Goal: Task Accomplishment & Management: Use online tool/utility

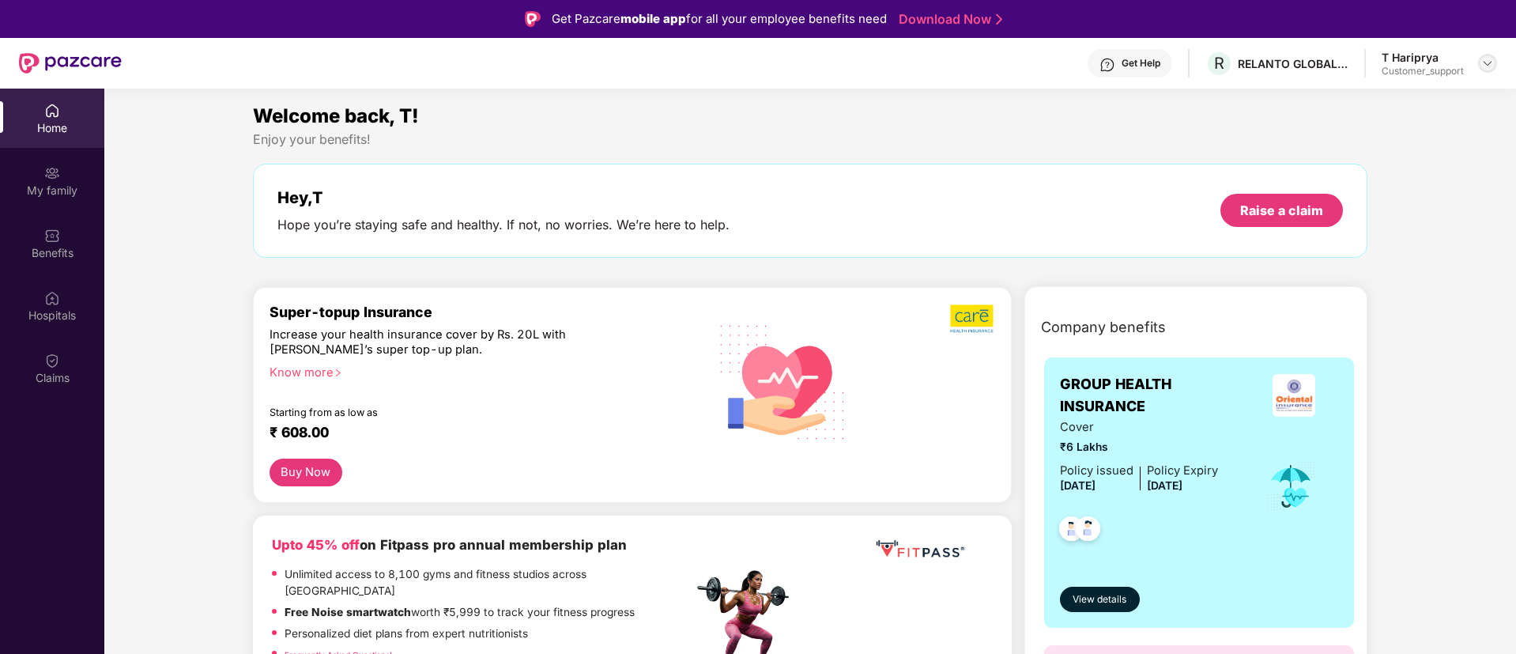
click at [1486, 61] on img at bounding box center [1487, 63] width 13 height 13
click at [1313, 135] on div "Logout" at bounding box center [1412, 131] width 205 height 31
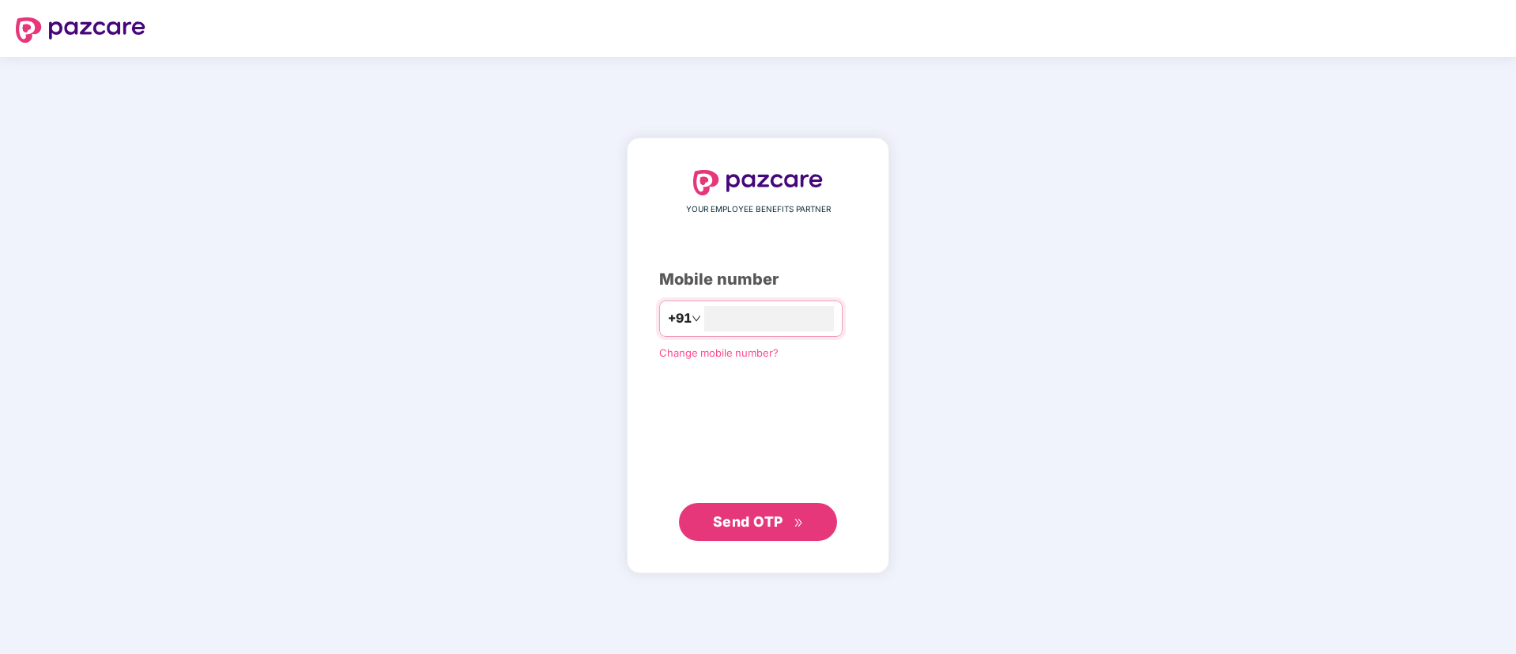
type input "**********"
click at [754, 519] on span "Send OTP" at bounding box center [748, 521] width 70 height 17
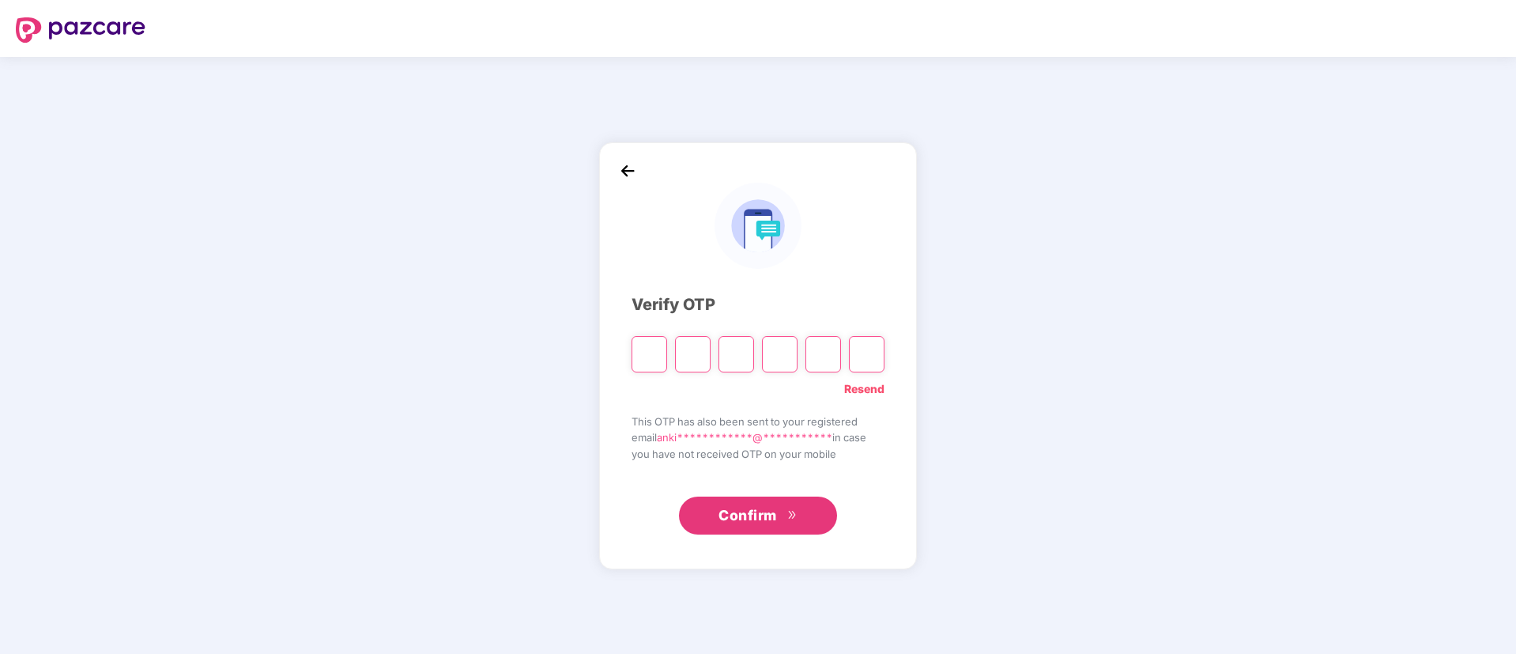
type input "*"
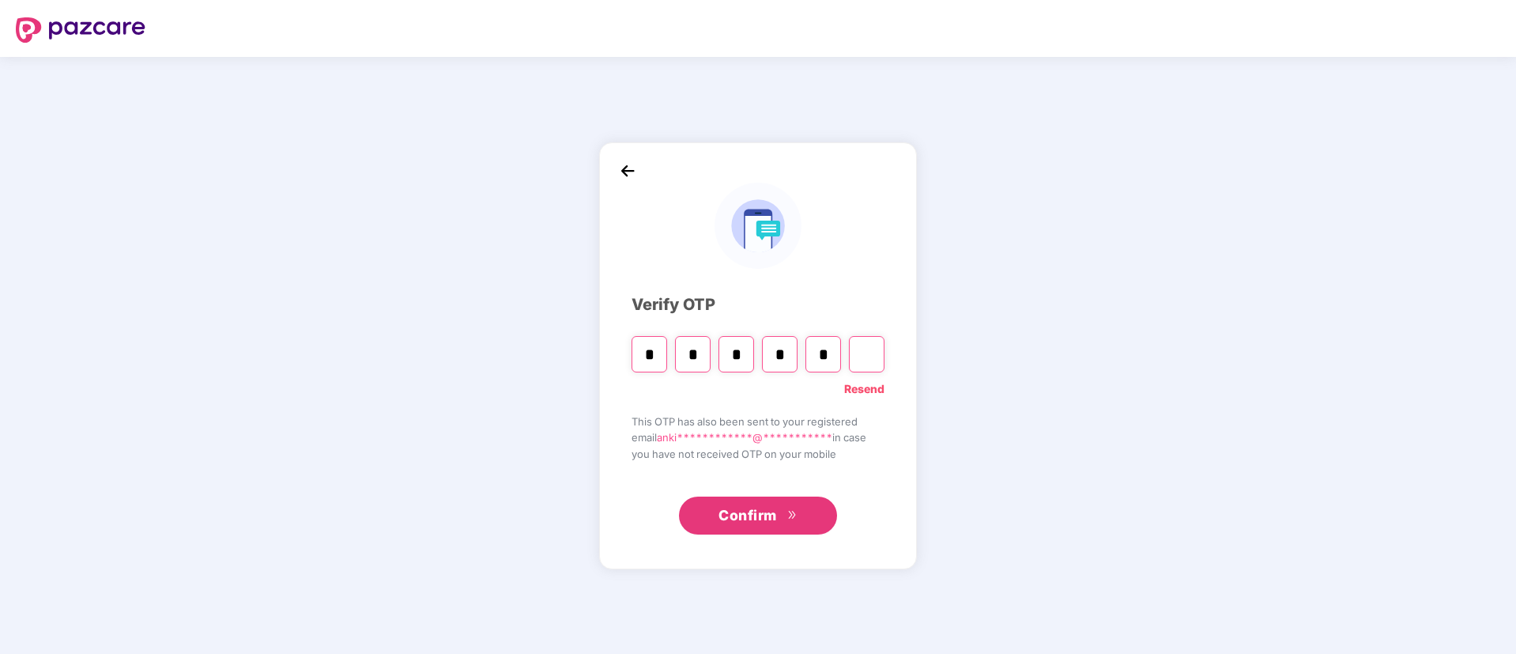
type input "*"
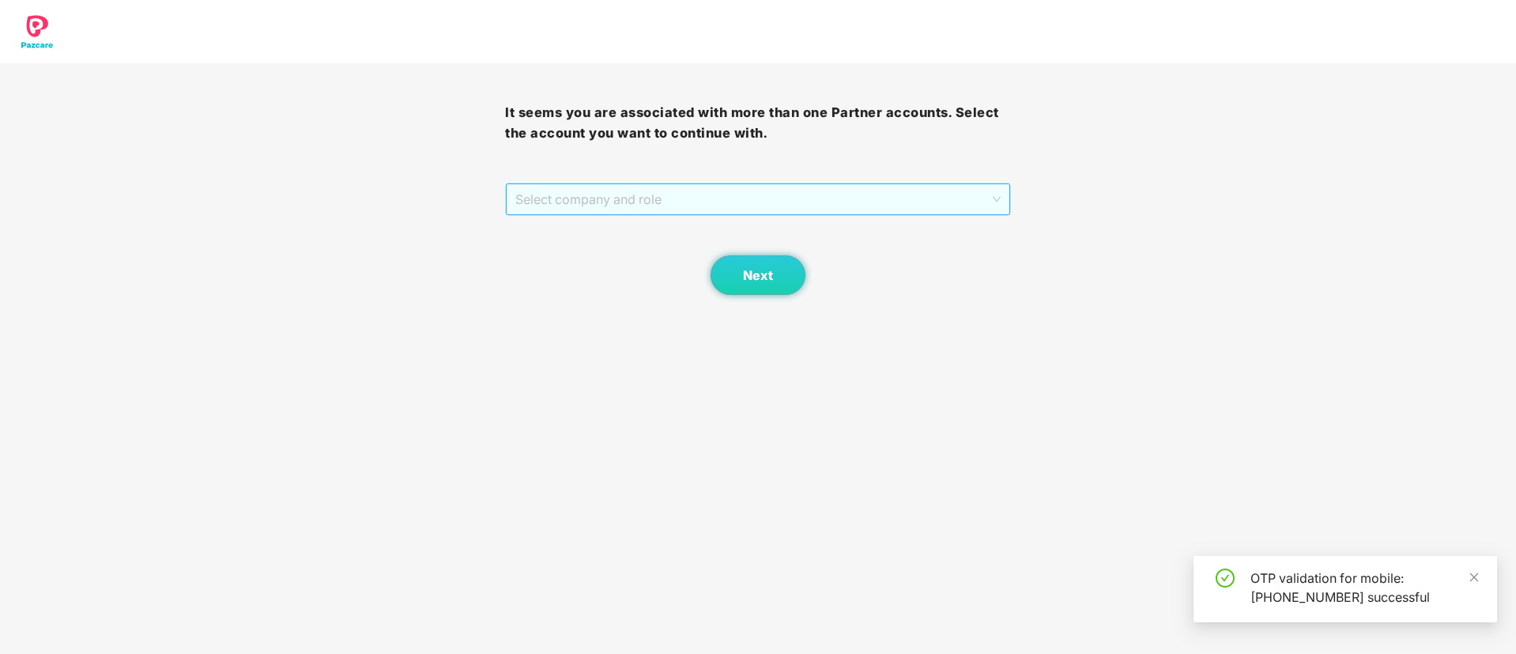
click at [568, 213] on span "Select company and role" at bounding box center [757, 199] width 484 height 30
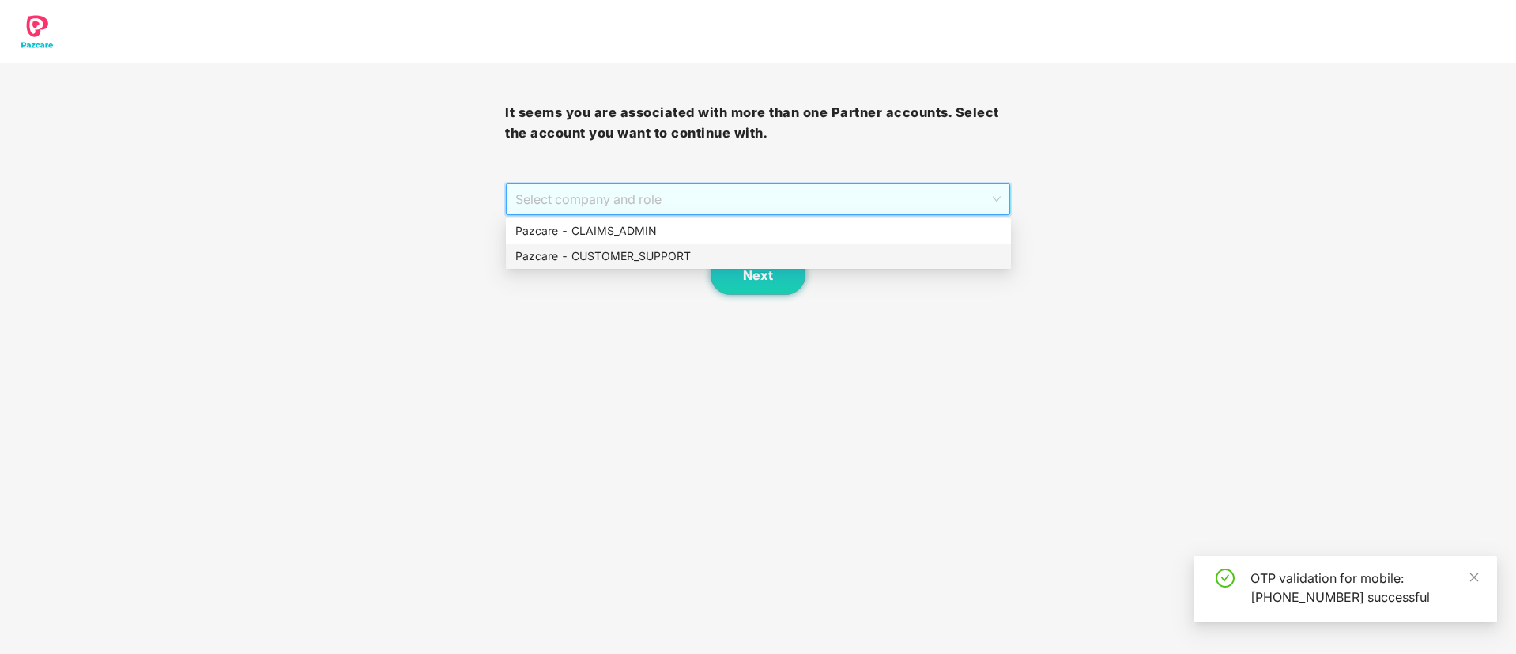
click at [600, 245] on div "Pazcare - CUSTOMER_SUPPORT" at bounding box center [758, 255] width 505 height 25
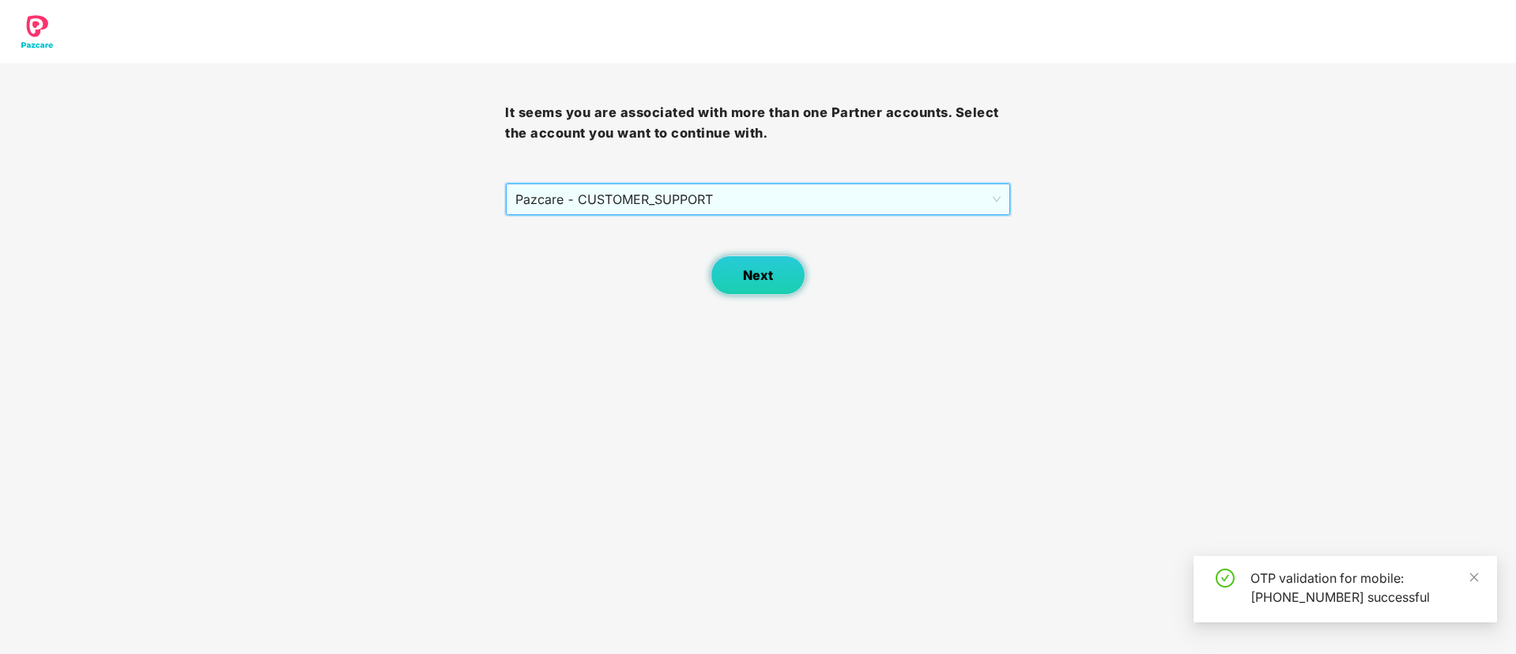
click at [753, 260] on button "Next" at bounding box center [757, 275] width 95 height 40
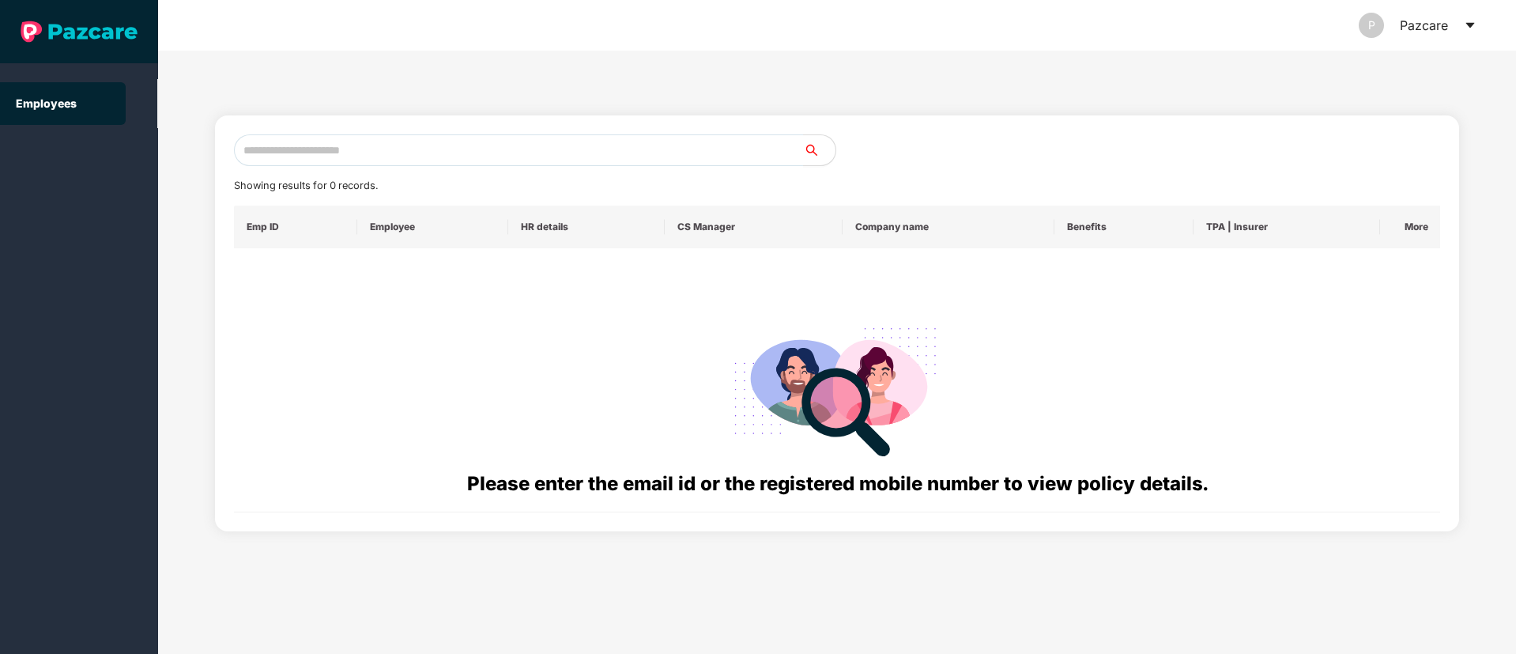
click at [1468, 19] on icon "caret-down" at bounding box center [1470, 25] width 13 height 13
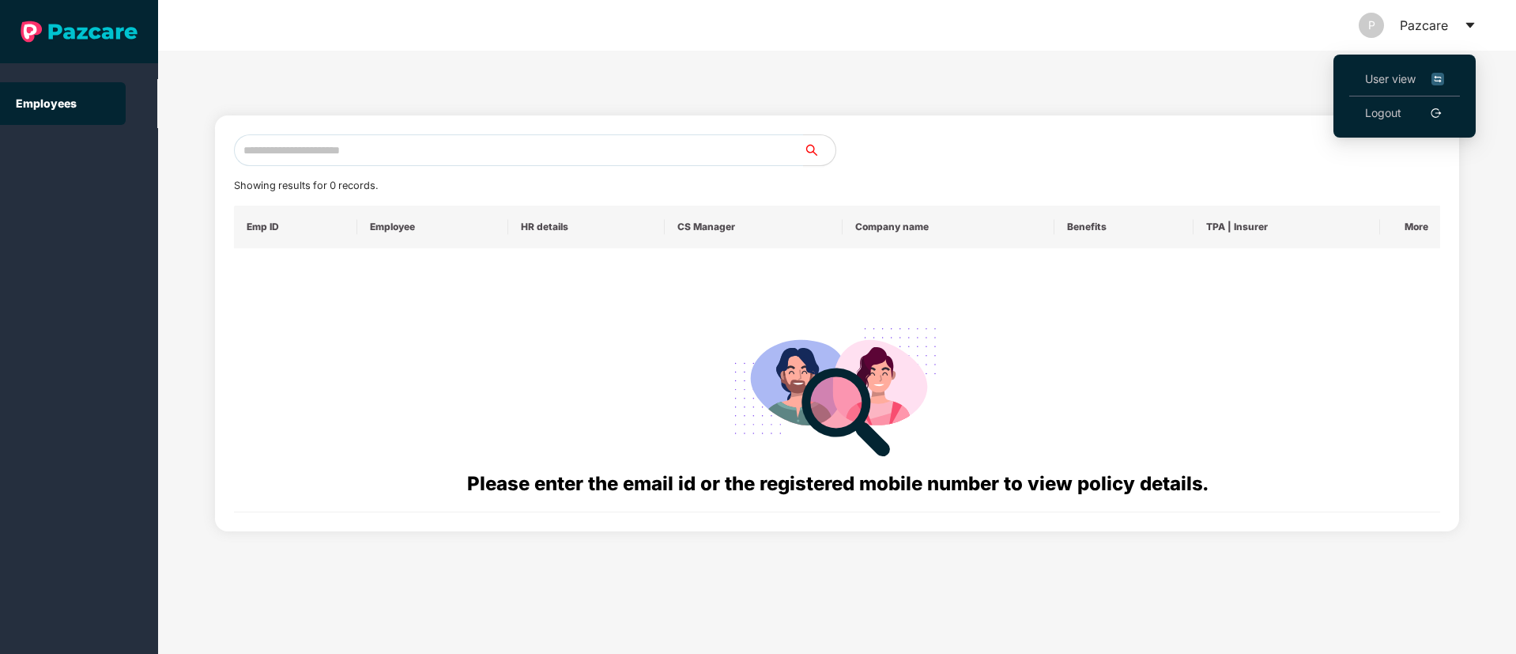
click at [1405, 81] on span "User view" at bounding box center [1404, 78] width 79 height 17
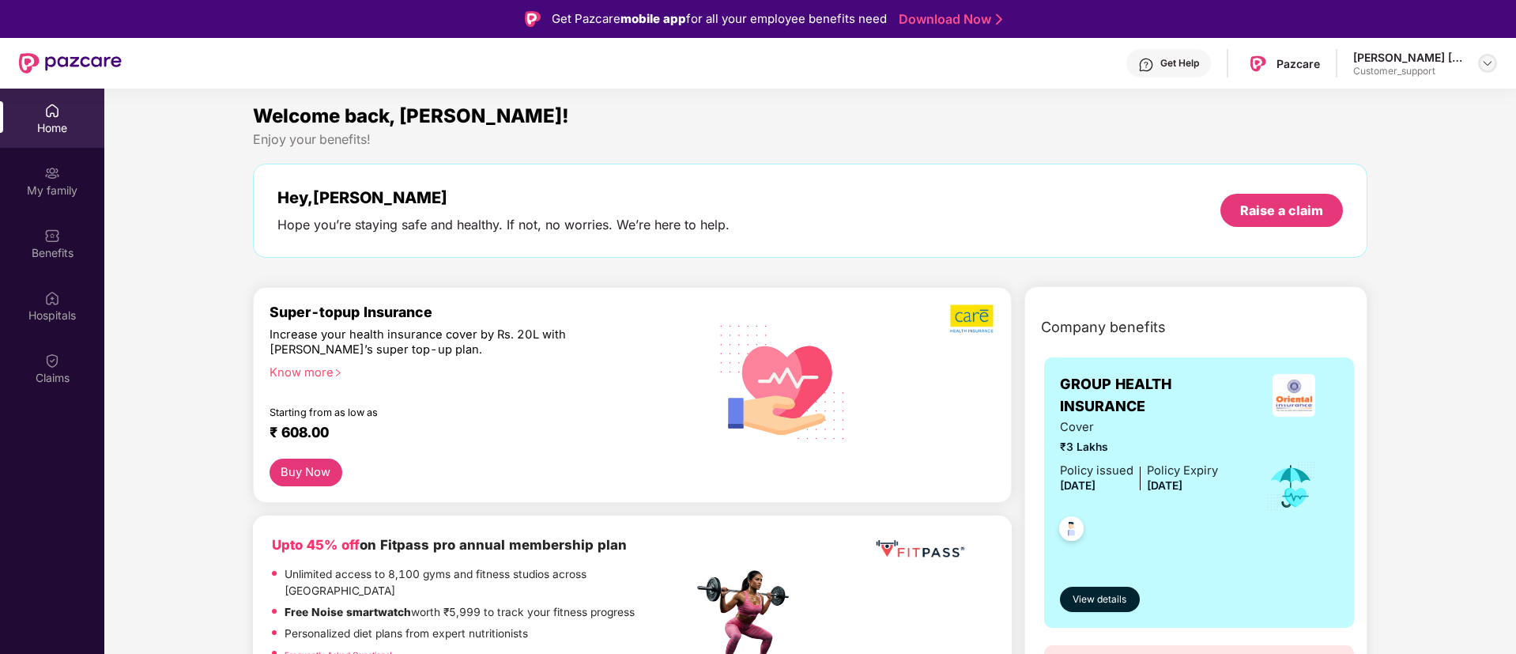
click at [1482, 65] on img at bounding box center [1487, 63] width 13 height 13
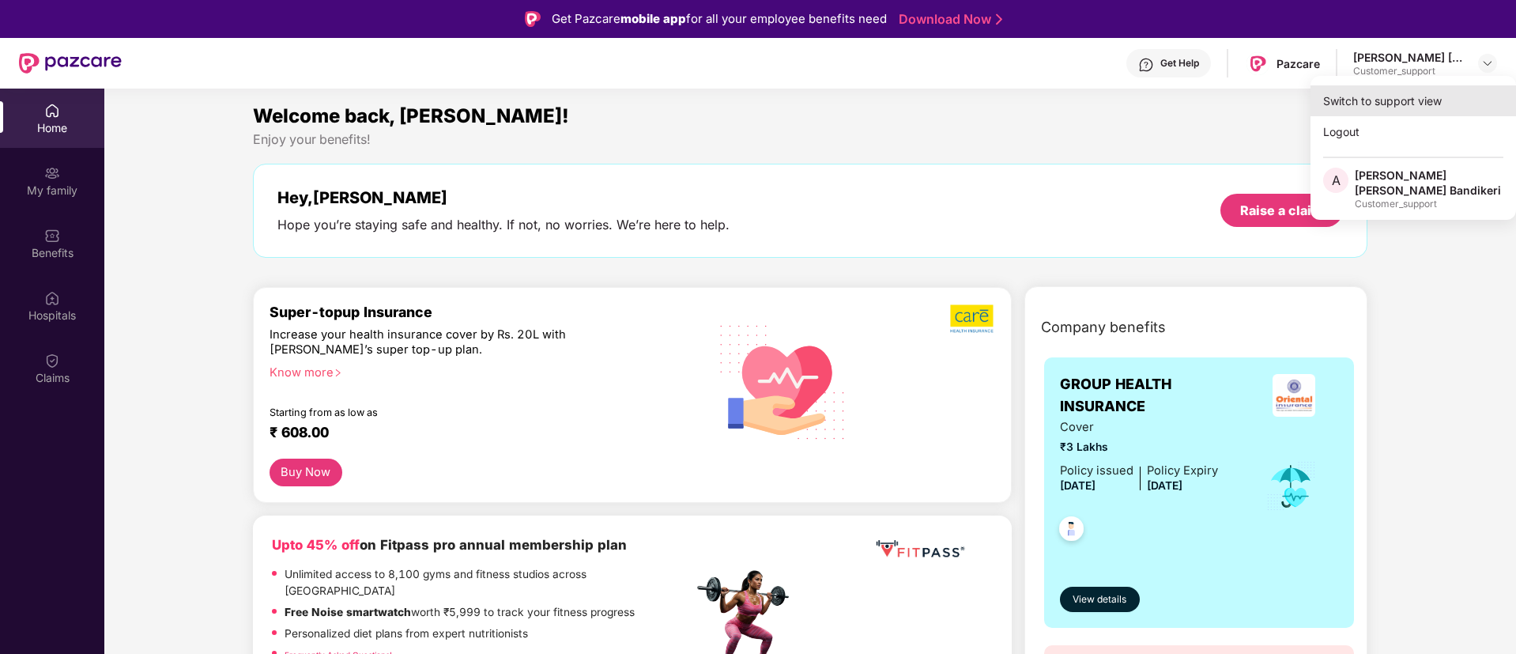
click at [1386, 104] on div "Switch to support view" at bounding box center [1412, 100] width 205 height 31
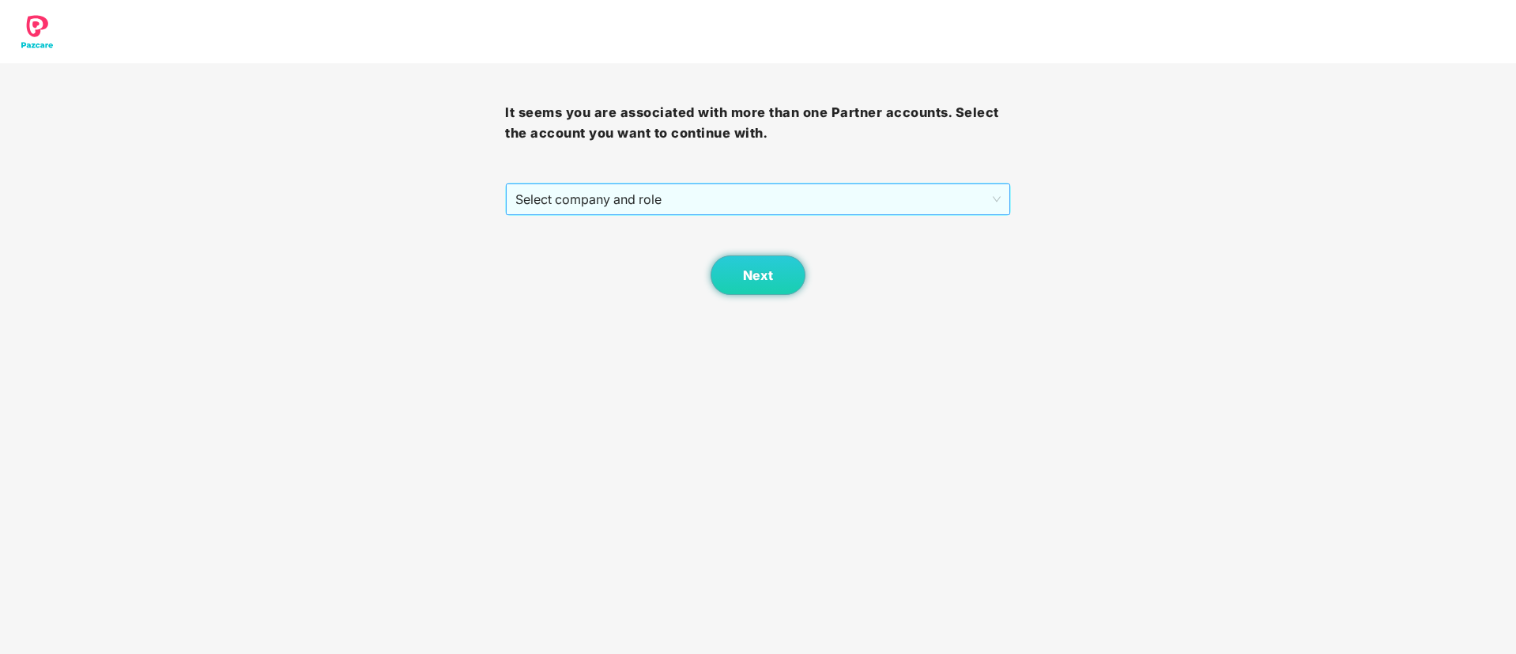
drag, startPoint x: 813, startPoint y: 192, endPoint x: 768, endPoint y: 194, distance: 45.1
click at [812, 192] on span "Select company and role" at bounding box center [757, 199] width 484 height 30
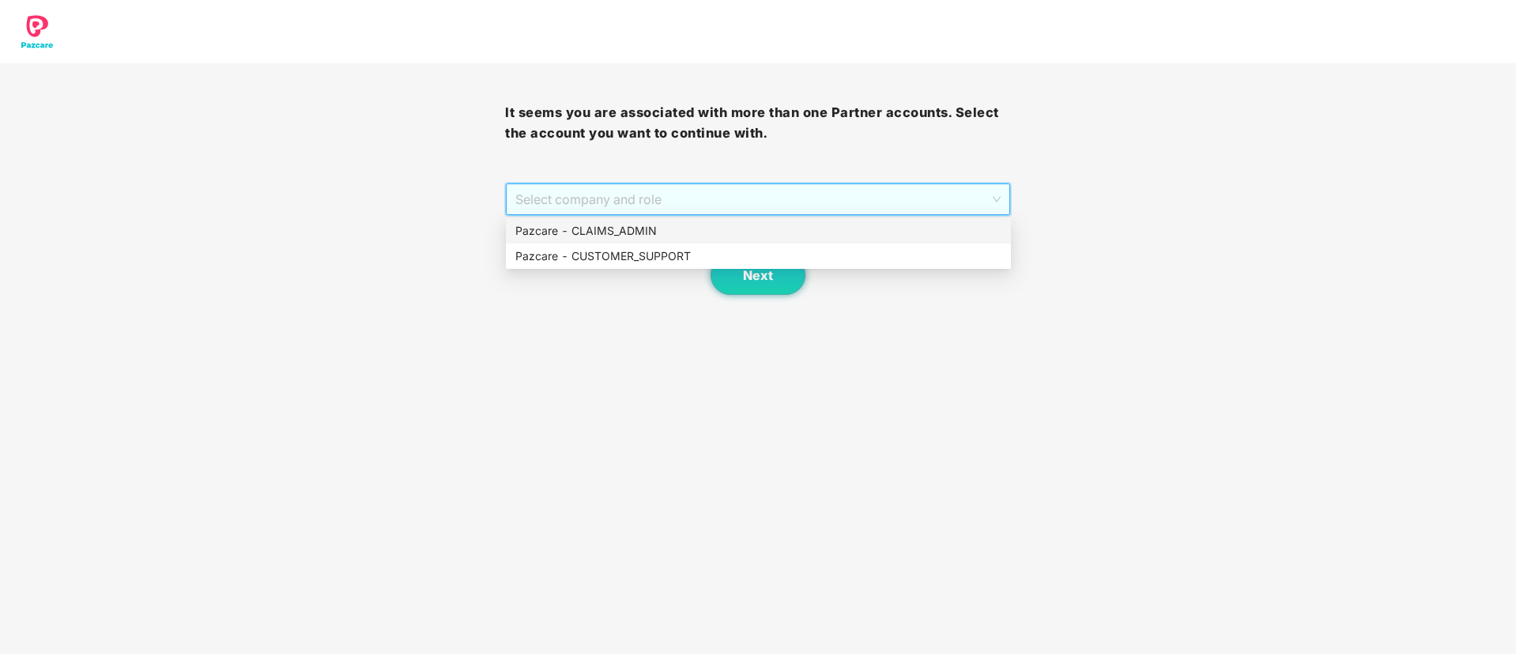
click at [622, 220] on div "Pazcare - CLAIMS_ADMIN" at bounding box center [758, 230] width 505 height 25
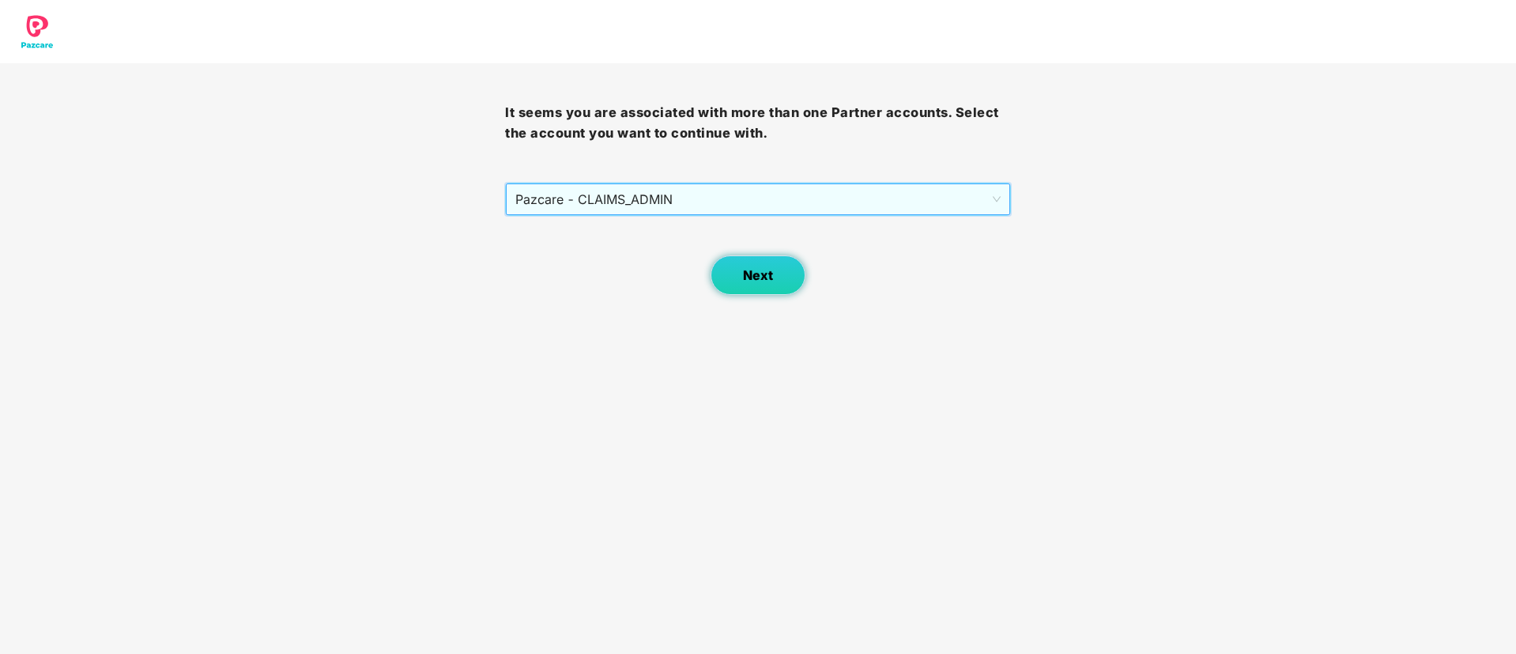
click at [740, 277] on button "Next" at bounding box center [757, 275] width 95 height 40
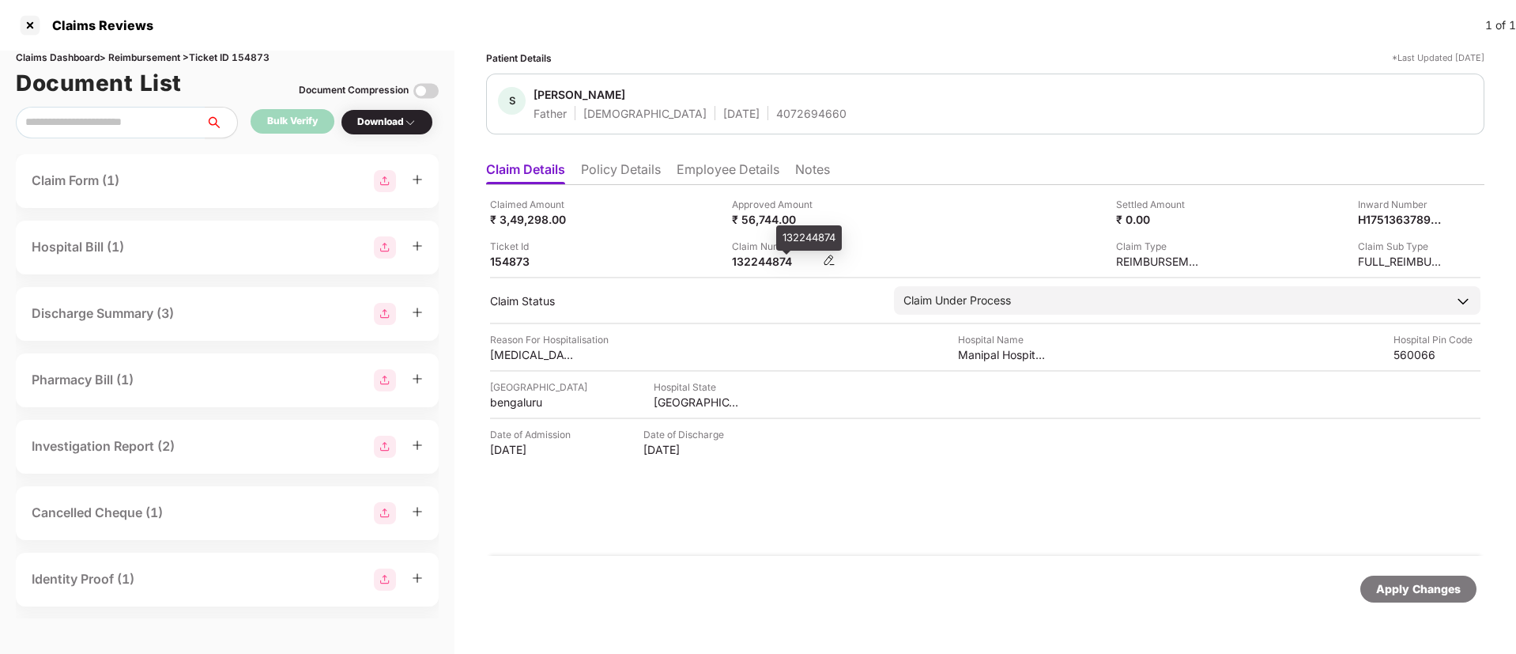
click at [764, 258] on div "132244874" at bounding box center [775, 261] width 87 height 15
copy div "132244874"
click at [721, 169] on li "Employee Details" at bounding box center [727, 172] width 103 height 23
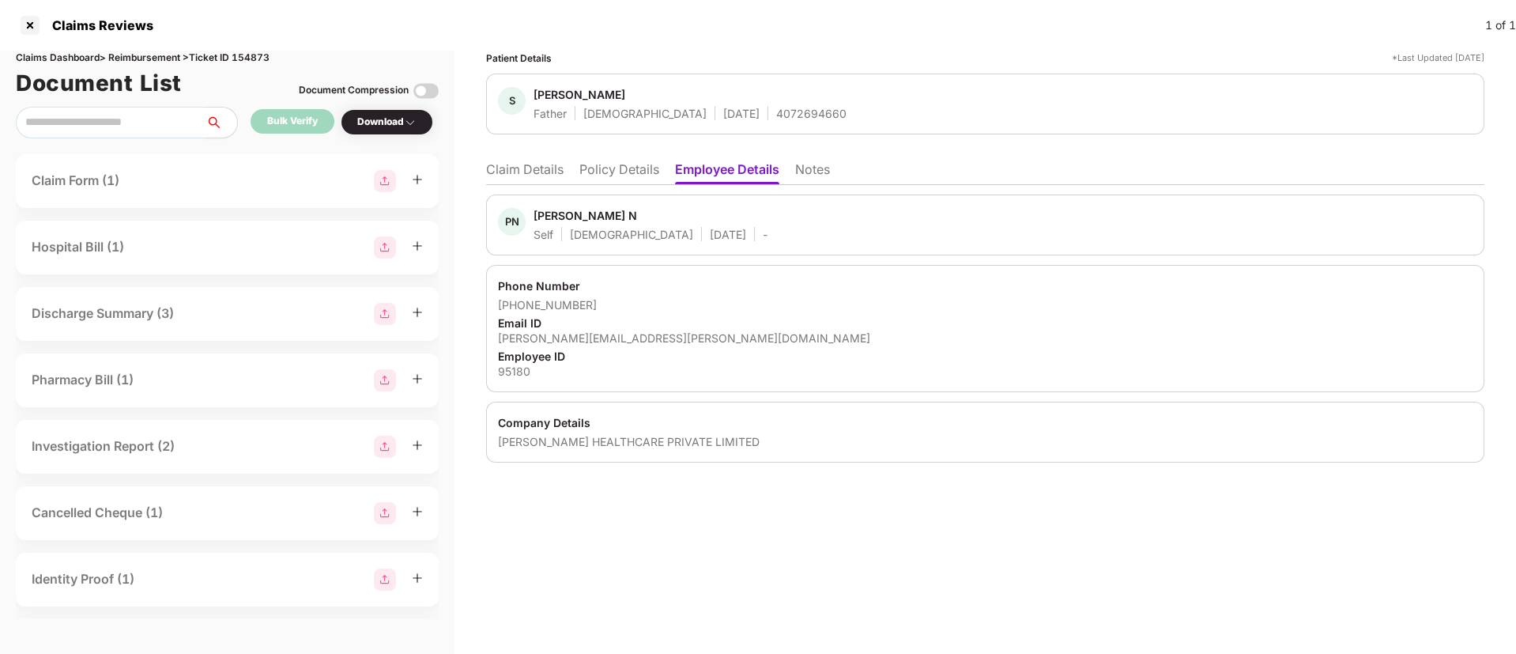
drag, startPoint x: 634, startPoint y: 170, endPoint x: 539, endPoint y: 163, distance: 95.1
click at [608, 169] on li "Policy Details" at bounding box center [619, 172] width 80 height 23
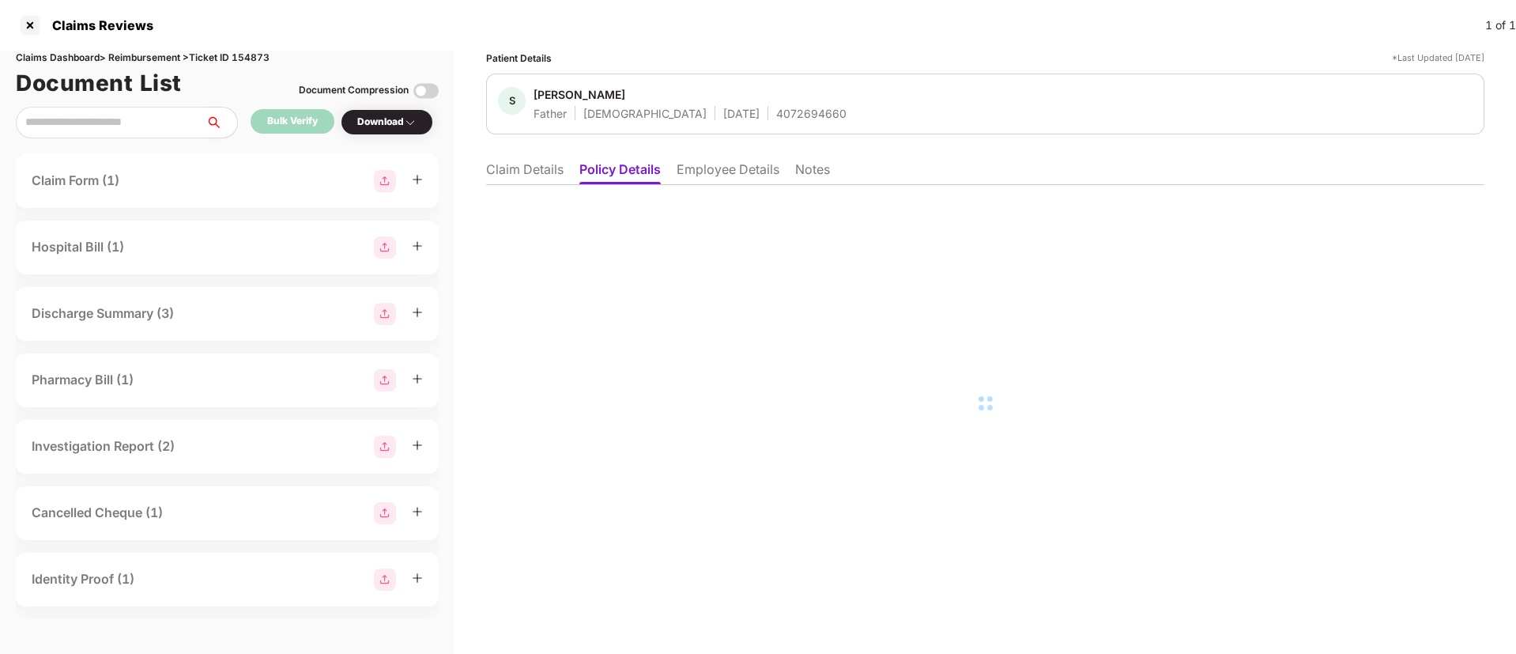
click at [525, 163] on li "Claim Details" at bounding box center [524, 172] width 77 height 23
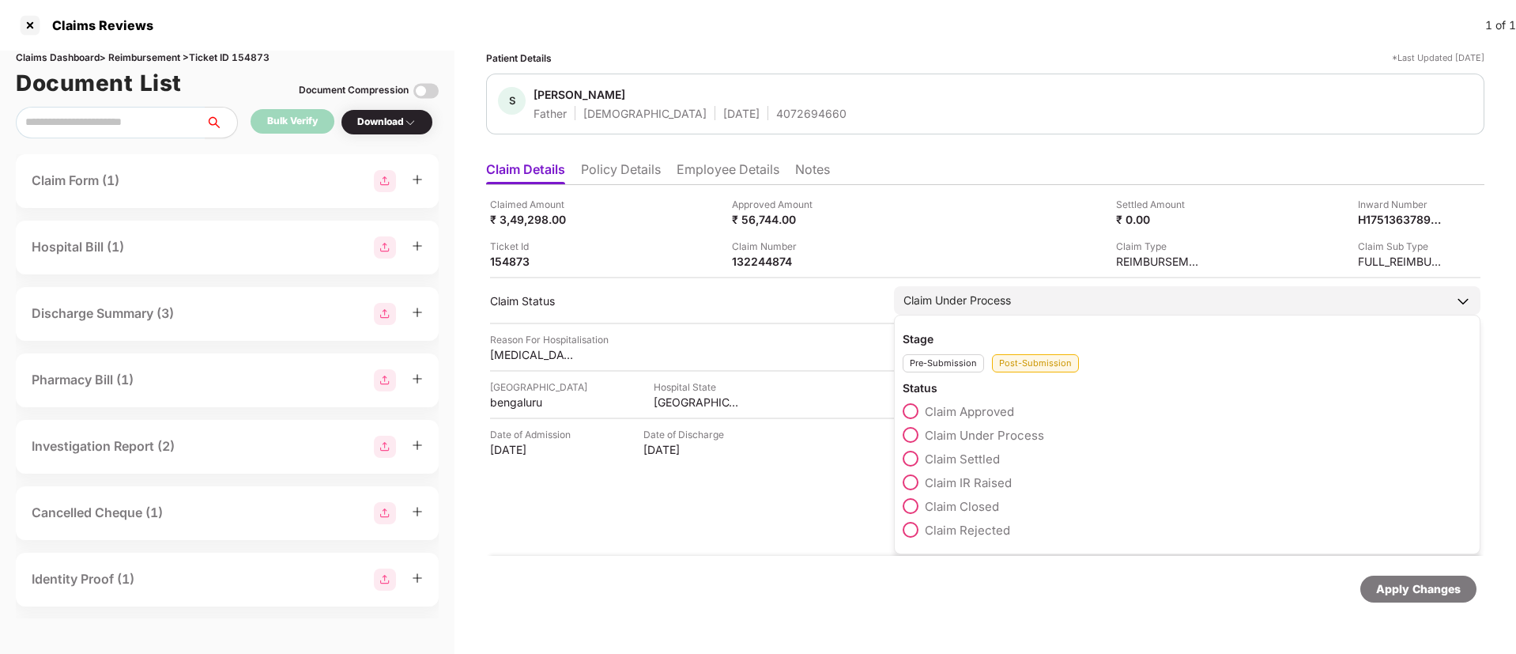
drag, startPoint x: 915, startPoint y: 481, endPoint x: 1015, endPoint y: 501, distance: 101.5
click at [916, 481] on span at bounding box center [910, 482] width 16 height 16
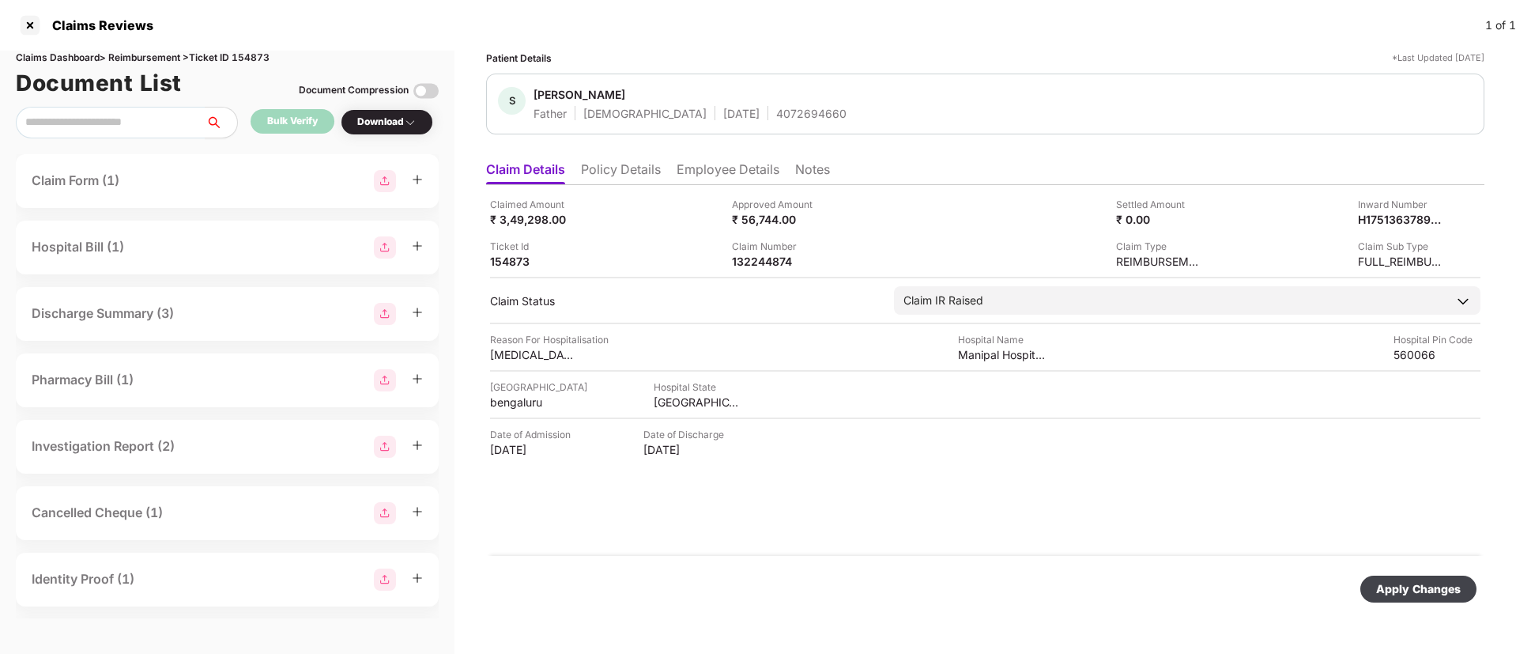
drag, startPoint x: 1413, startPoint y: 587, endPoint x: 1312, endPoint y: 575, distance: 101.8
click at [1417, 586] on div "Apply Changes" at bounding box center [1418, 588] width 85 height 17
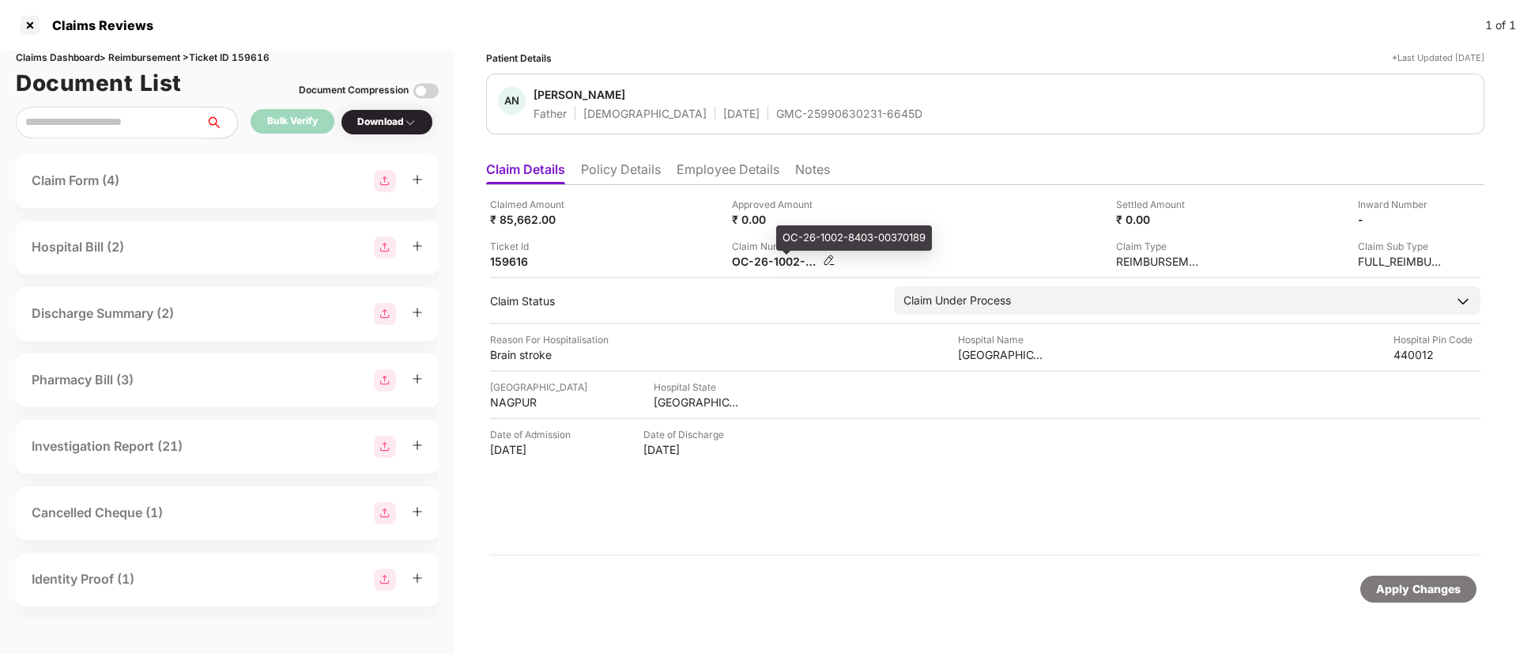
click at [763, 261] on div "OC-26-1002-8403-00370189" at bounding box center [775, 261] width 87 height 15
copy div
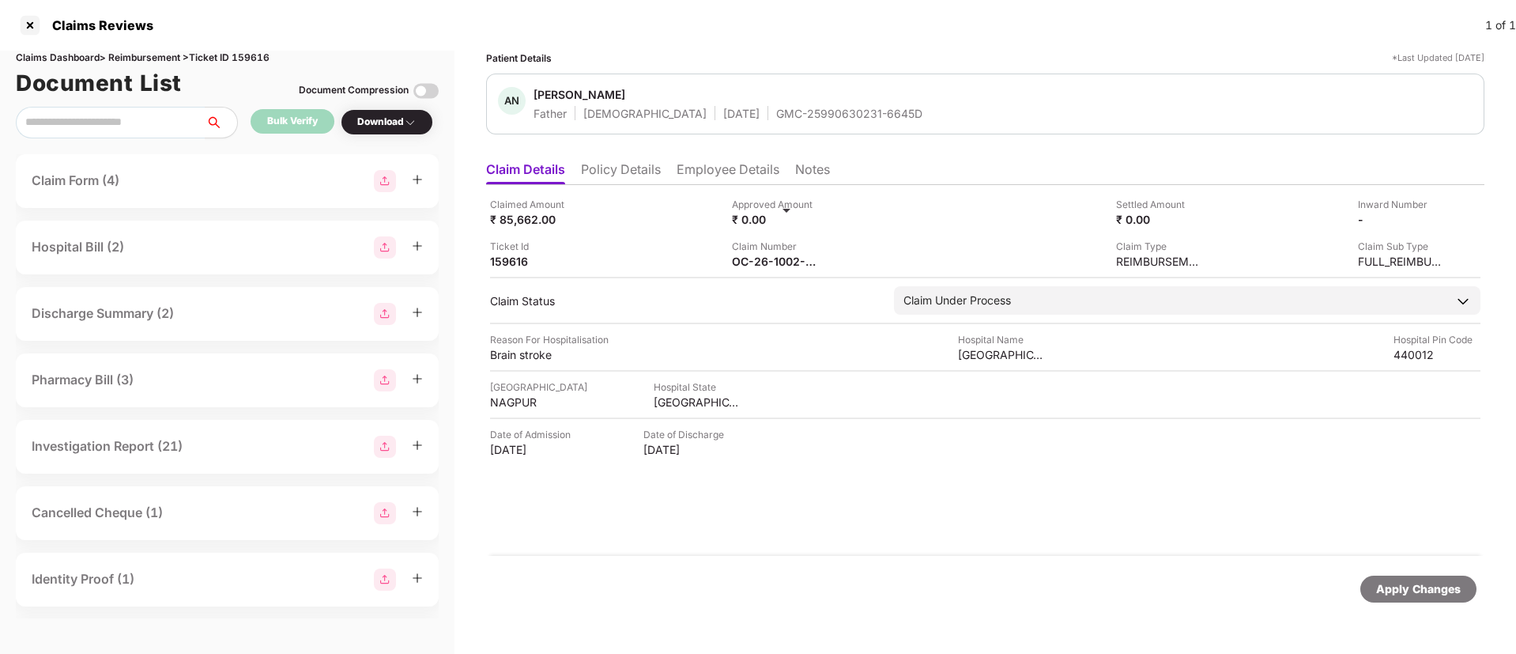
click at [835, 29] on div "Claims Reviews 1 of 1" at bounding box center [758, 25] width 1516 height 51
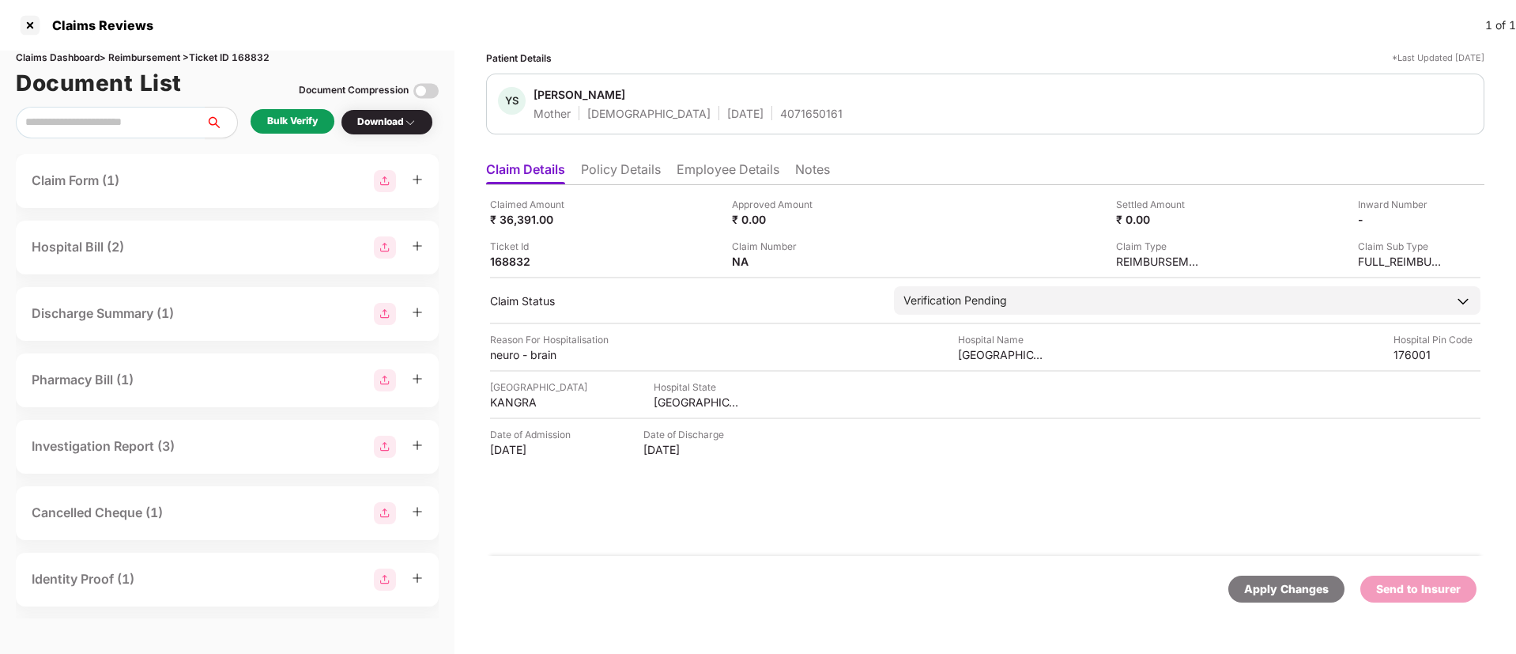
click at [630, 173] on li "Policy Details" at bounding box center [621, 172] width 80 height 23
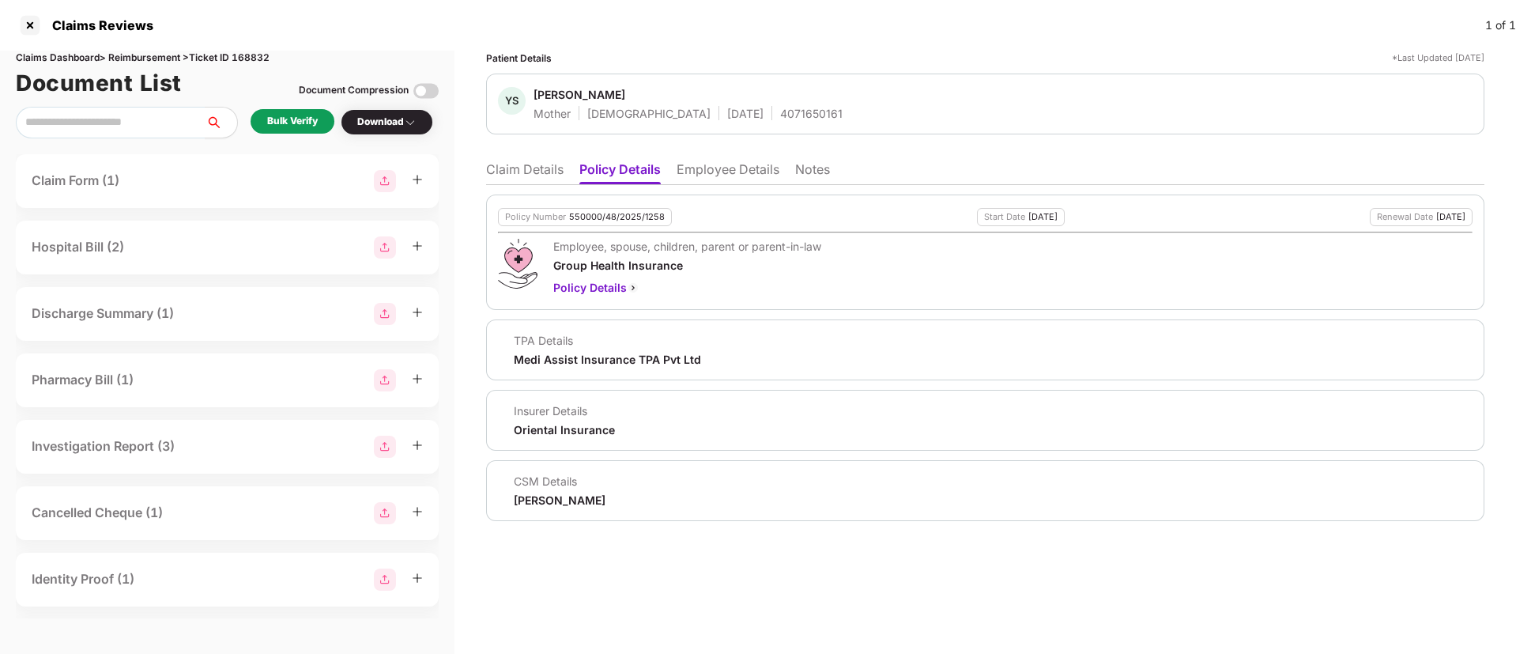
click at [726, 167] on li "Employee Details" at bounding box center [727, 172] width 103 height 23
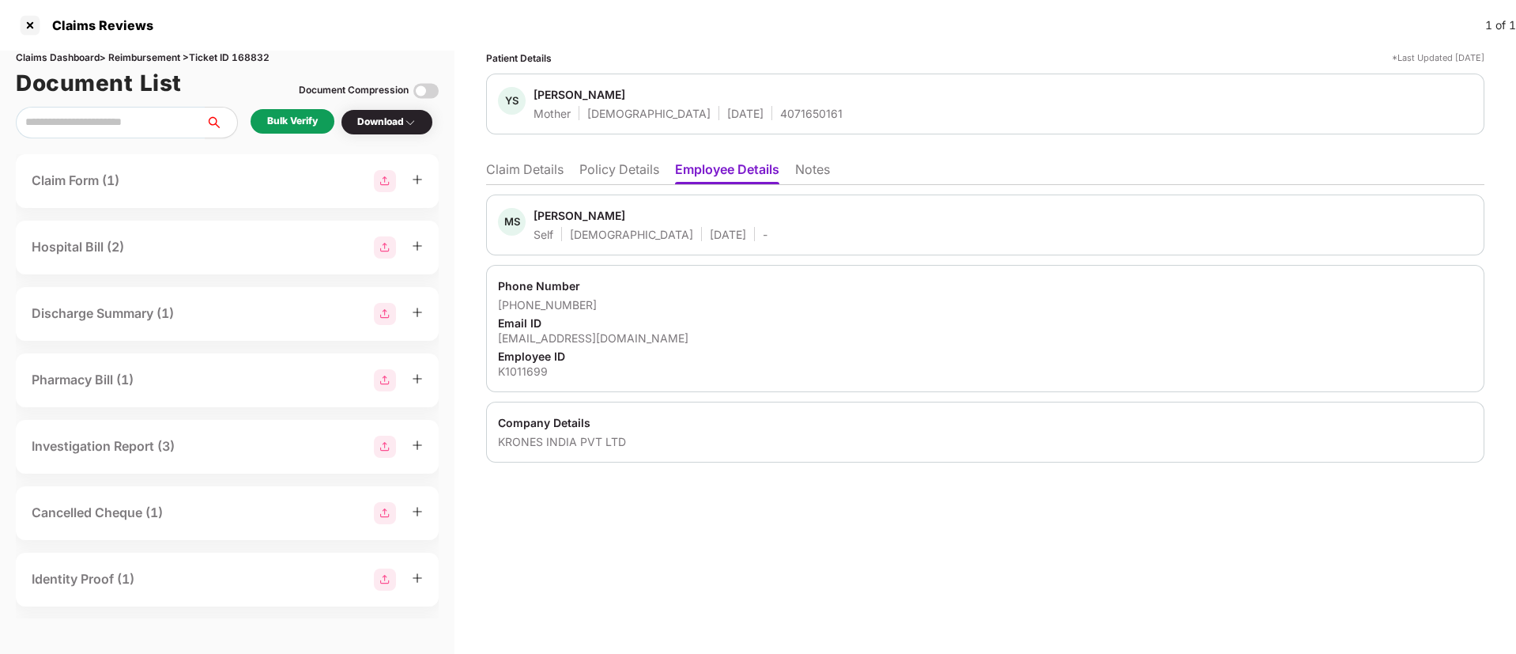
click at [631, 160] on ul "Claim Details Policy Details Employee Details Notes" at bounding box center [985, 169] width 998 height 32
click at [634, 176] on li "Policy Details" at bounding box center [619, 172] width 80 height 23
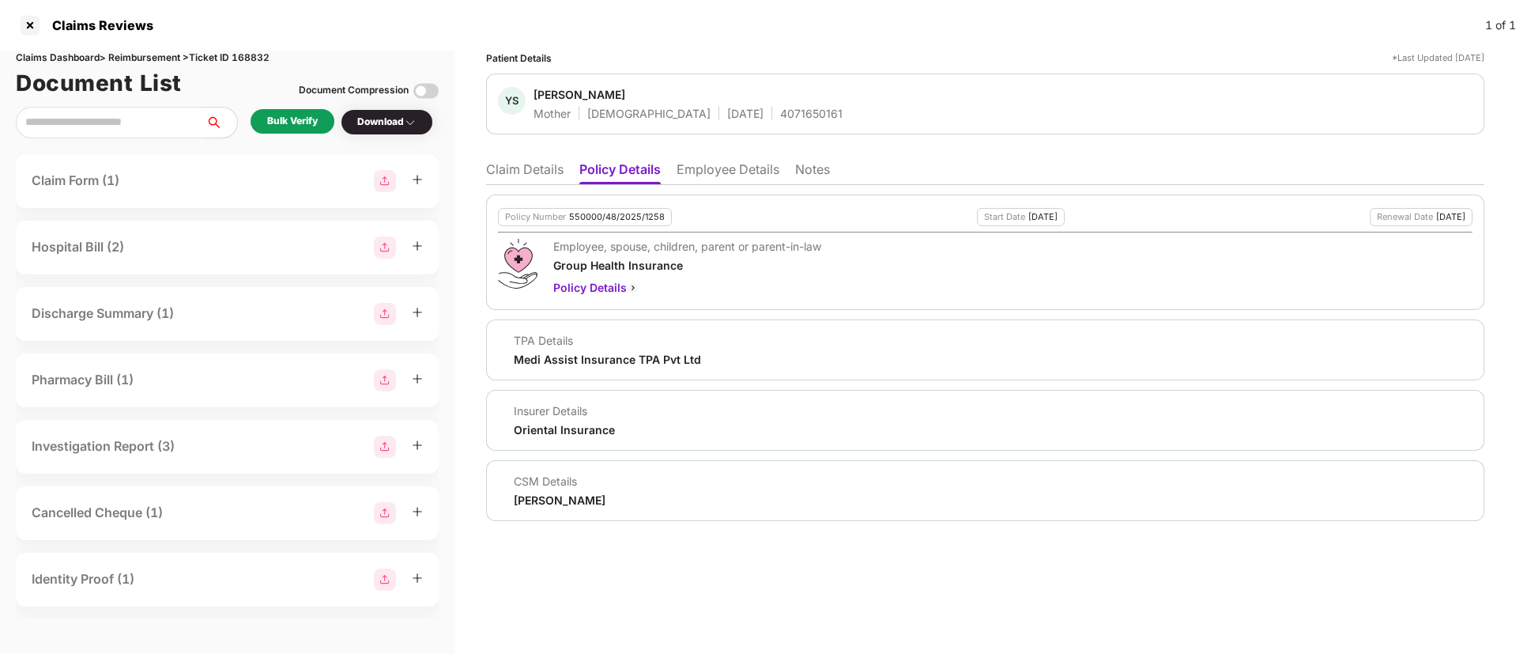
click at [529, 179] on li "Claim Details" at bounding box center [524, 172] width 77 height 23
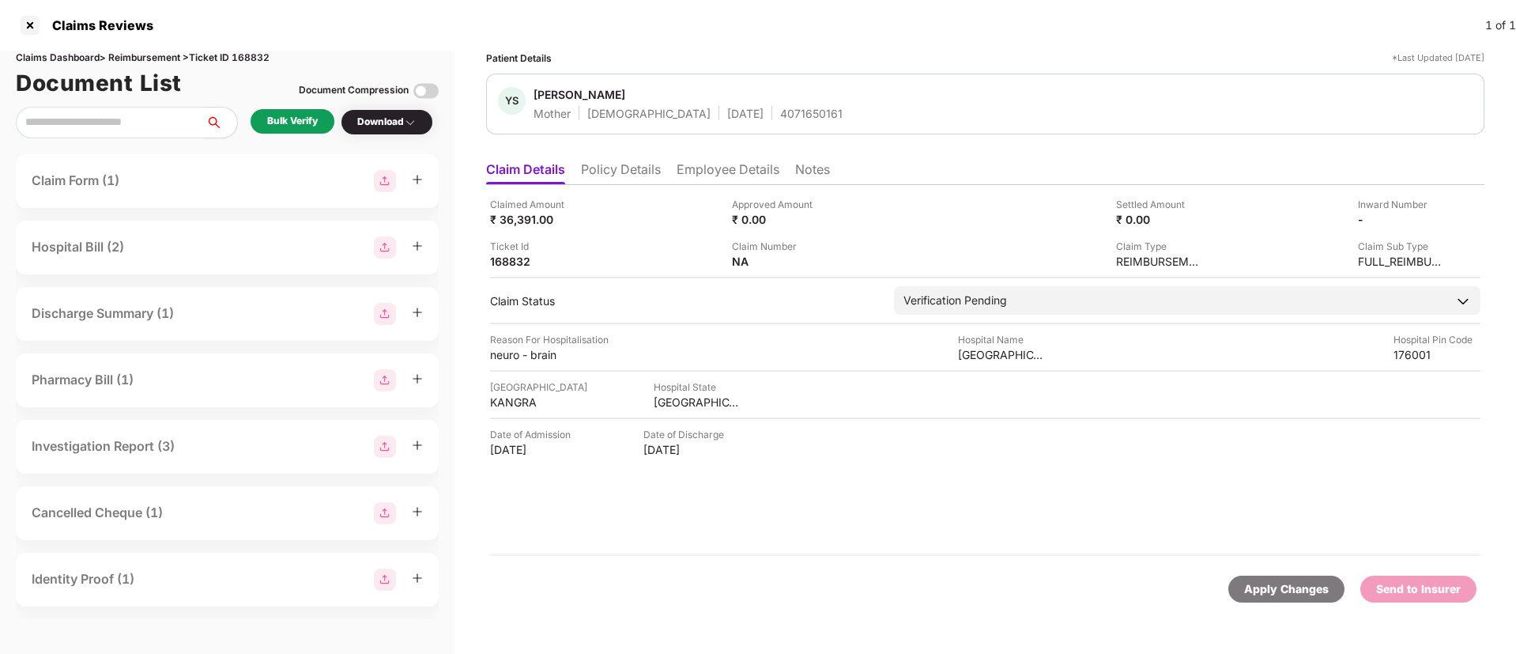
click at [629, 165] on li "Policy Details" at bounding box center [621, 172] width 80 height 23
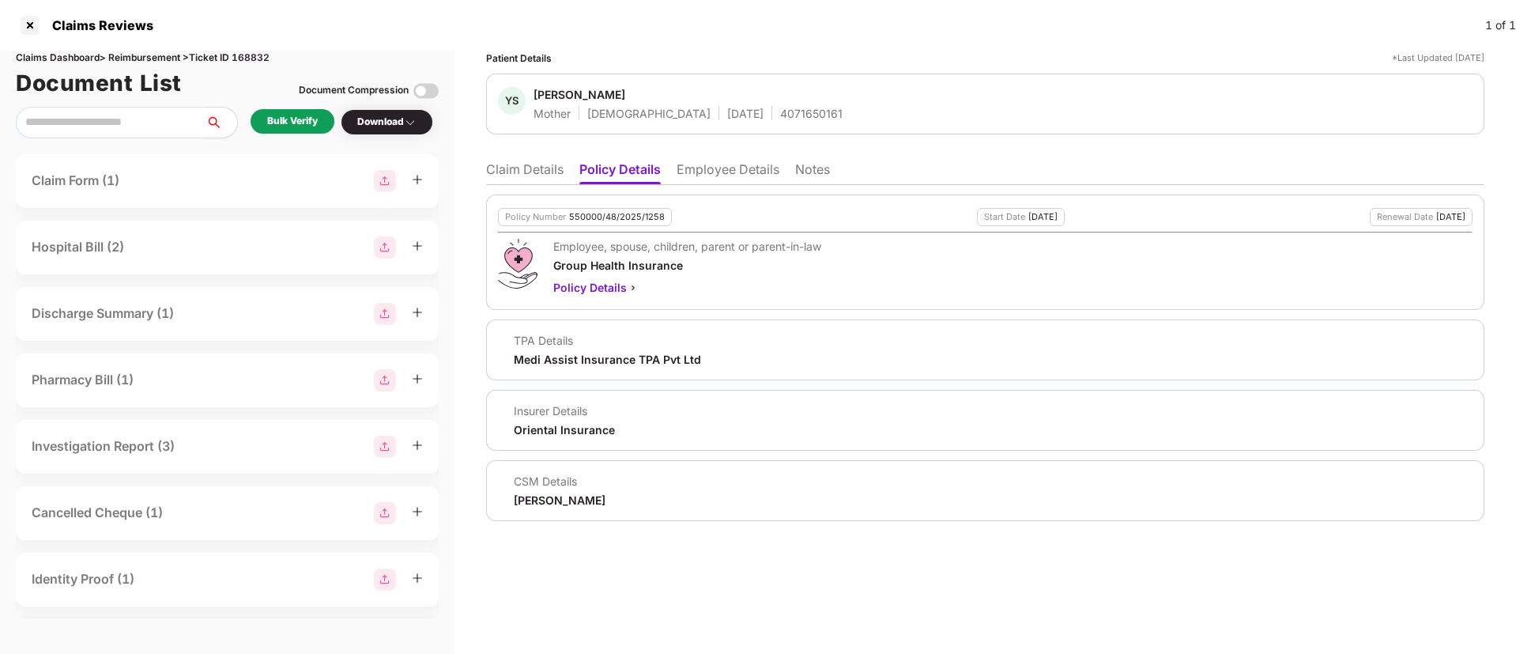
click at [725, 173] on li "Employee Details" at bounding box center [727, 172] width 103 height 23
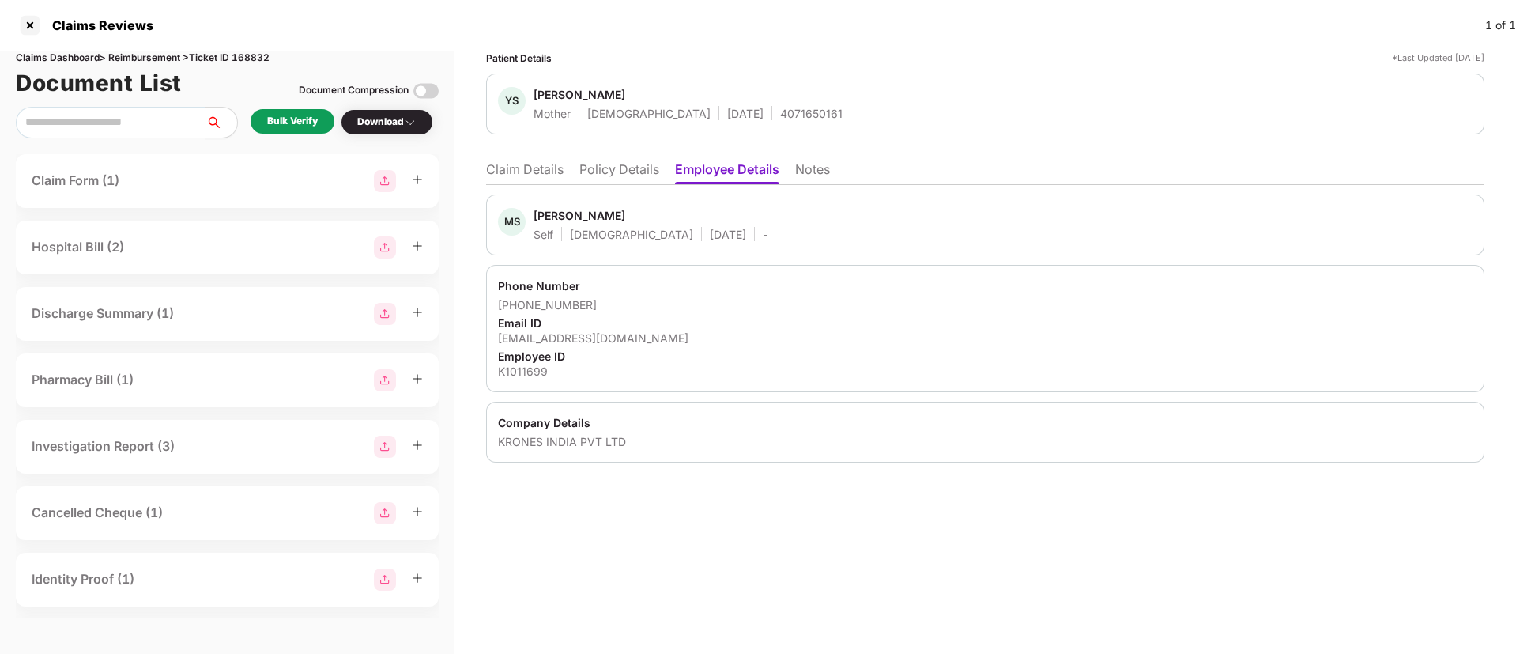
click at [634, 171] on li "Policy Details" at bounding box center [619, 172] width 80 height 23
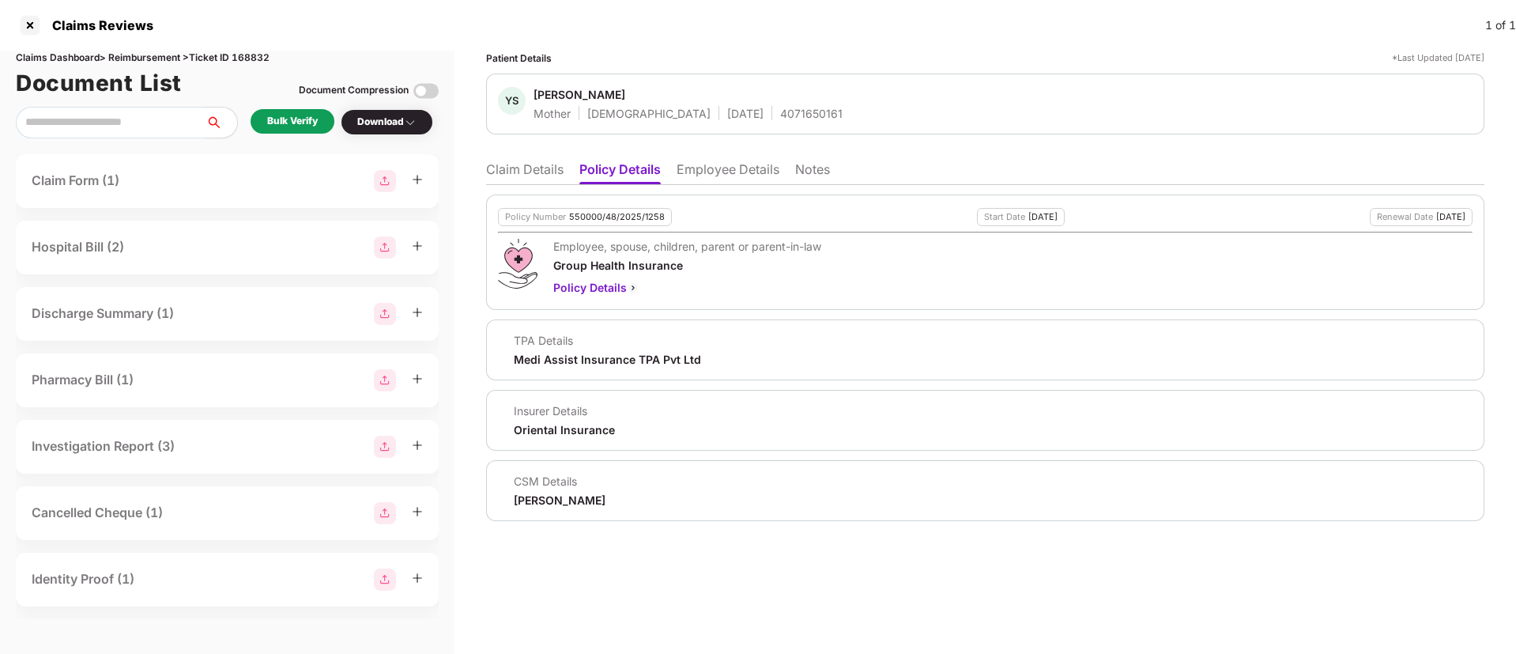
click at [507, 171] on li "Claim Details" at bounding box center [524, 172] width 77 height 23
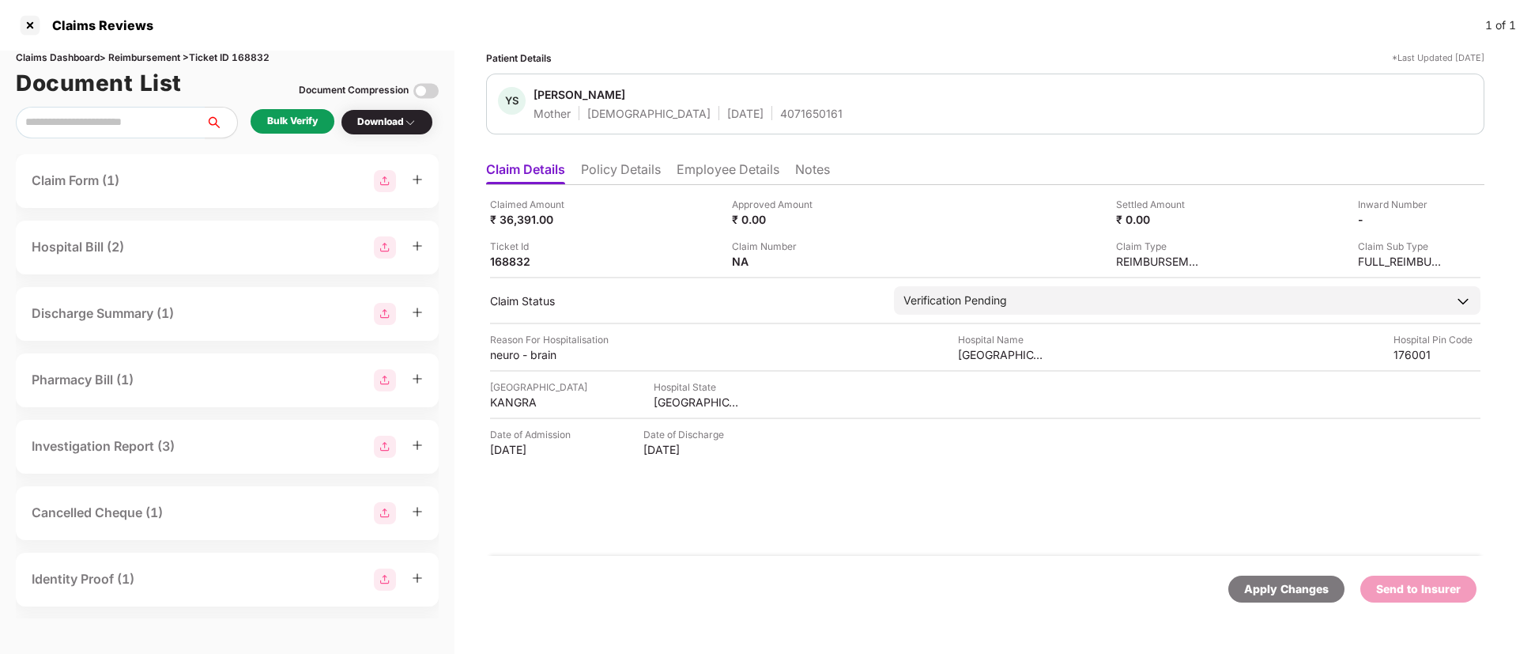
click at [276, 114] on div "Bulk Verify" at bounding box center [292, 121] width 51 height 15
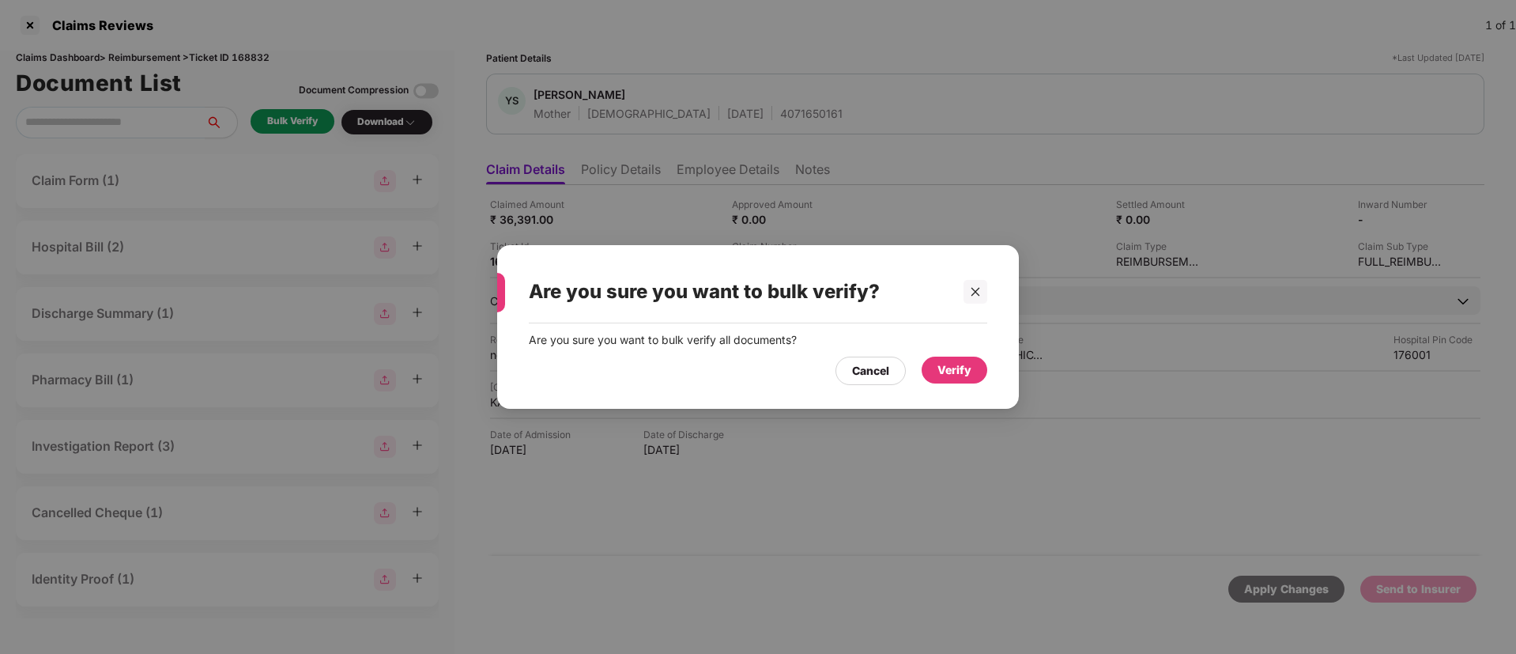
click at [972, 378] on div "Verify" at bounding box center [954, 369] width 66 height 27
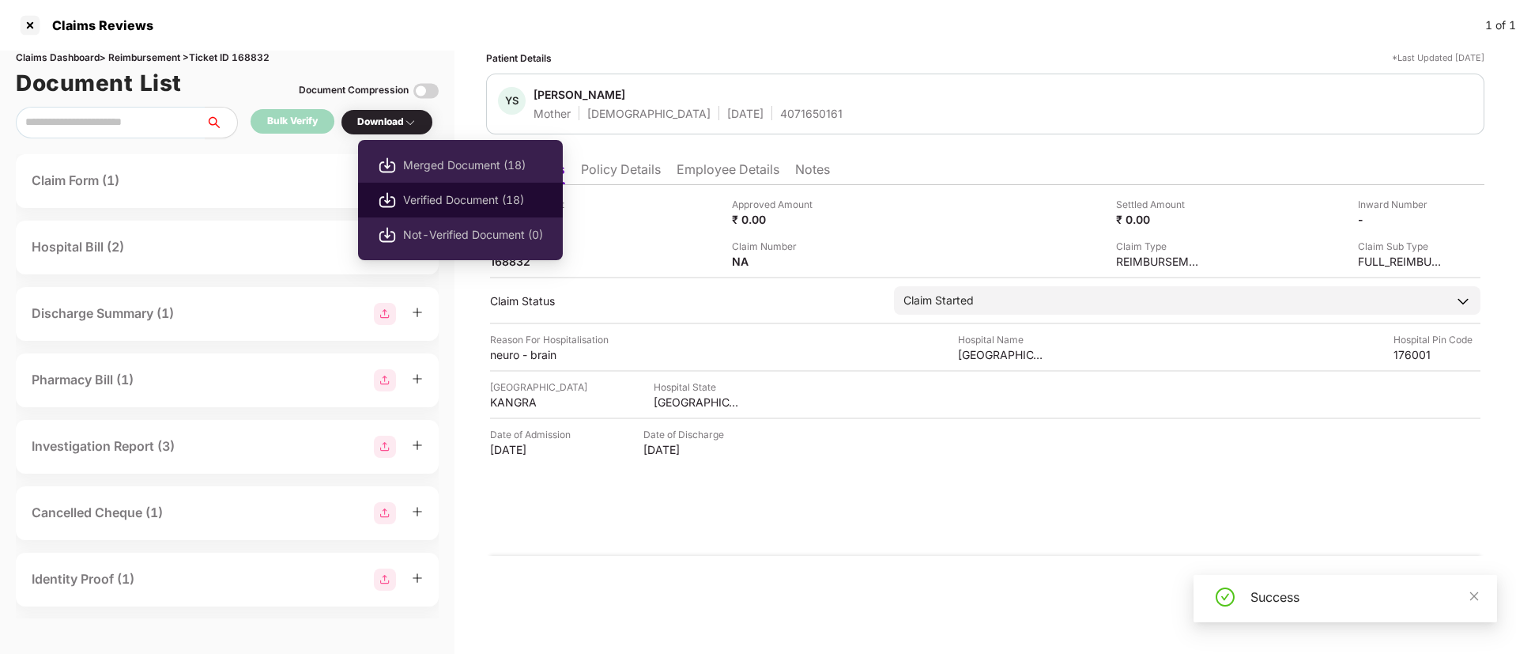
click at [466, 208] on span "Verified Document (18)" at bounding box center [473, 199] width 140 height 17
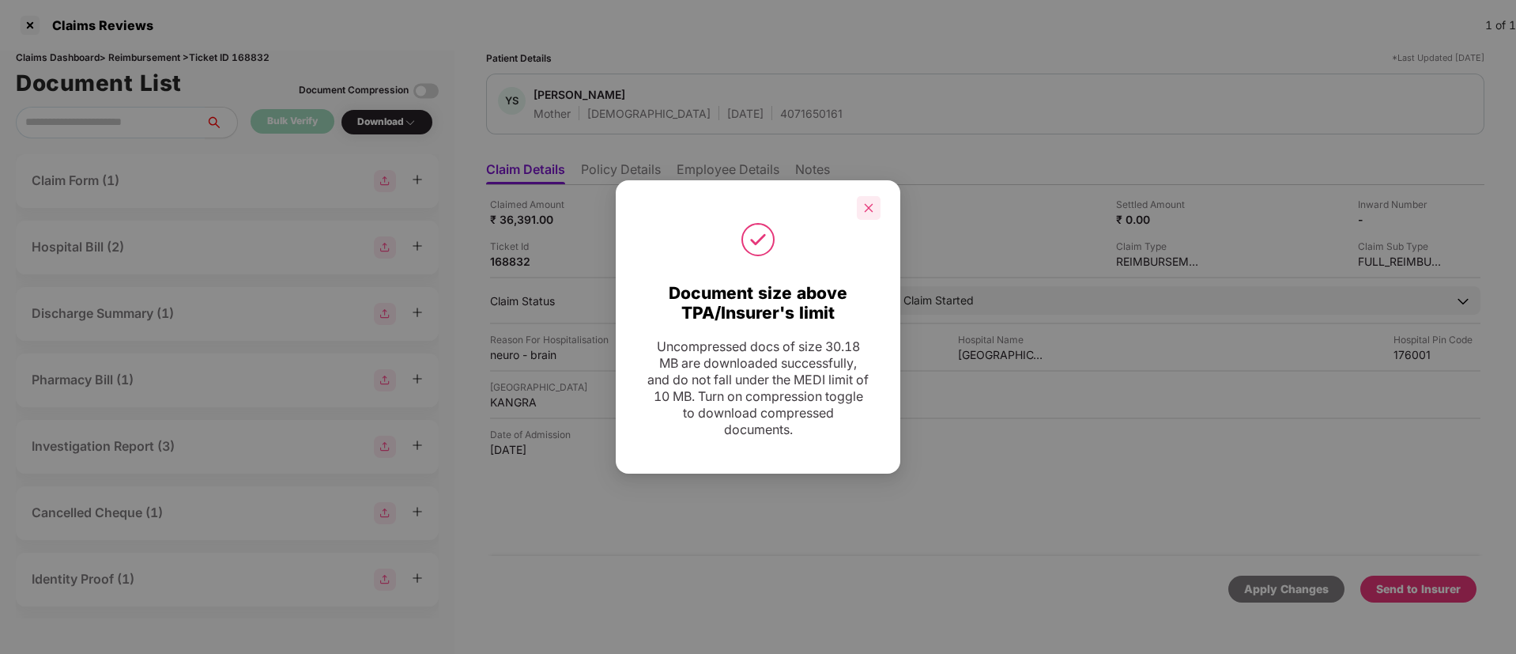
click at [870, 203] on icon "close" at bounding box center [868, 207] width 11 height 11
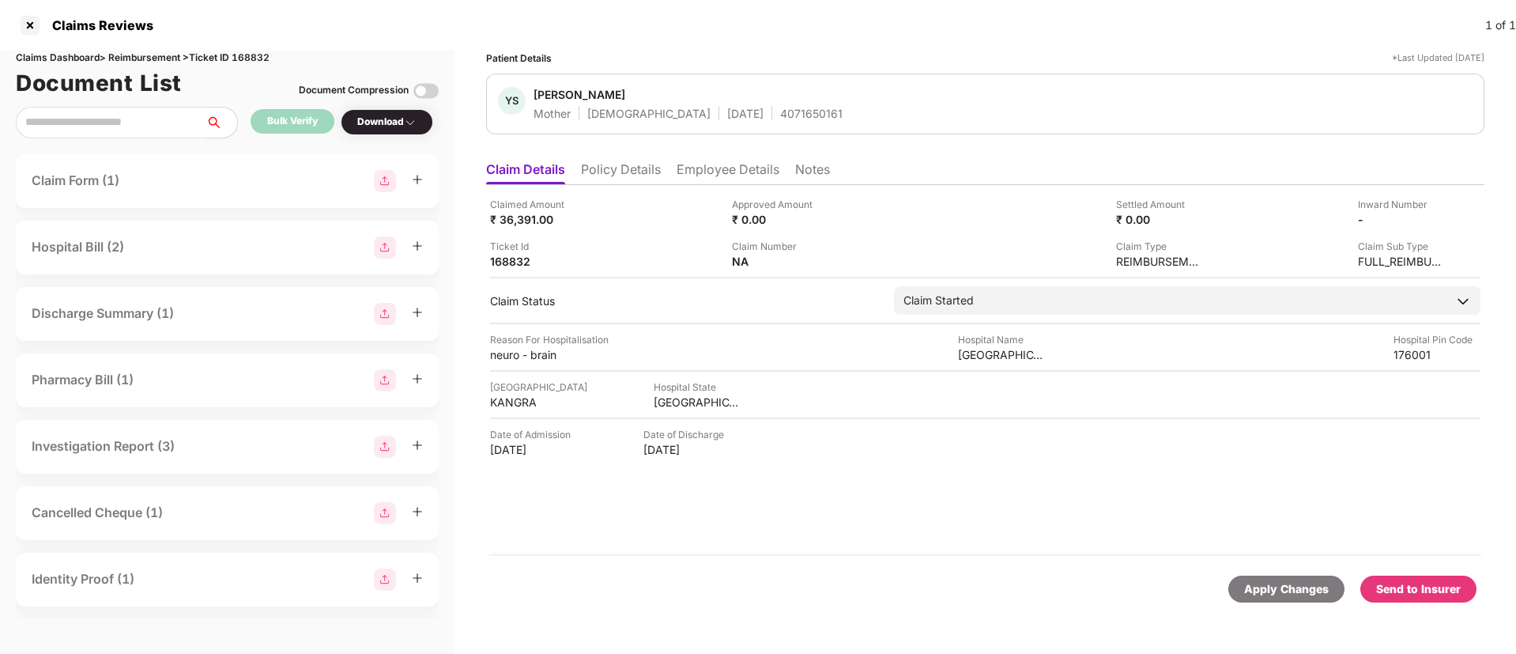
click at [1408, 588] on div "Send to Insurer" at bounding box center [1418, 588] width 85 height 17
click at [613, 156] on ul "Claim Details Policy Details Employee Details Notes" at bounding box center [985, 169] width 998 height 32
click at [618, 164] on li "Policy Details" at bounding box center [621, 172] width 80 height 23
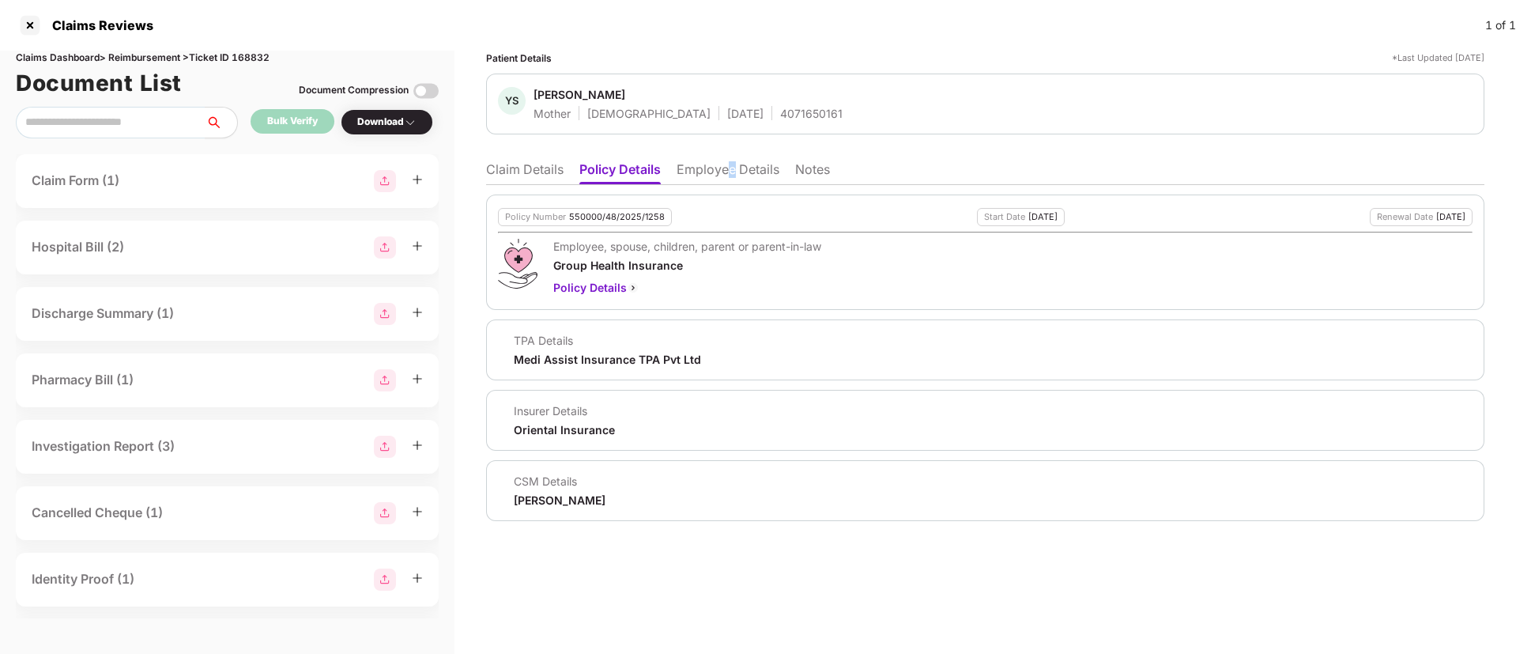
click at [733, 169] on li "Employee Details" at bounding box center [727, 172] width 103 height 23
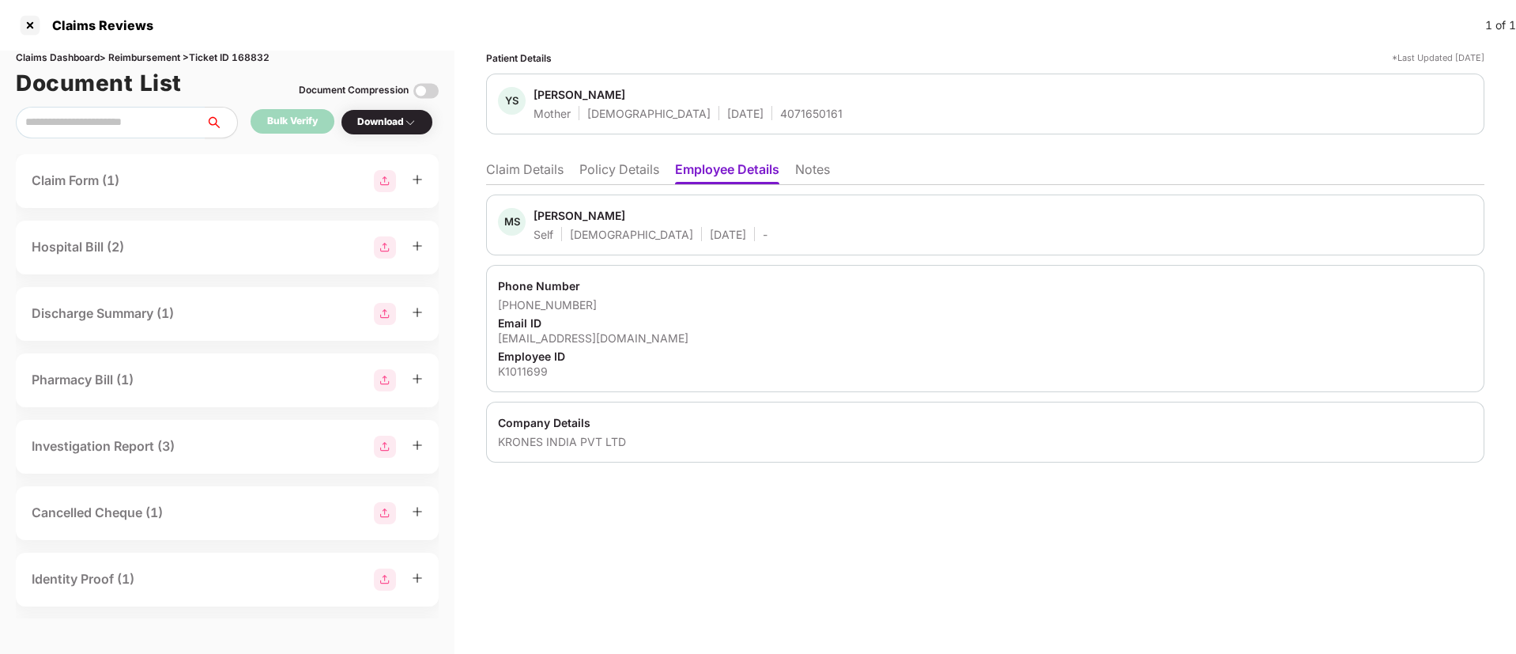
click at [608, 177] on li "Policy Details" at bounding box center [619, 172] width 80 height 23
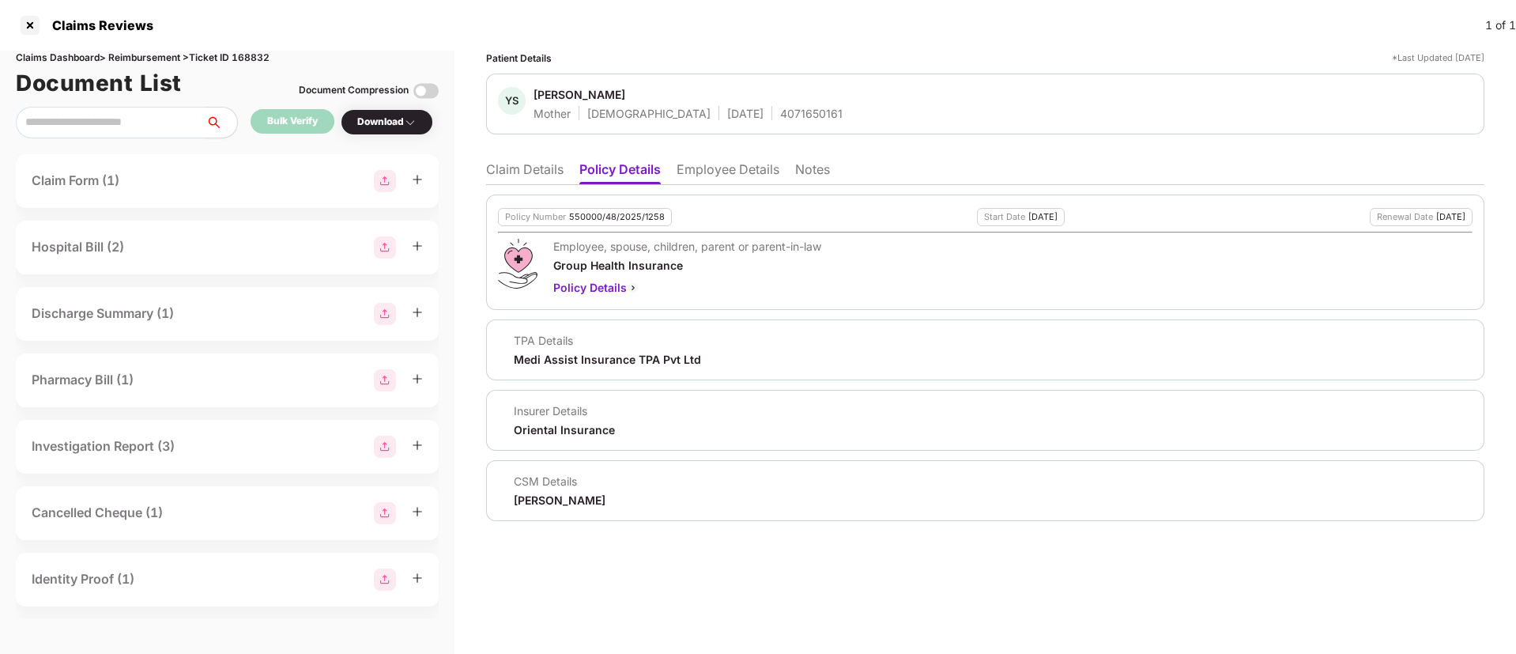
click at [528, 170] on li "Claim Details" at bounding box center [524, 172] width 77 height 23
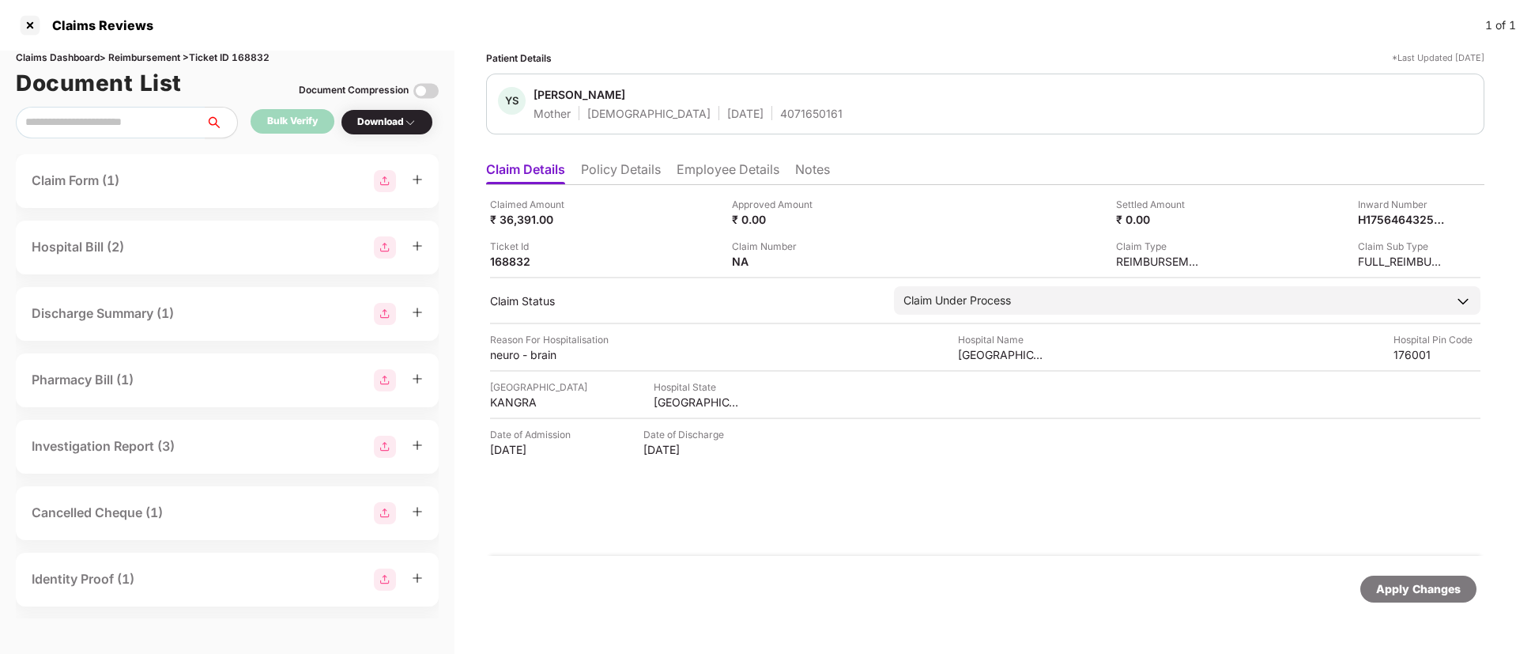
click at [630, 168] on li "Policy Details" at bounding box center [621, 172] width 80 height 23
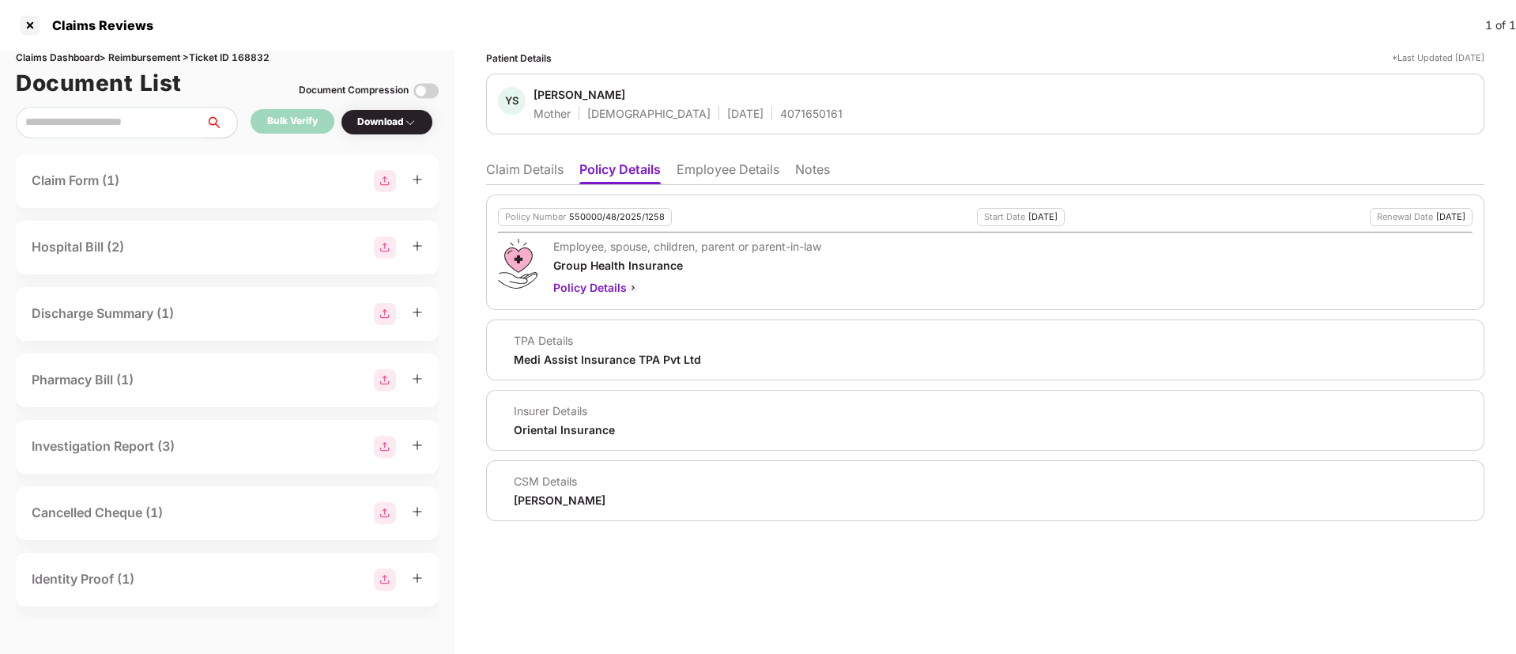
click at [534, 173] on li "Claim Details" at bounding box center [524, 172] width 77 height 23
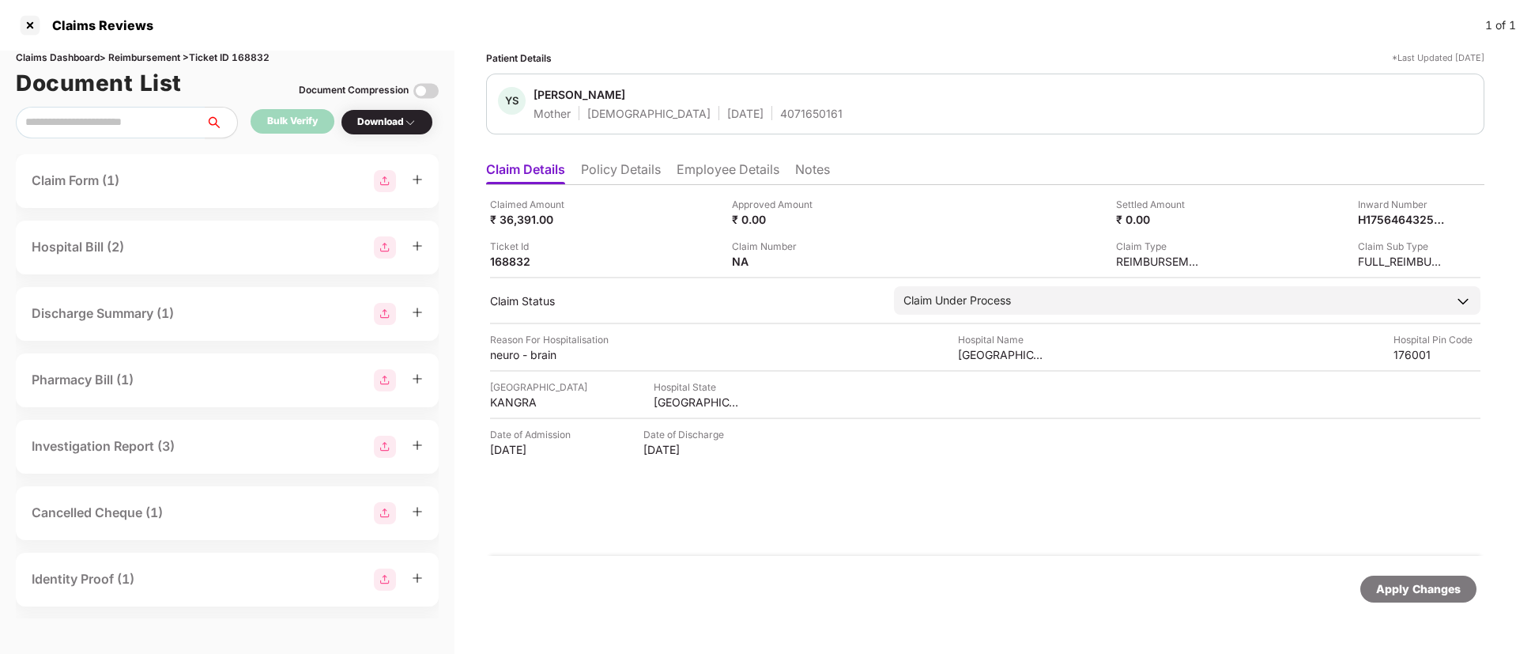
click at [780, 117] on div "4071650161" at bounding box center [811, 113] width 62 height 15
copy div "4071650161"
click at [1365, 219] on div "H17564643253111011699" at bounding box center [1384, 219] width 87 height 15
click at [1363, 219] on div "H17564643253111011699" at bounding box center [1384, 219] width 87 height 15
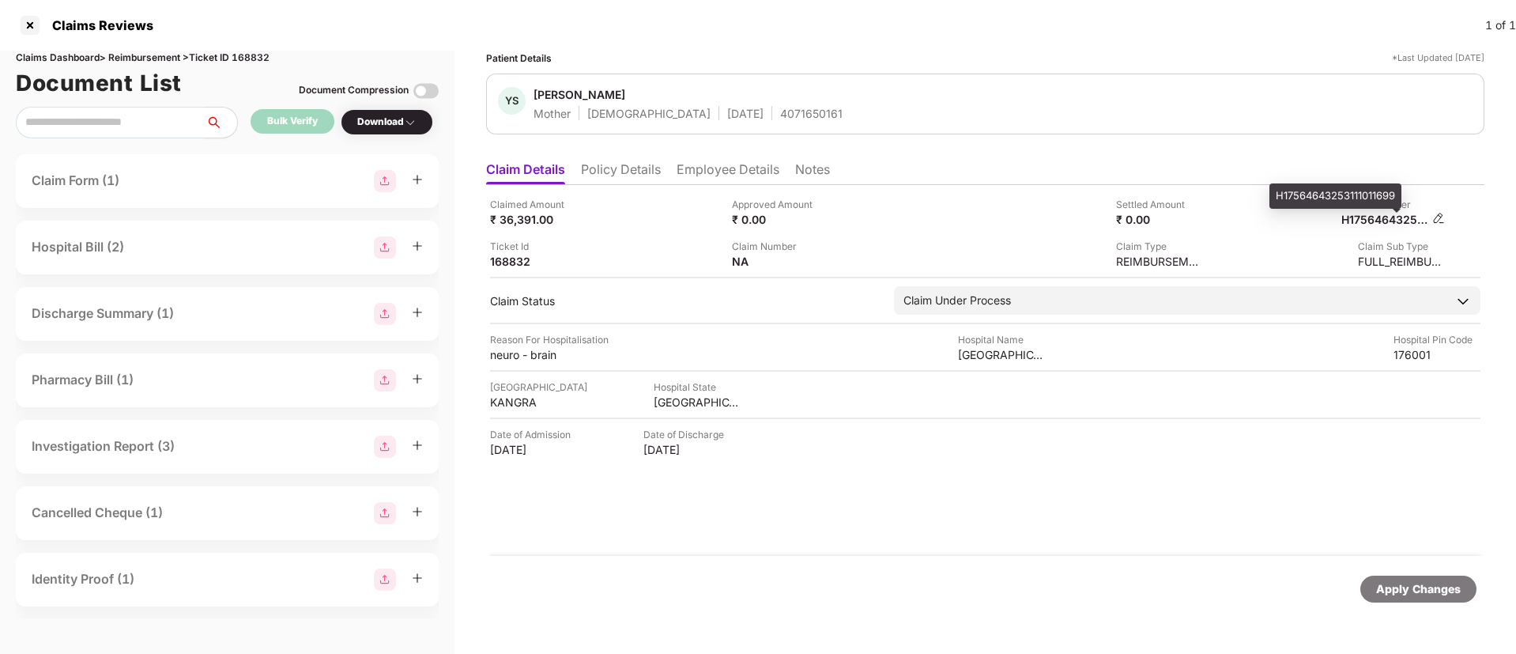
drag, startPoint x: 1363, startPoint y: 219, endPoint x: 1353, endPoint y: 221, distance: 10.5
click at [1361, 219] on div "H17564643253111011699" at bounding box center [1384, 219] width 87 height 15
copy div
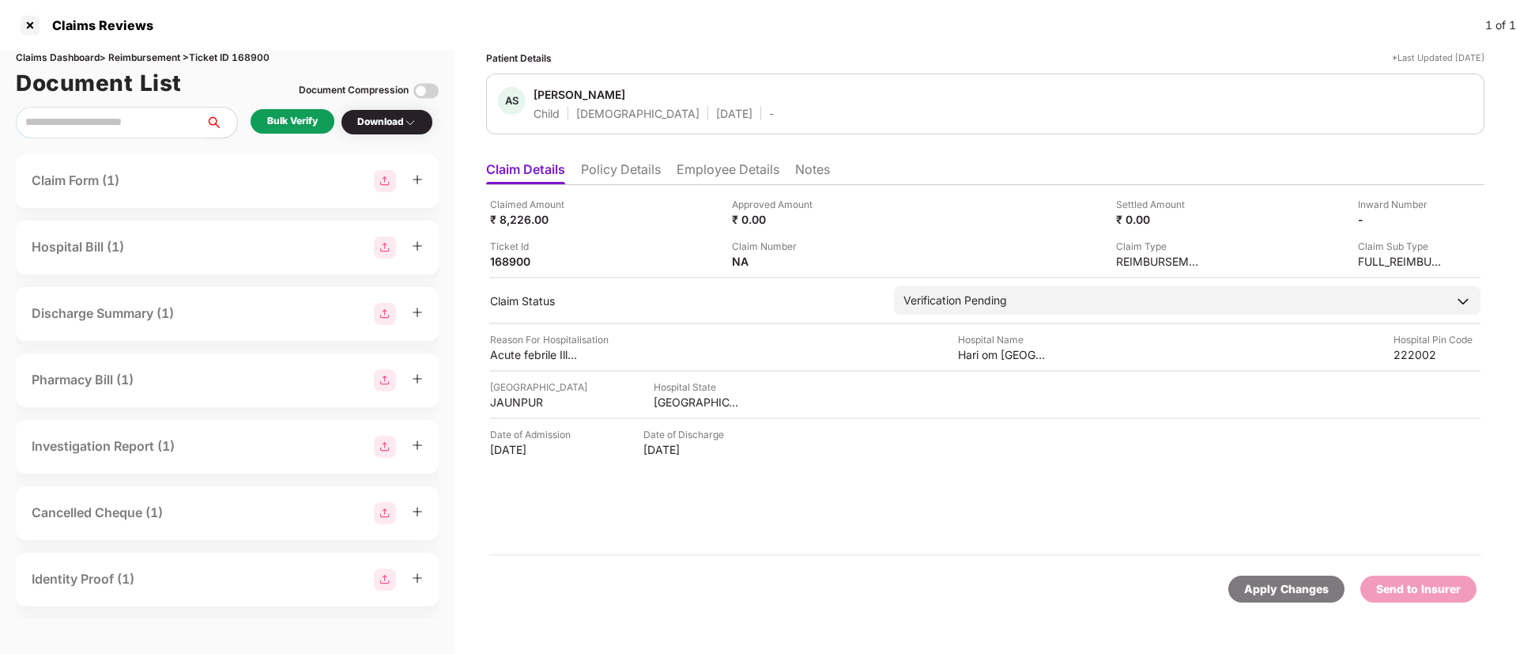
click at [648, 168] on li "Policy Details" at bounding box center [621, 172] width 80 height 23
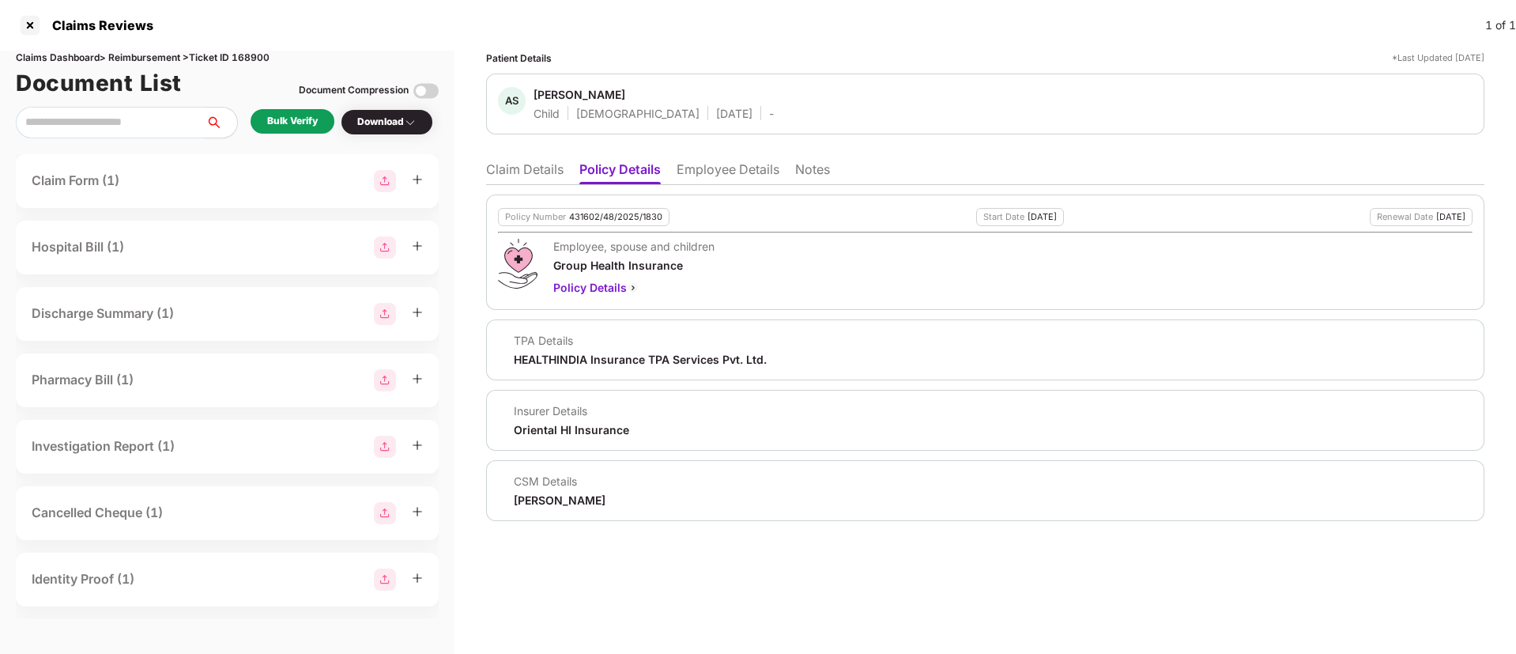
click at [731, 171] on li "Employee Details" at bounding box center [727, 172] width 103 height 23
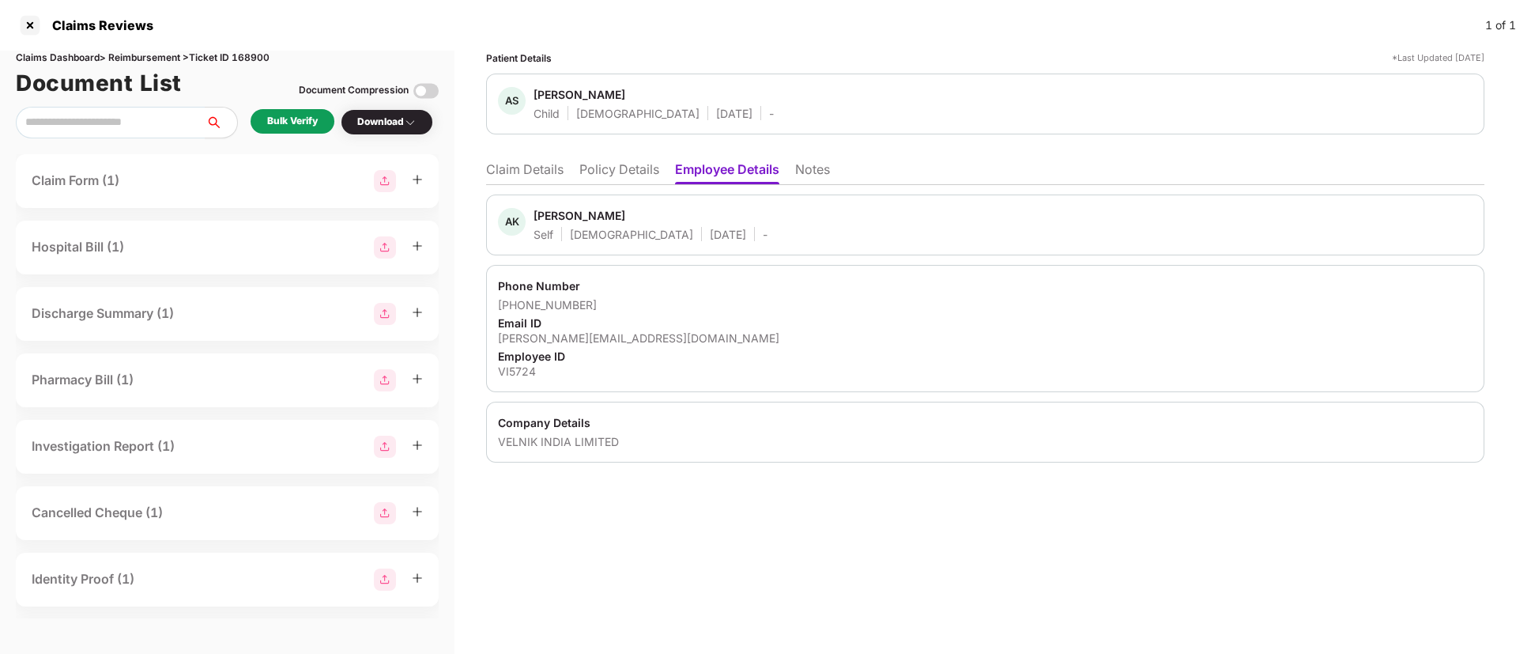
click at [605, 183] on li "Policy Details" at bounding box center [619, 172] width 80 height 23
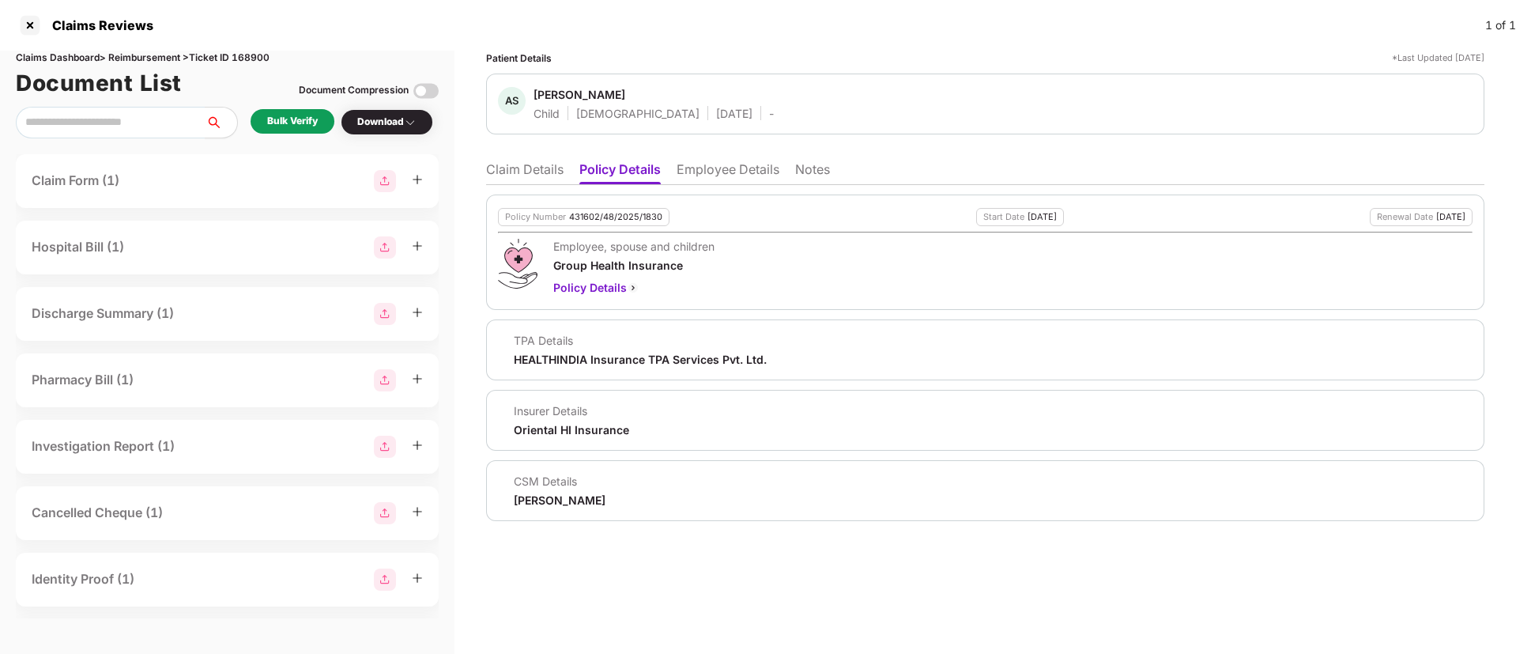
click at [538, 160] on ul "Claim Details Policy Details Employee Details Notes" at bounding box center [985, 169] width 998 height 32
click at [521, 168] on li "Claim Details" at bounding box center [524, 172] width 77 height 23
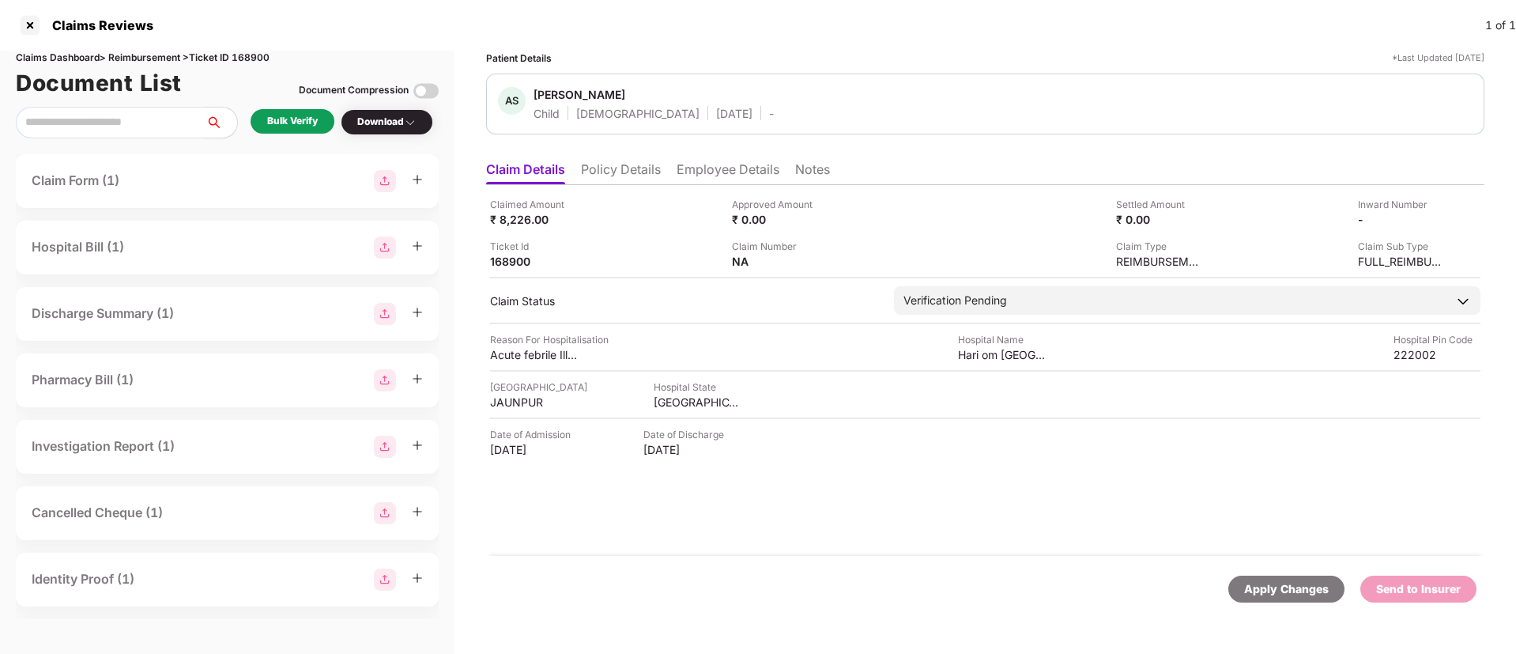
click at [635, 176] on li "Policy Details" at bounding box center [621, 172] width 80 height 23
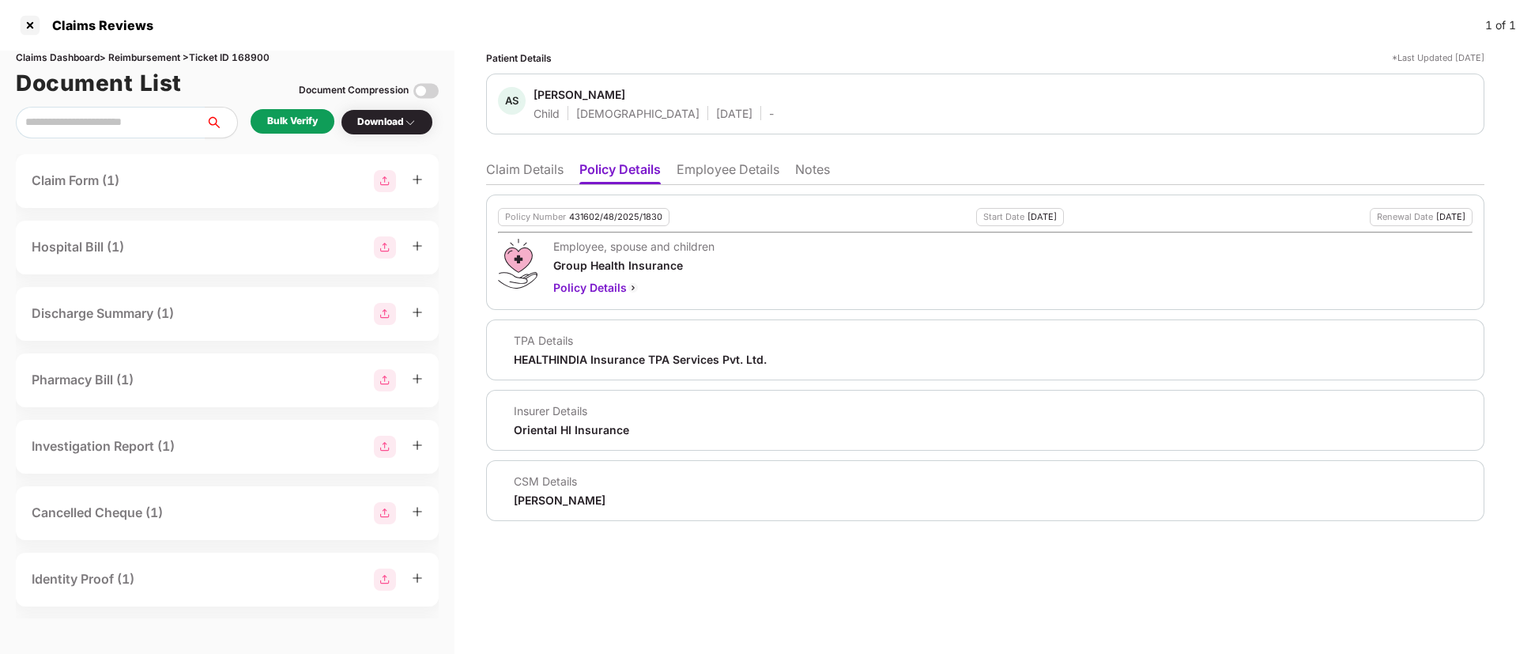
click at [734, 166] on li "Employee Details" at bounding box center [727, 172] width 103 height 23
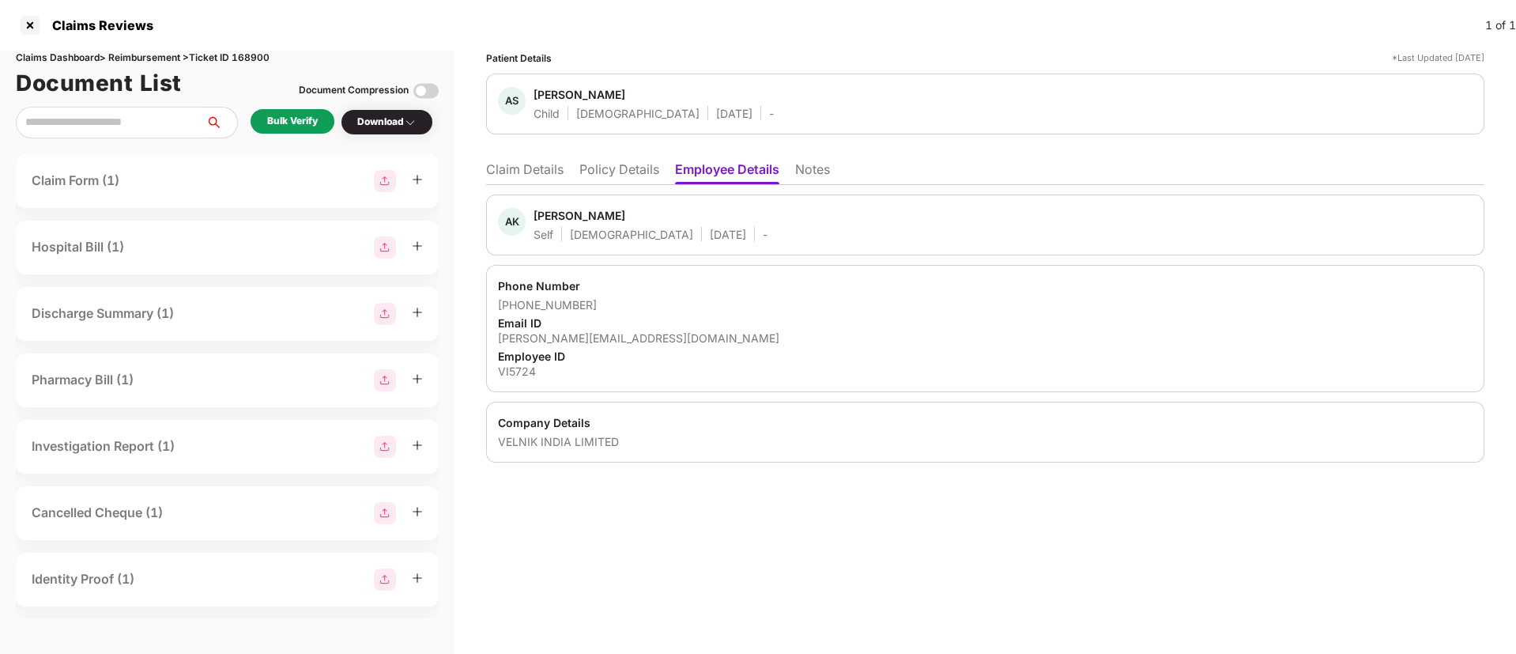
click at [559, 340] on div "awadhesh.26531@gmail.com" at bounding box center [985, 337] width 974 height 15
copy div "awadhesh.26531@gmail.com"
click at [634, 165] on li "Policy Details" at bounding box center [619, 172] width 80 height 23
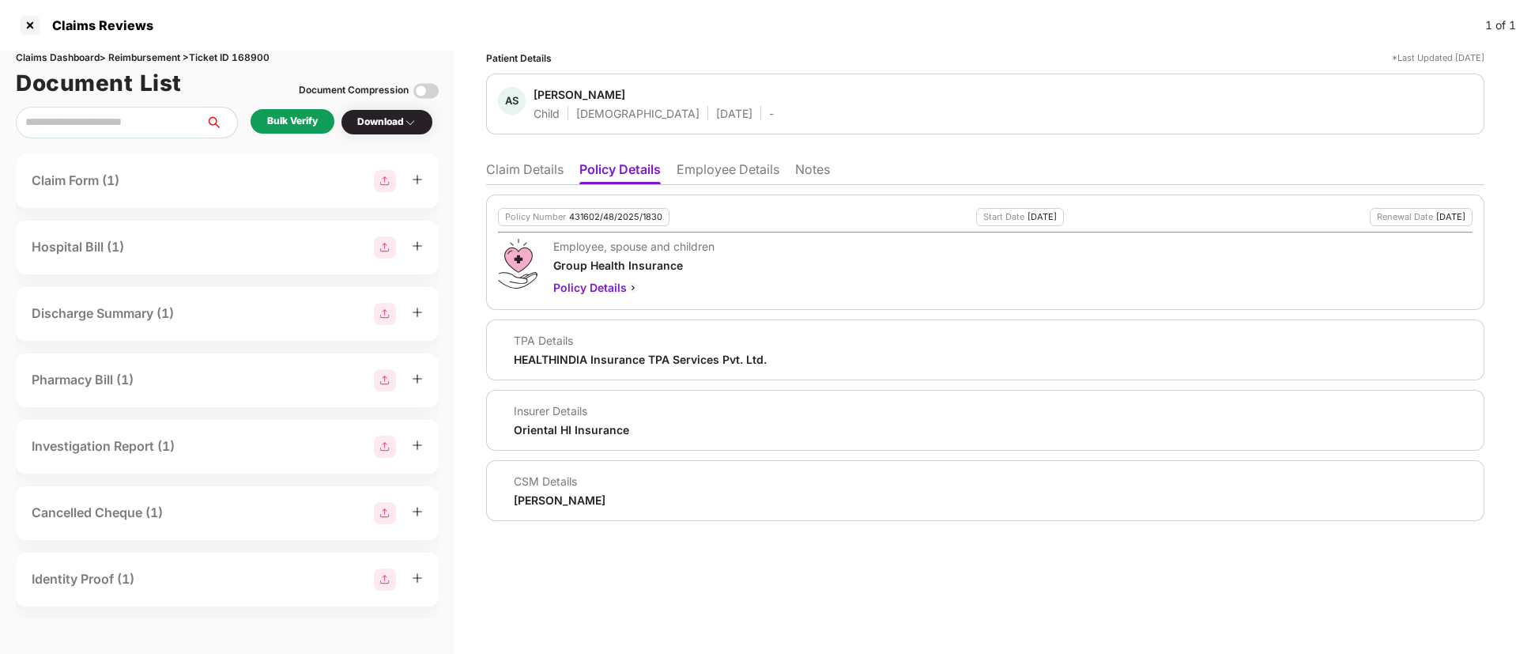
click at [525, 168] on li "Claim Details" at bounding box center [524, 172] width 77 height 23
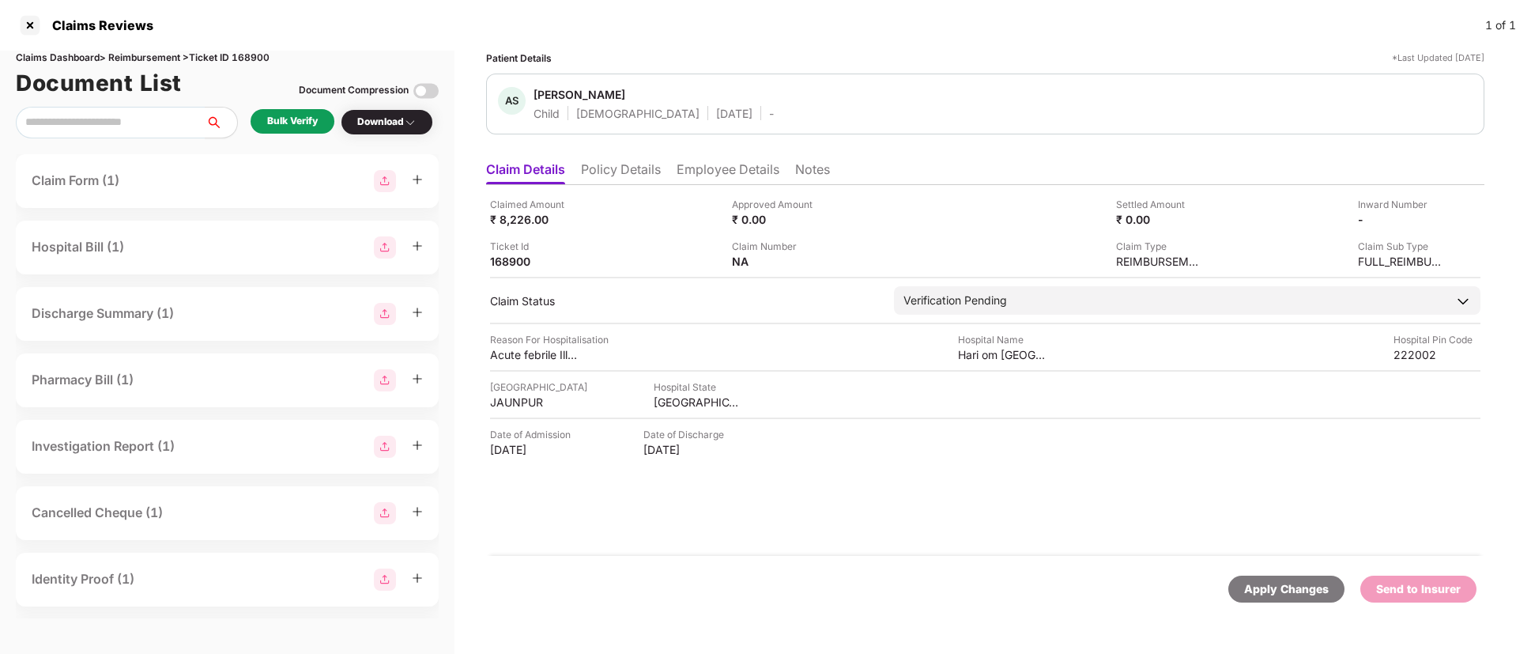
click at [634, 177] on li "Policy Details" at bounding box center [621, 172] width 80 height 23
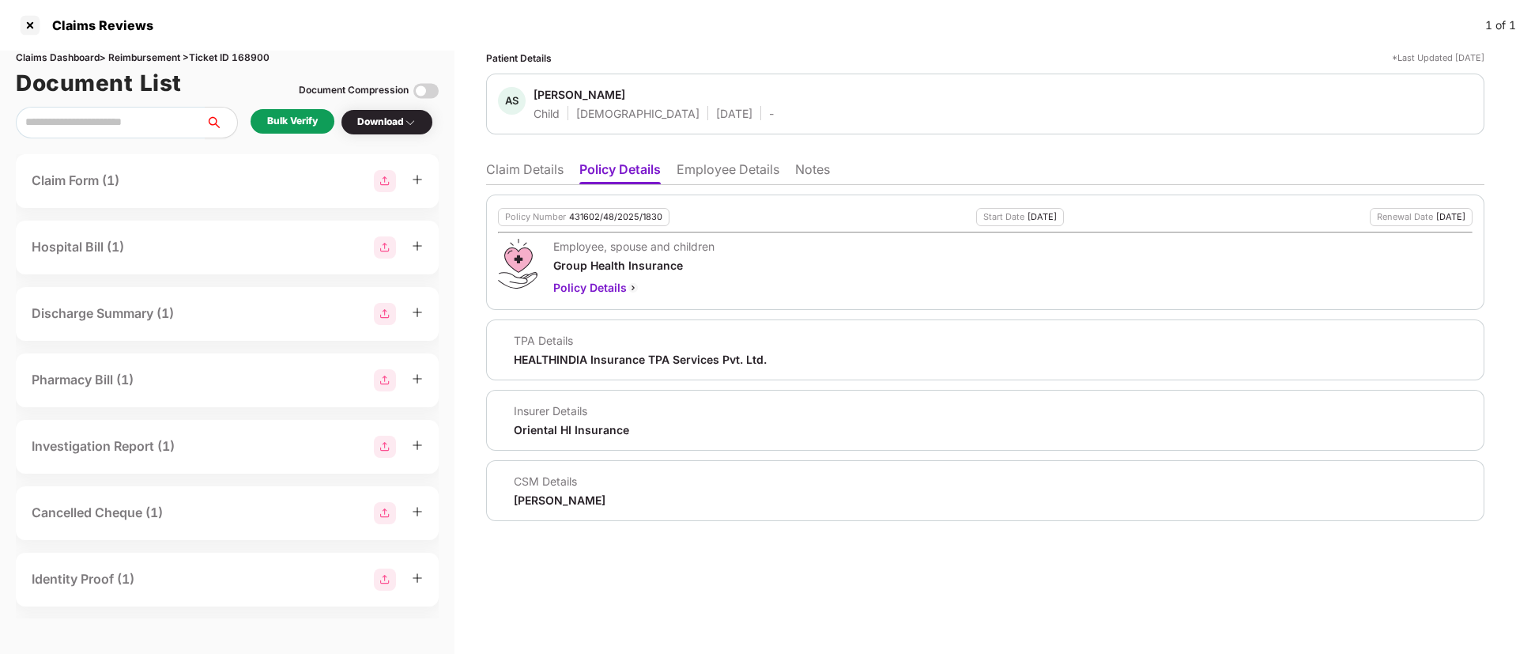
click at [552, 182] on li "Claim Details" at bounding box center [524, 172] width 77 height 23
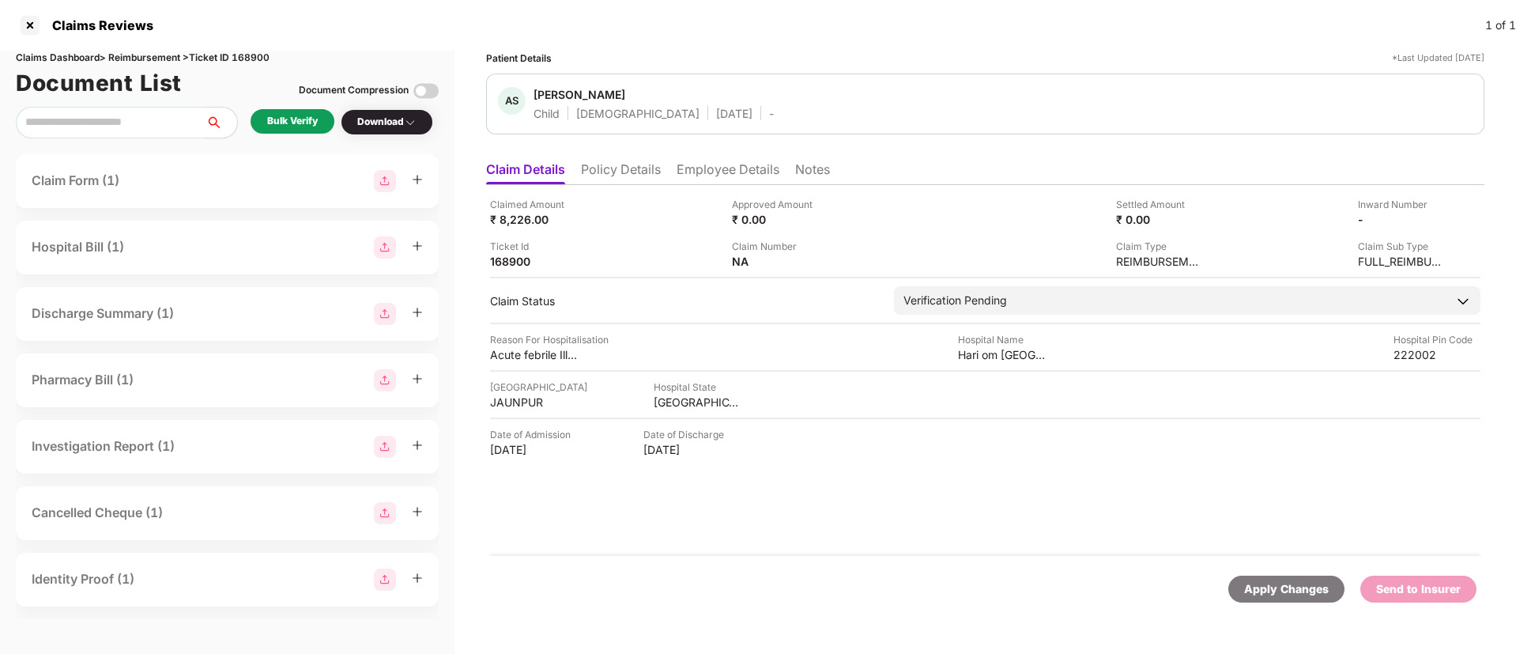
click at [313, 126] on div "Bulk Verify" at bounding box center [292, 121] width 51 height 15
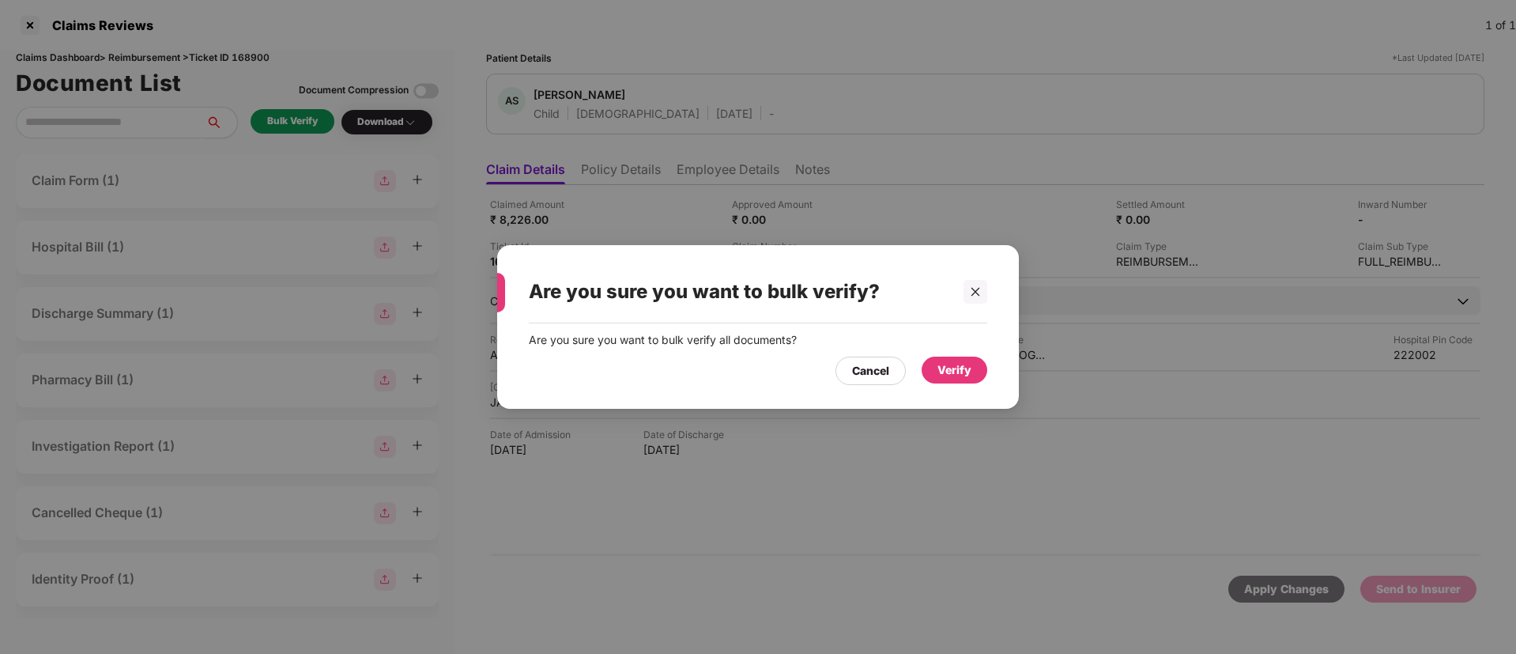
click at [942, 364] on div "Verify" at bounding box center [954, 369] width 34 height 17
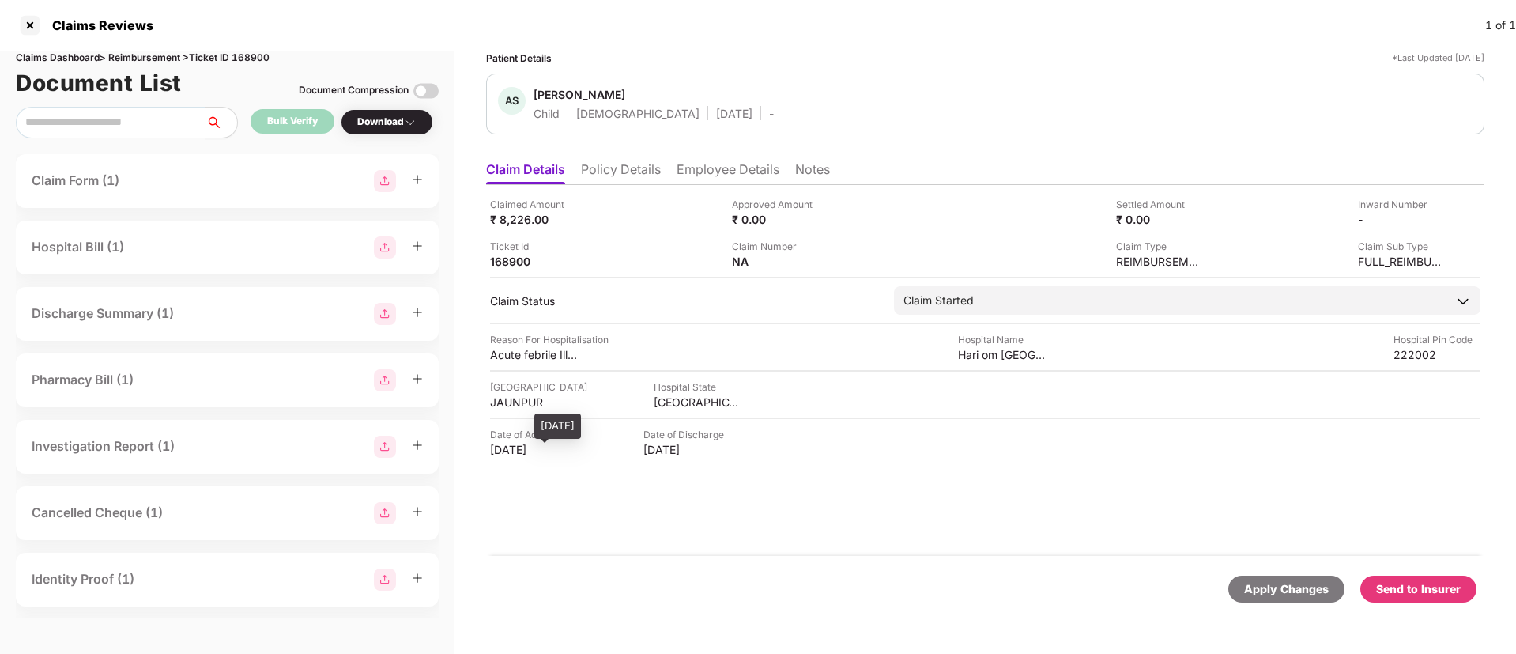
drag, startPoint x: 480, startPoint y: 446, endPoint x: 558, endPoint y: 452, distance: 77.7
click at [558, 452] on div "Patient Details *Last Updated 29 Aug 2025 AS Advik Sharma Child Male 26 Feb 202…" at bounding box center [984, 352] width 1061 height 603
copy div "15 Jul 2025"
click at [627, 175] on li "Policy Details" at bounding box center [621, 172] width 80 height 23
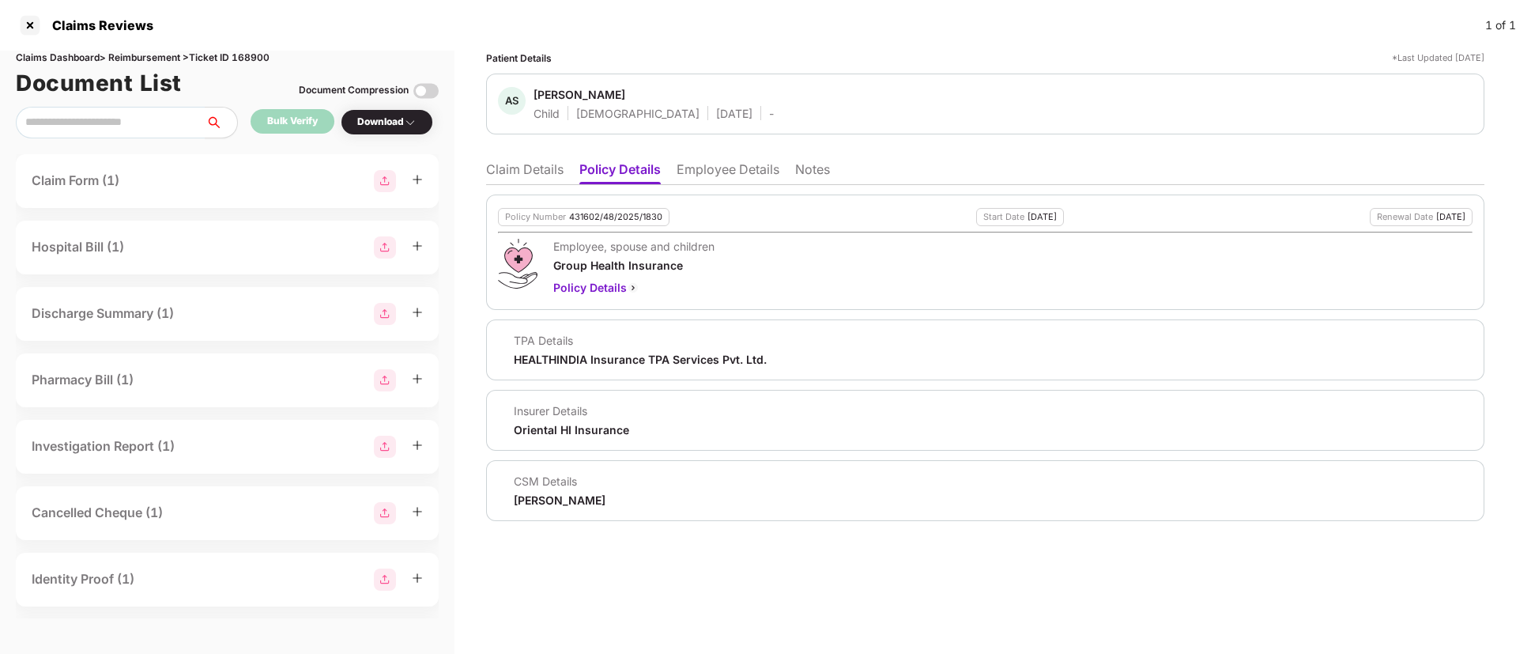
drag, startPoint x: 702, startPoint y: 173, endPoint x: 706, endPoint y: 181, distance: 8.8
click at [705, 178] on li "Employee Details" at bounding box center [727, 172] width 103 height 23
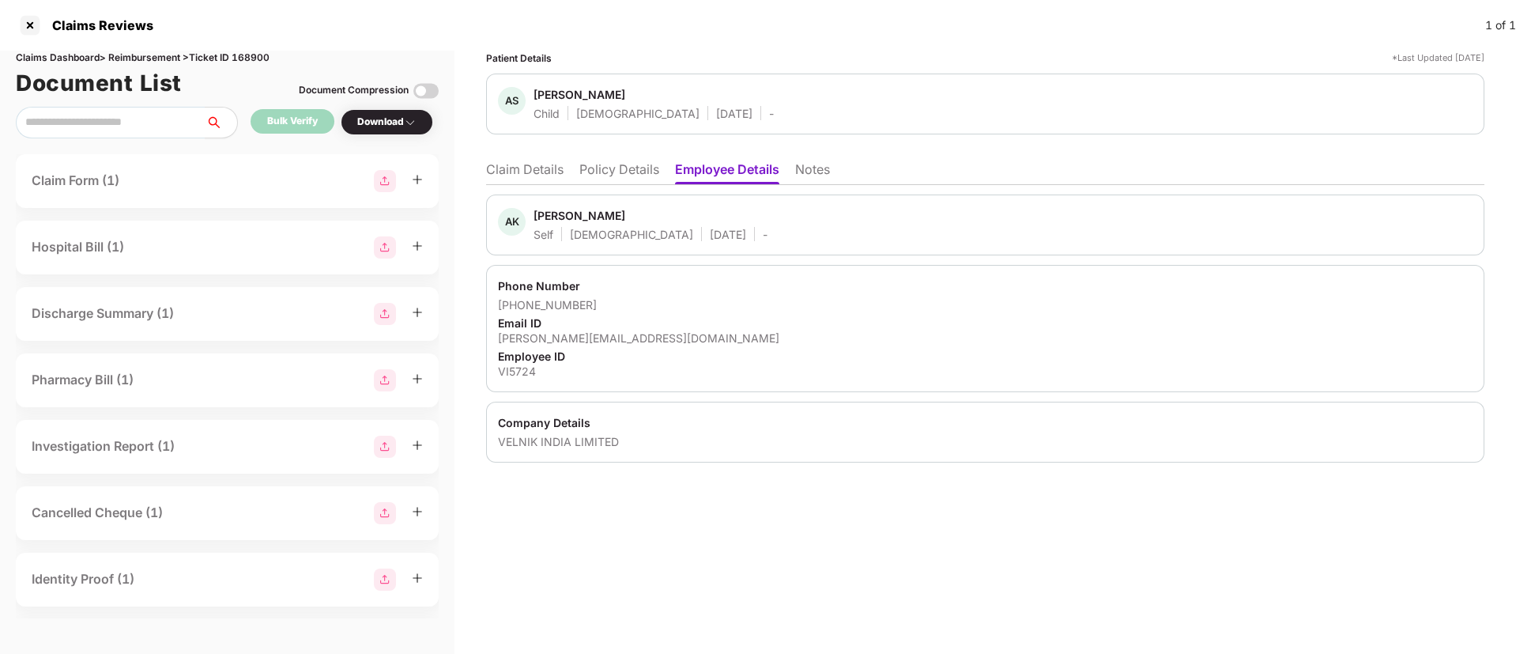
click at [618, 171] on li "Policy Details" at bounding box center [619, 172] width 80 height 23
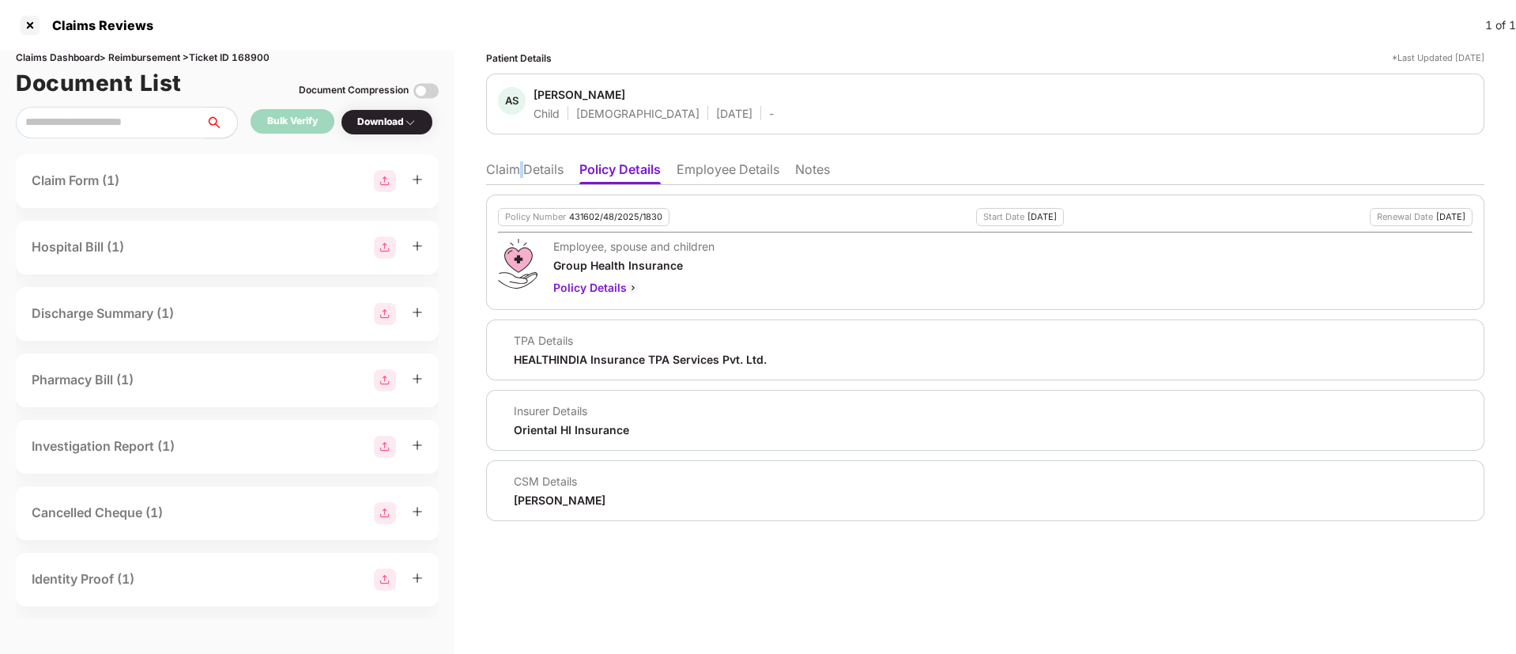
click at [519, 165] on li "Claim Details" at bounding box center [524, 172] width 77 height 23
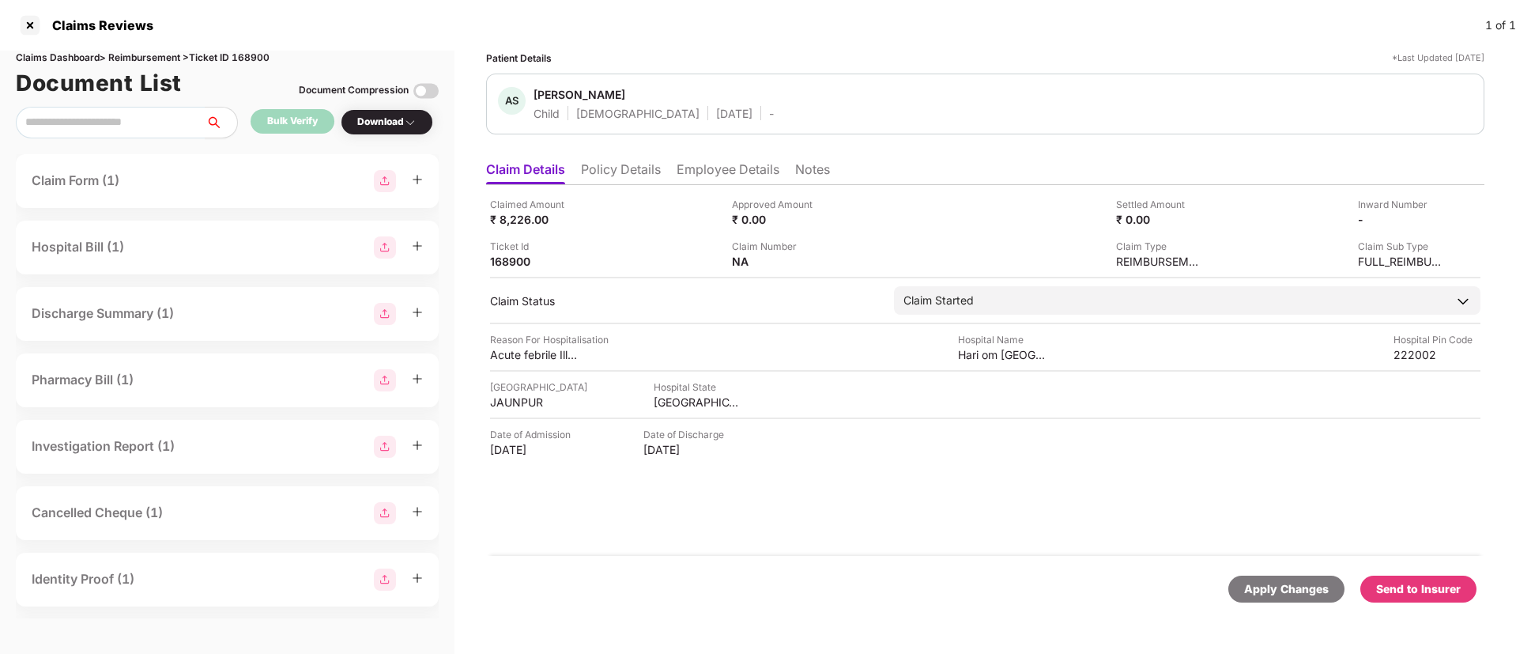
click at [746, 166] on li "Employee Details" at bounding box center [727, 172] width 103 height 23
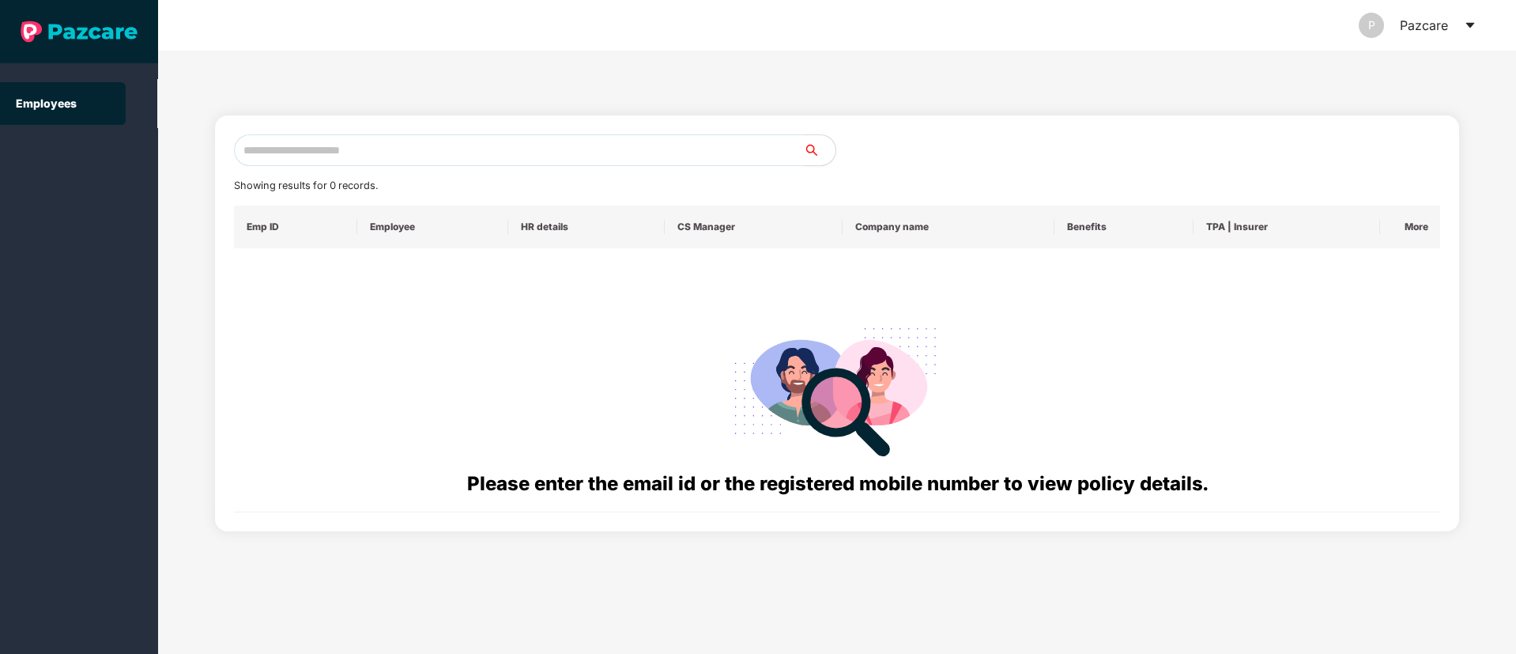
click at [266, 142] on input "text" at bounding box center [519, 150] width 570 height 32
paste input "**********"
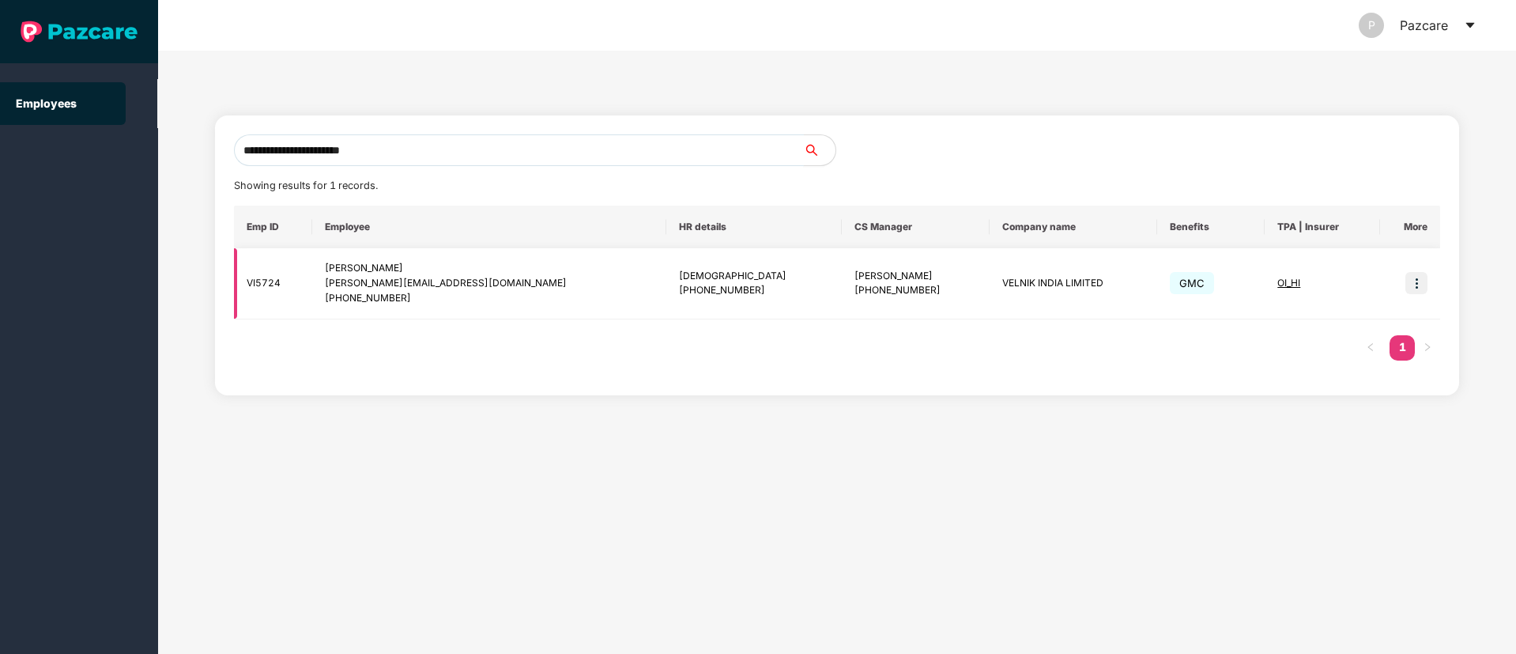
type input "**********"
click at [1419, 287] on img at bounding box center [1416, 283] width 22 height 22
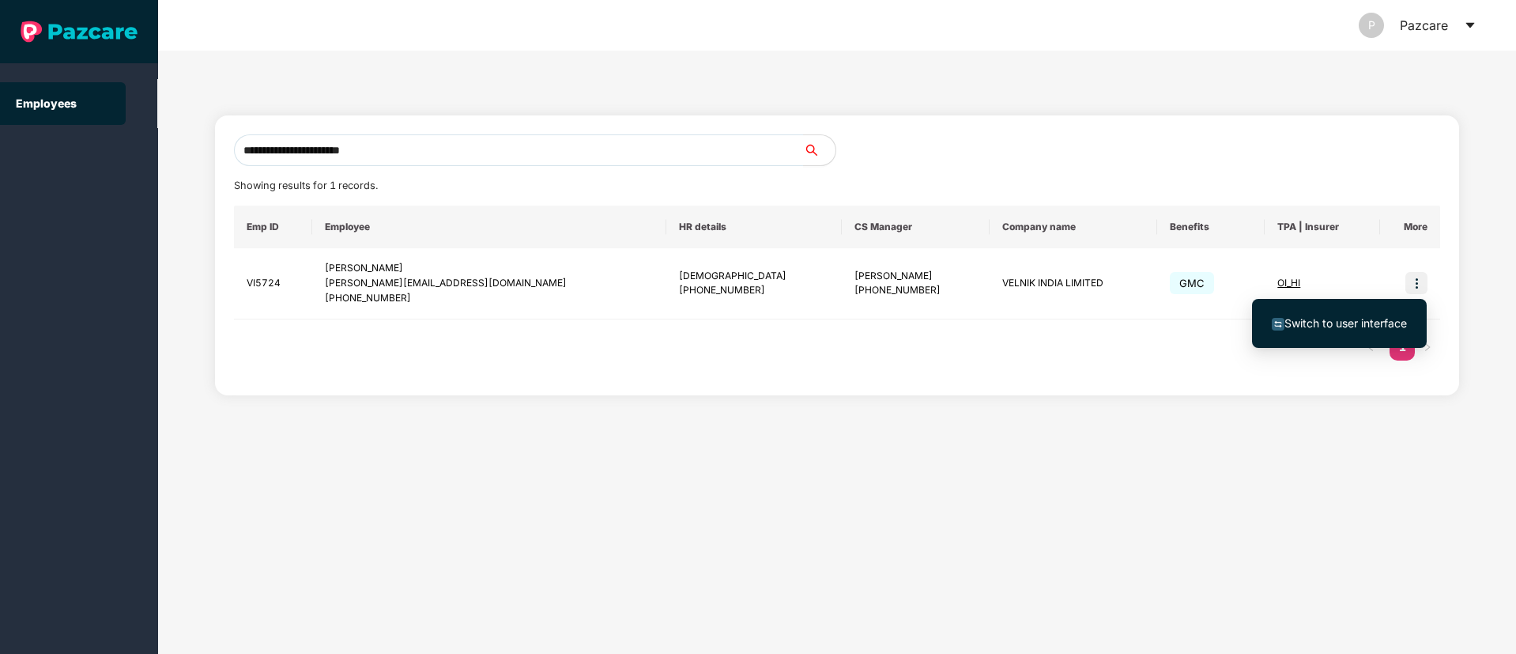
click at [1364, 318] on span "Switch to user interface" at bounding box center [1345, 322] width 122 height 13
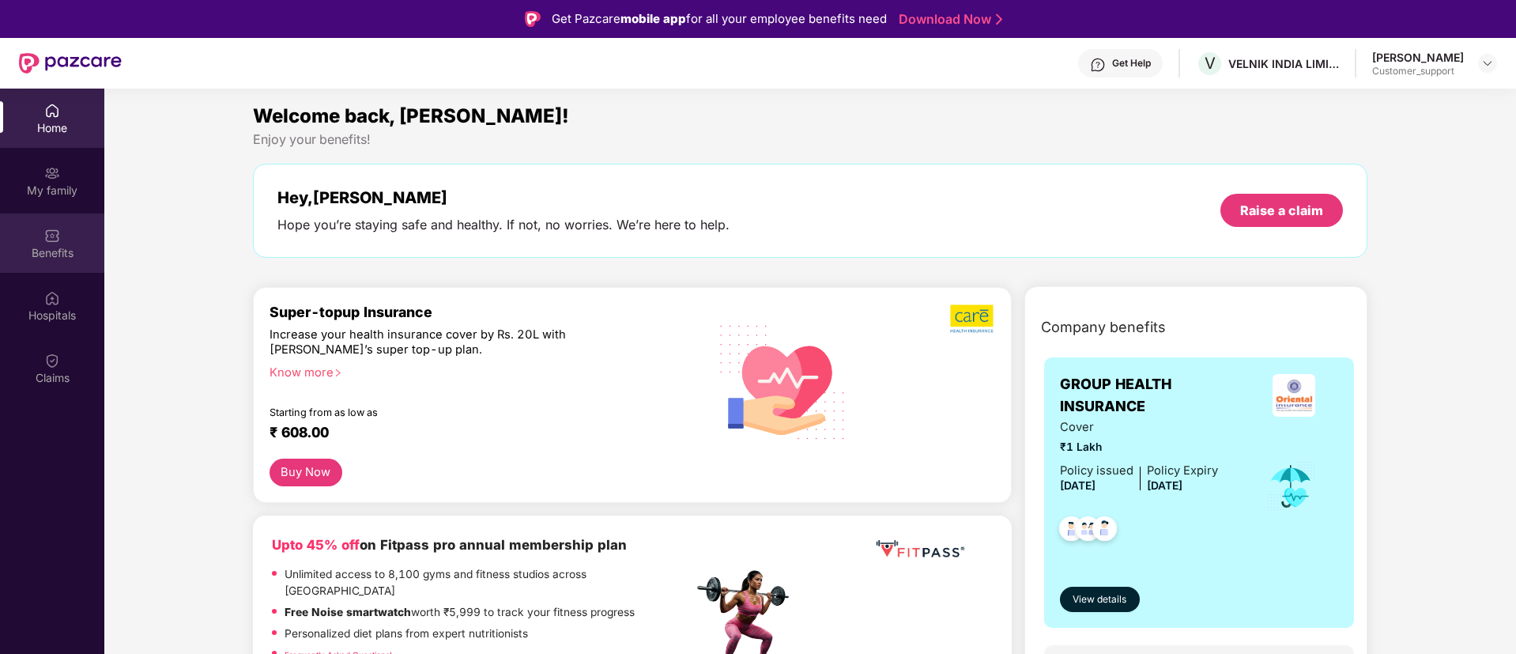
click at [47, 240] on img at bounding box center [52, 236] width 16 height 16
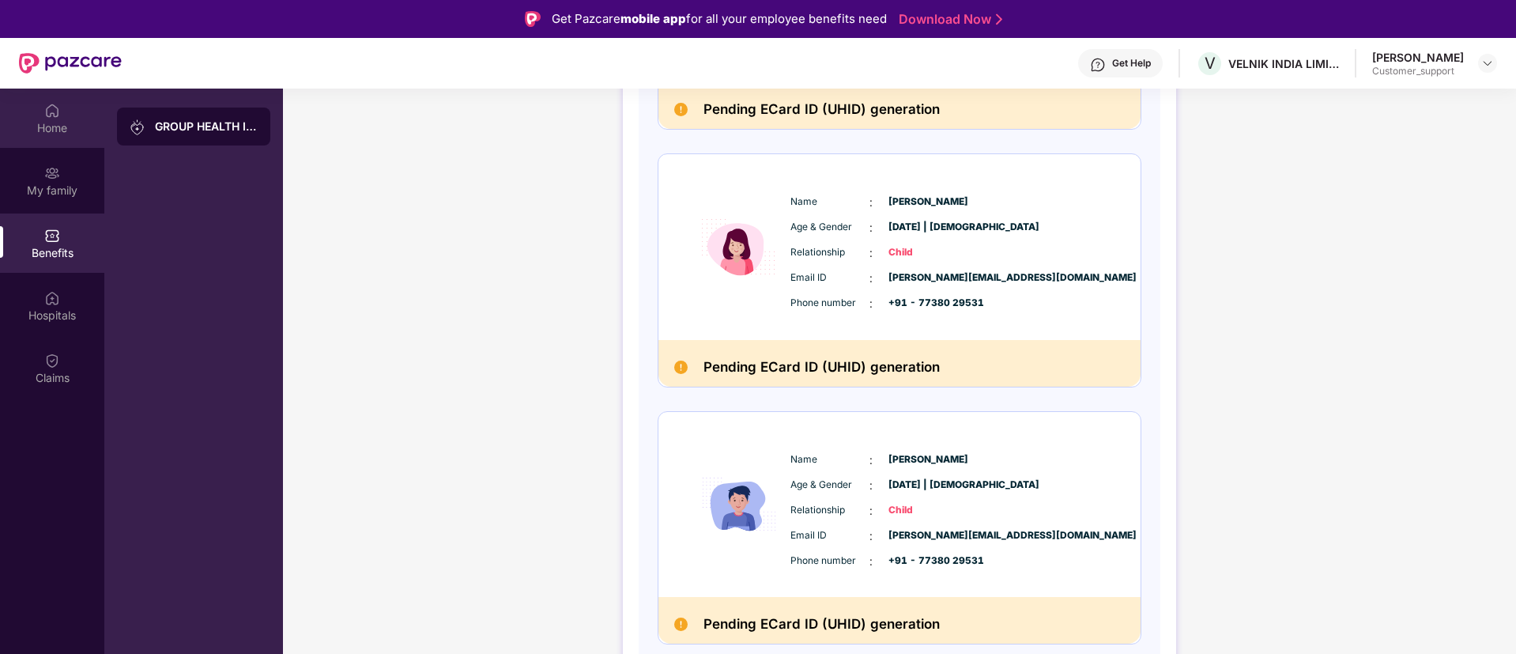
click at [36, 122] on div "Home" at bounding box center [52, 128] width 104 height 16
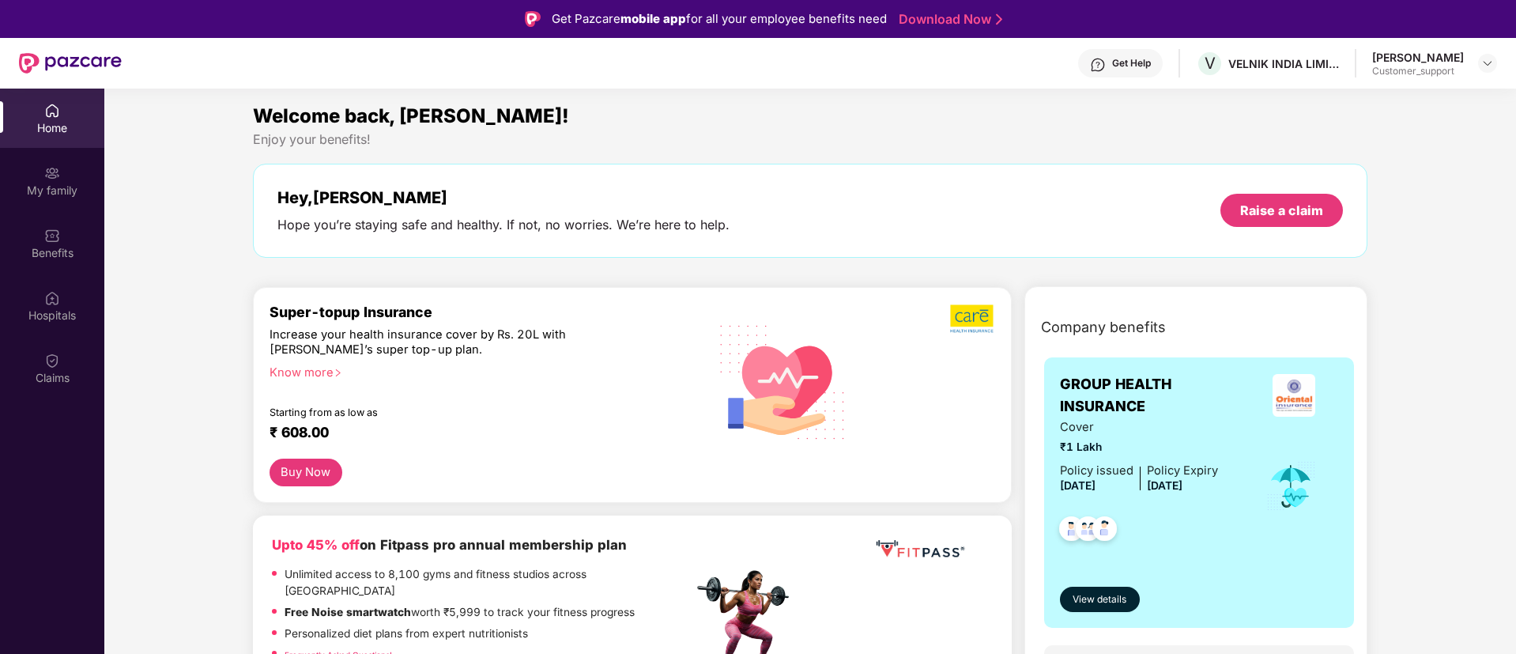
click at [1103, 74] on div "Get Help" at bounding box center [1120, 63] width 85 height 28
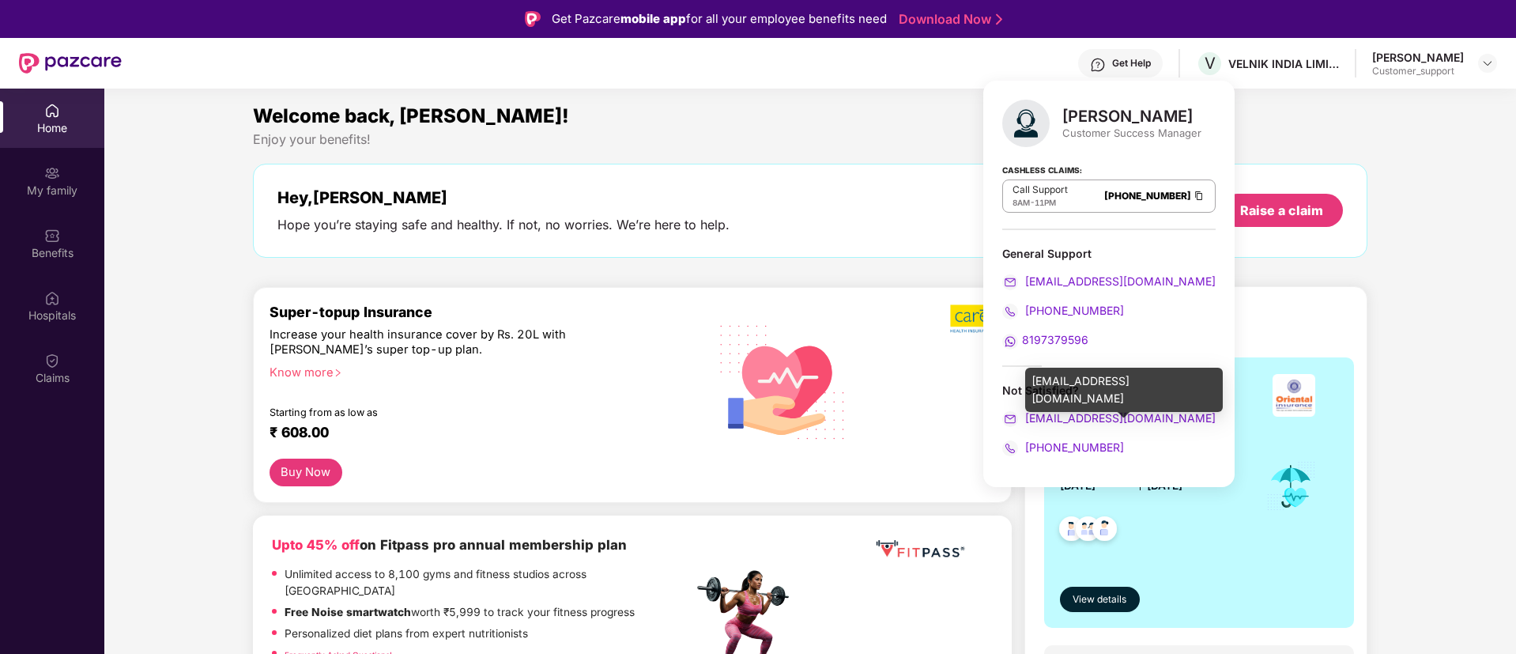
click at [1105, 387] on div "ravi.sharma@pazcare.com" at bounding box center [1124, 389] width 198 height 44
click at [1106, 386] on div "ravi.sharma@pazcare.com" at bounding box center [1124, 389] width 198 height 44
copy div "ravi.sharma@pazcare.com"
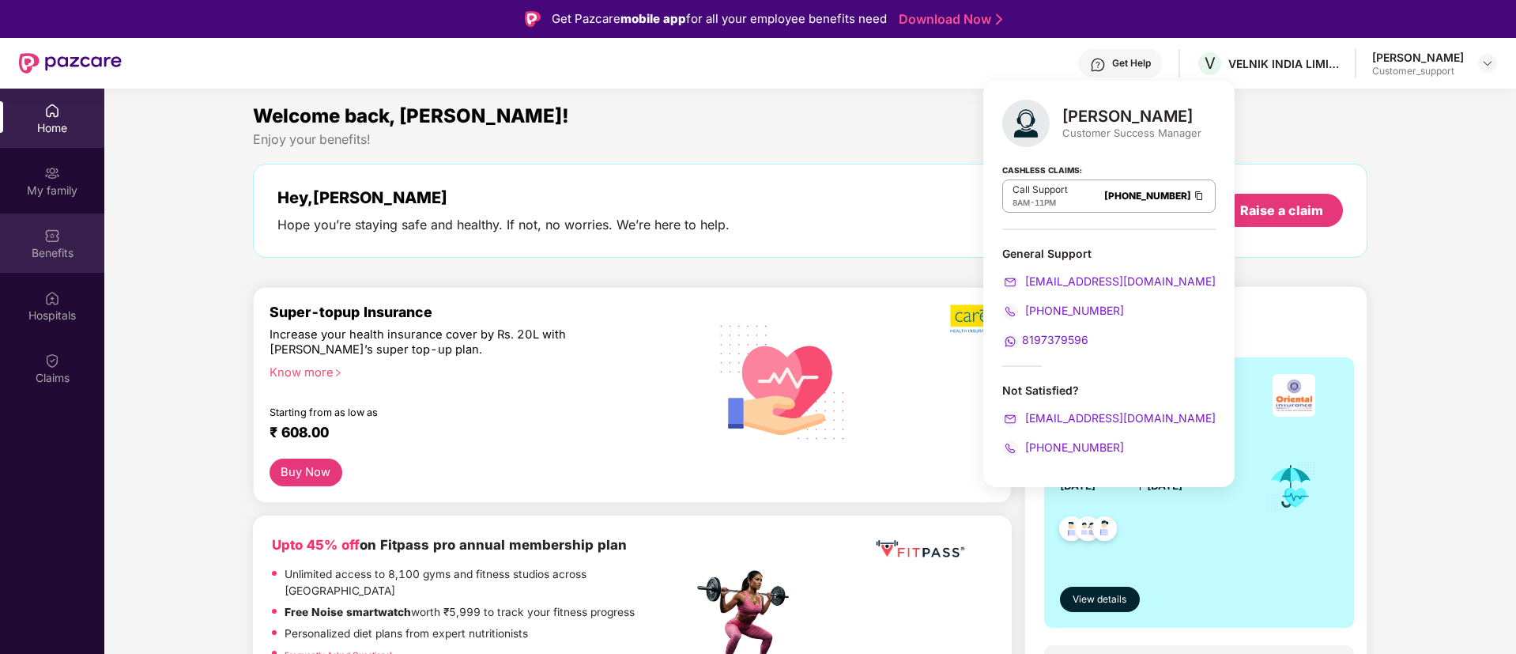
click at [93, 236] on div "Benefits" at bounding box center [52, 242] width 104 height 59
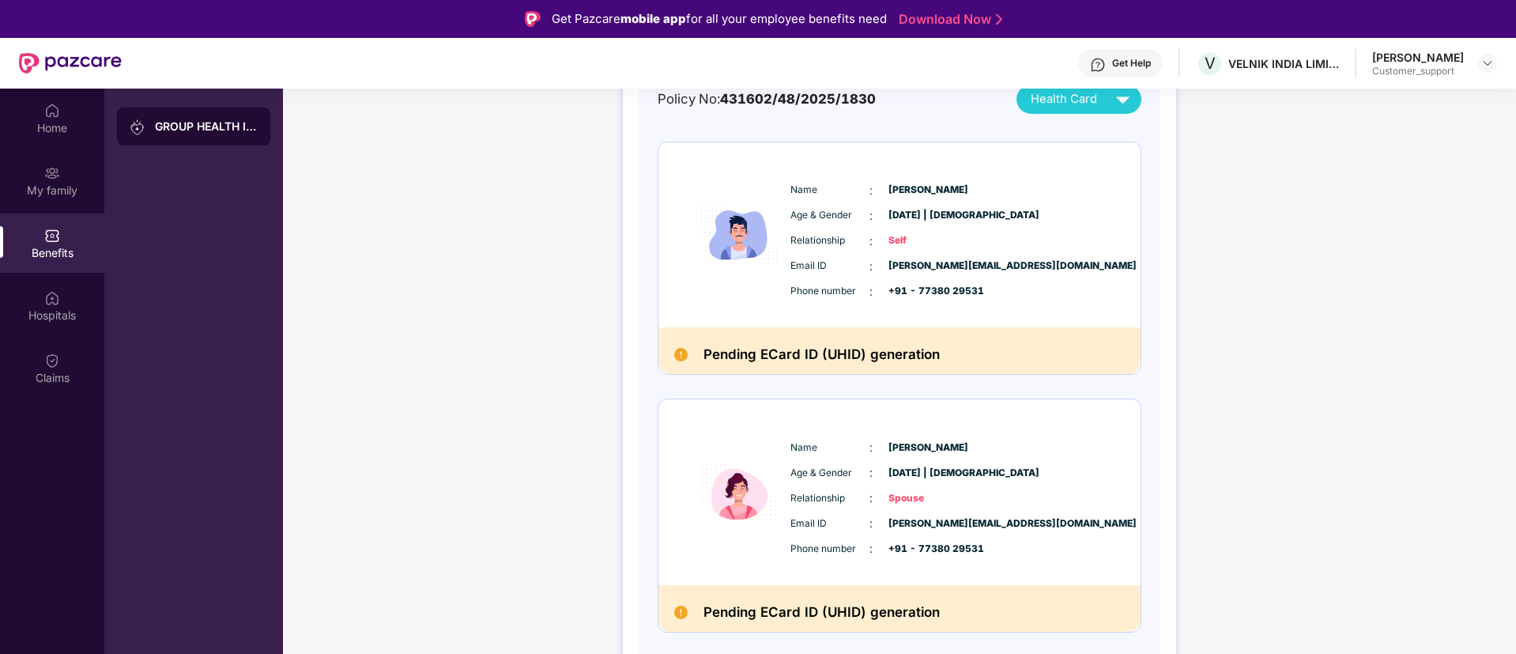
scroll to position [687, 0]
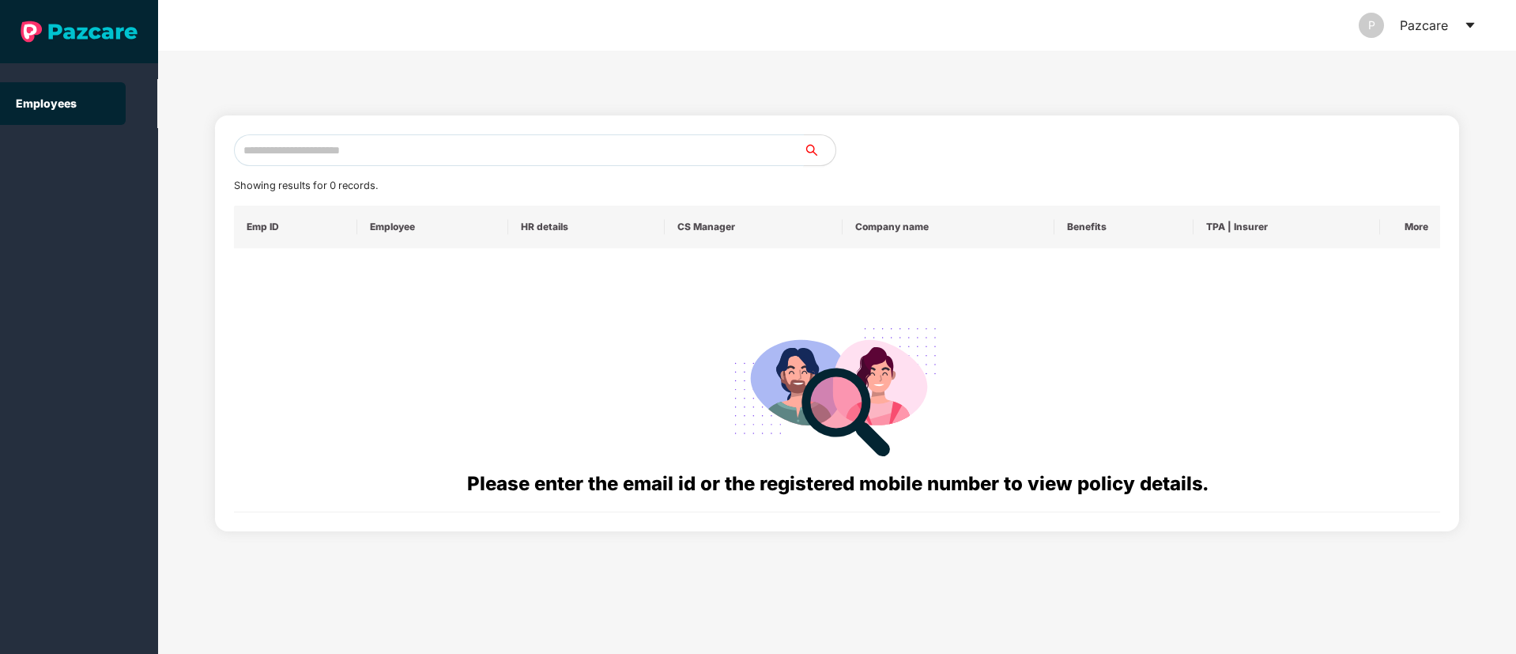
click at [428, 160] on input "text" at bounding box center [519, 150] width 570 height 32
paste input "**********"
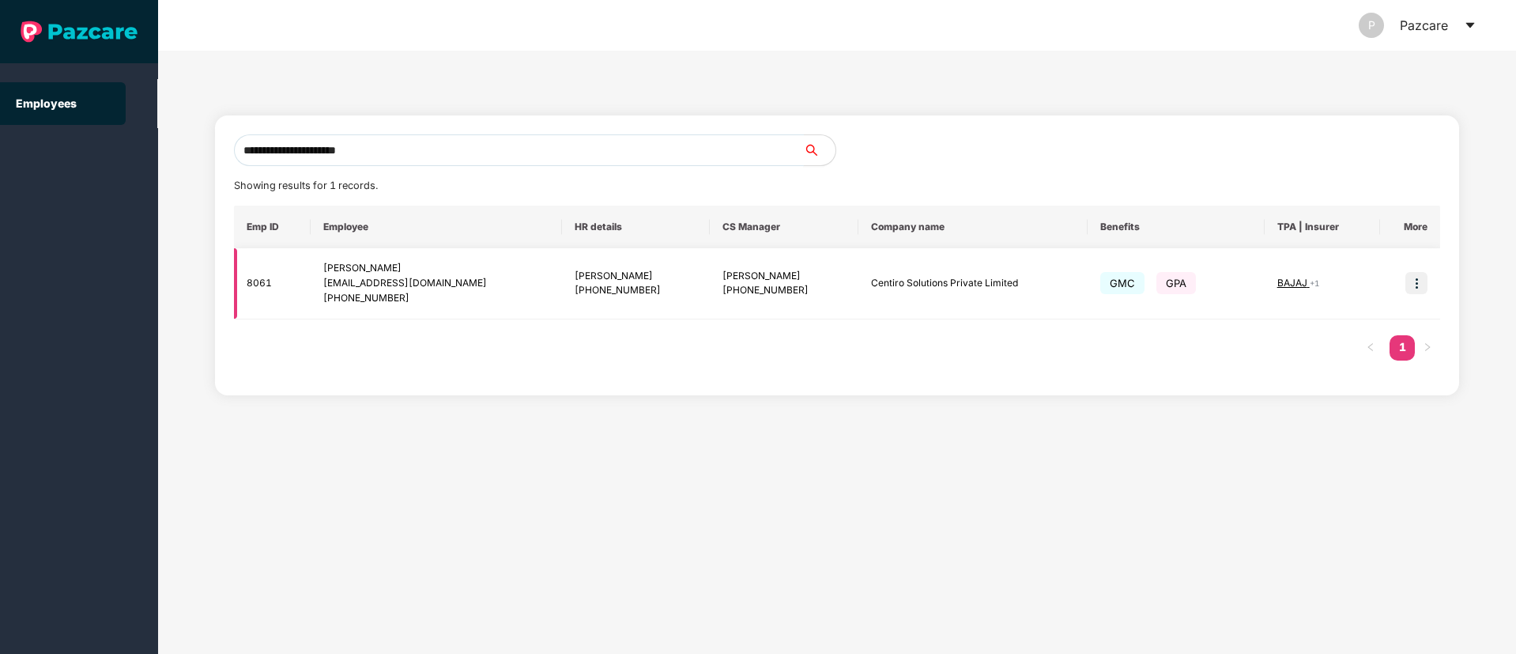
type input "**********"
click at [1423, 281] on img at bounding box center [1416, 283] width 22 height 22
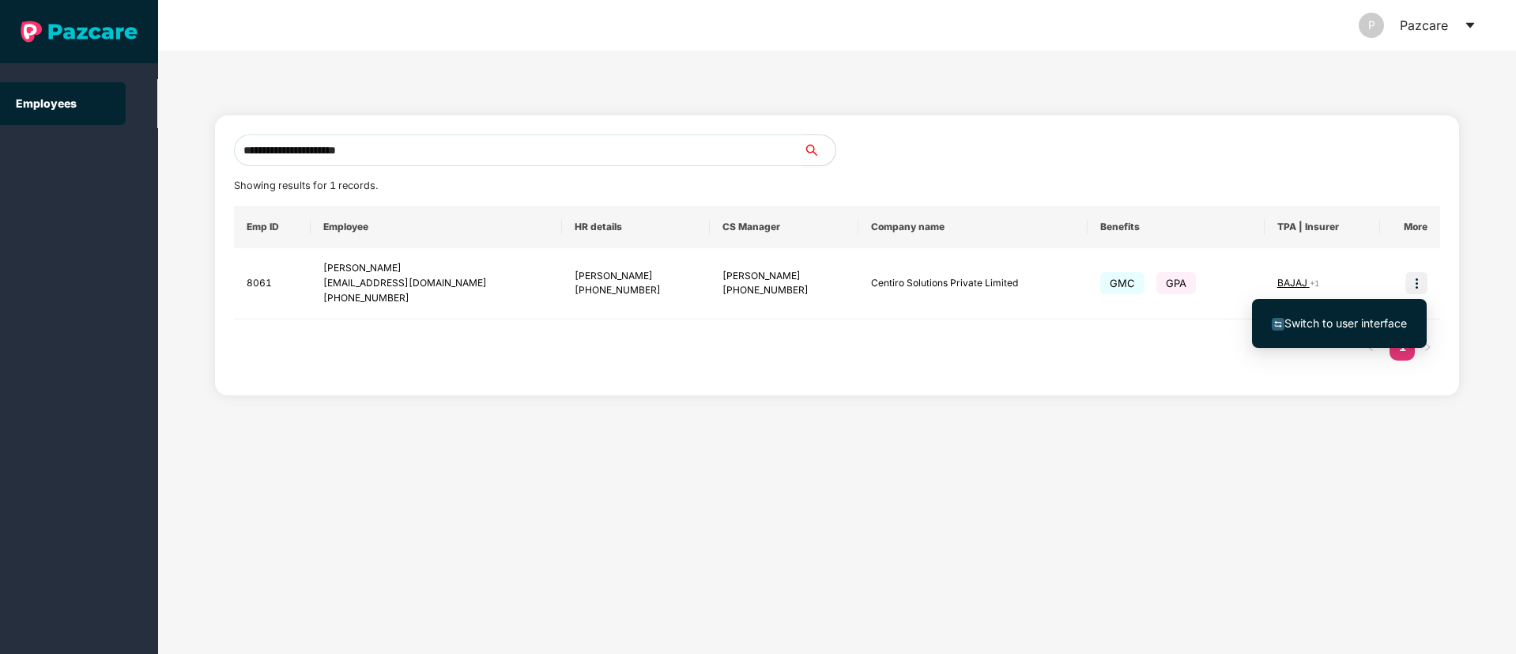
click at [1344, 318] on span "Switch to user interface" at bounding box center [1345, 322] width 122 height 13
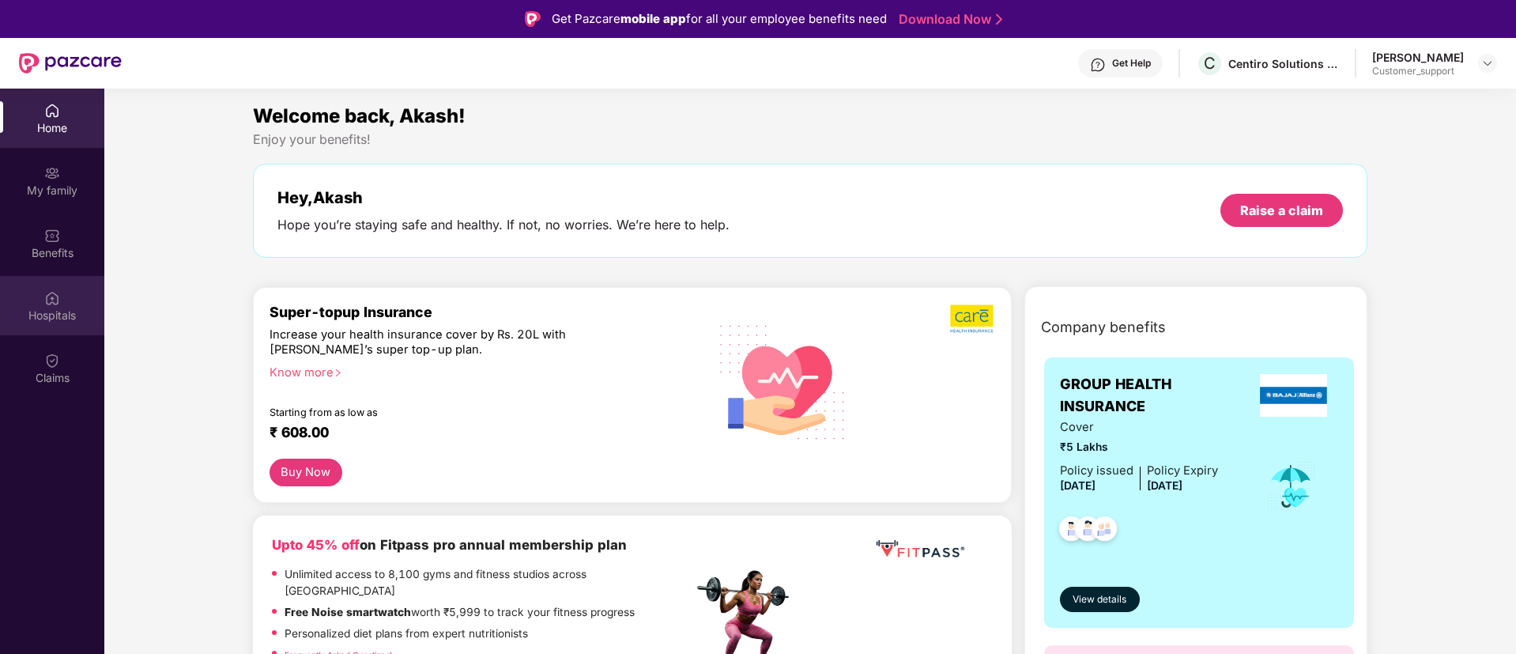
click at [28, 326] on div "Hospitals" at bounding box center [52, 305] width 104 height 59
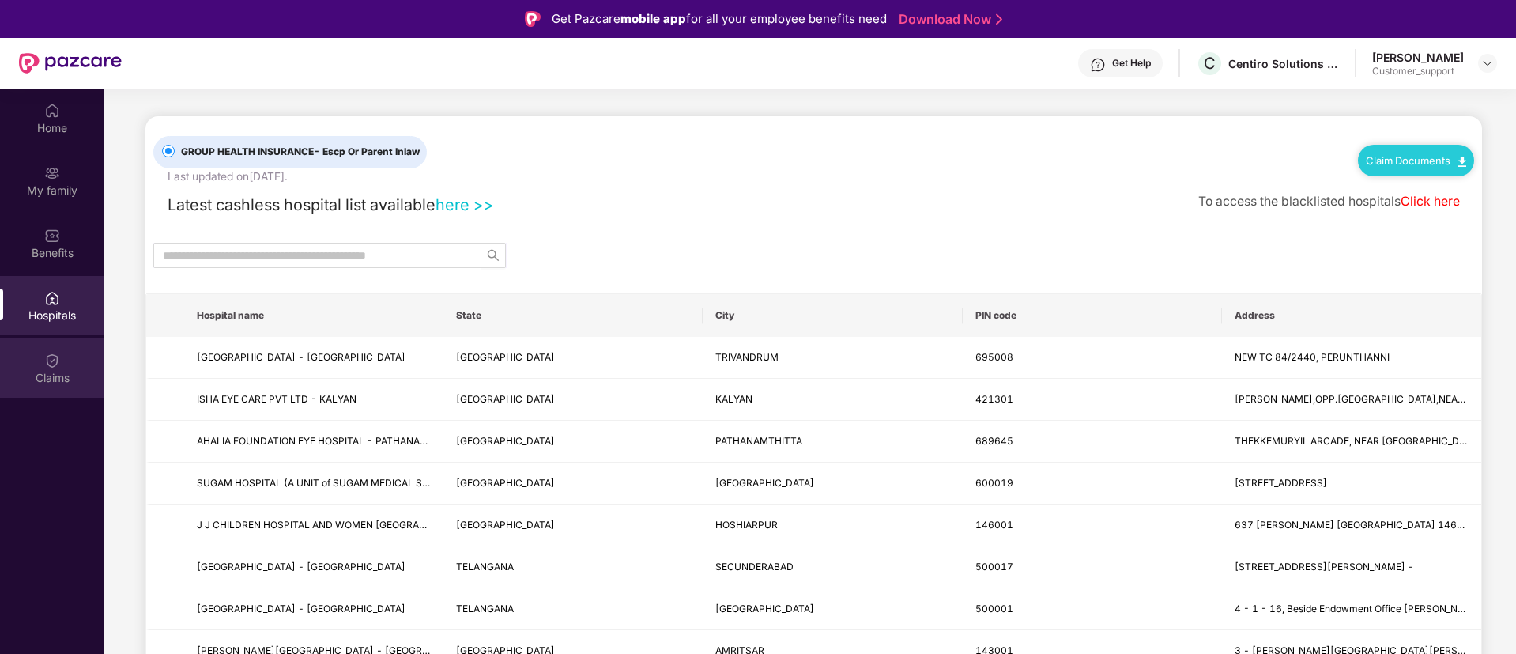
click at [32, 371] on div "Claims" at bounding box center [52, 378] width 104 height 16
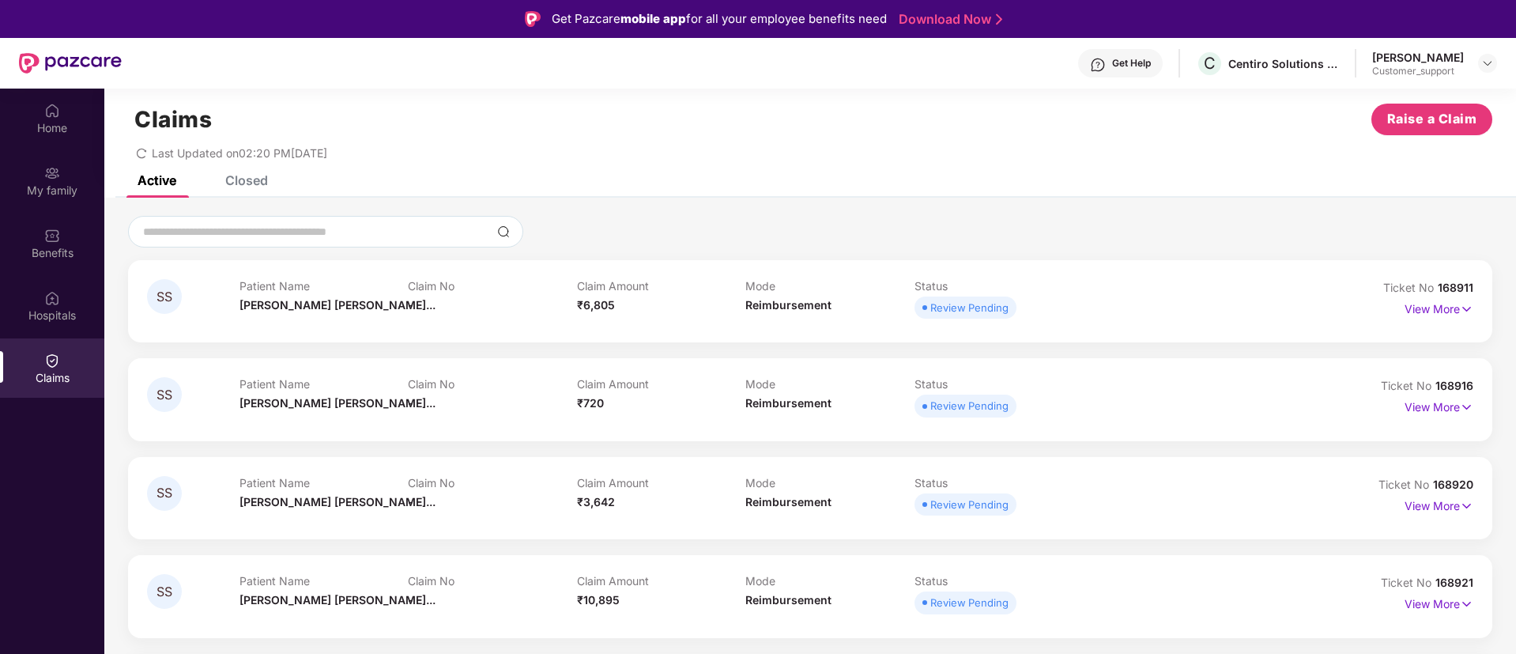
scroll to position [31, 0]
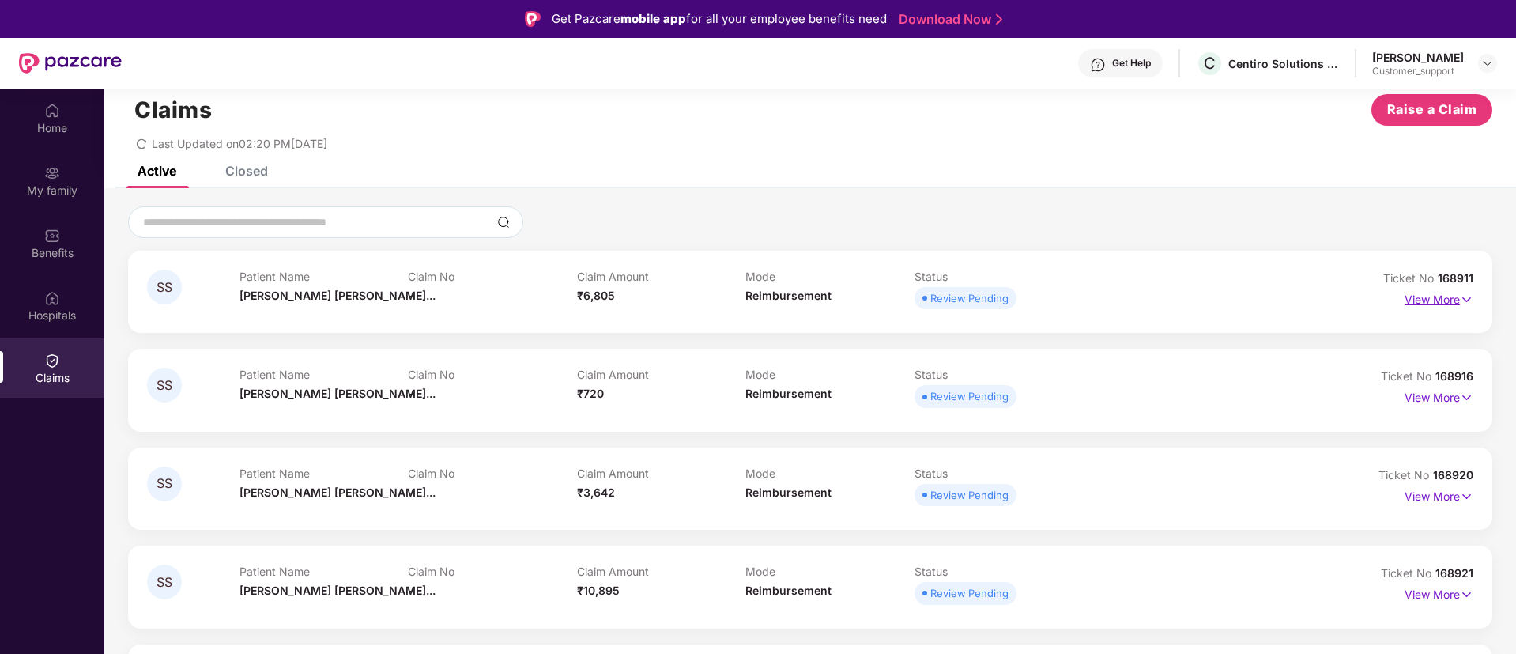
click at [1404, 296] on p "View More" at bounding box center [1438, 297] width 69 height 21
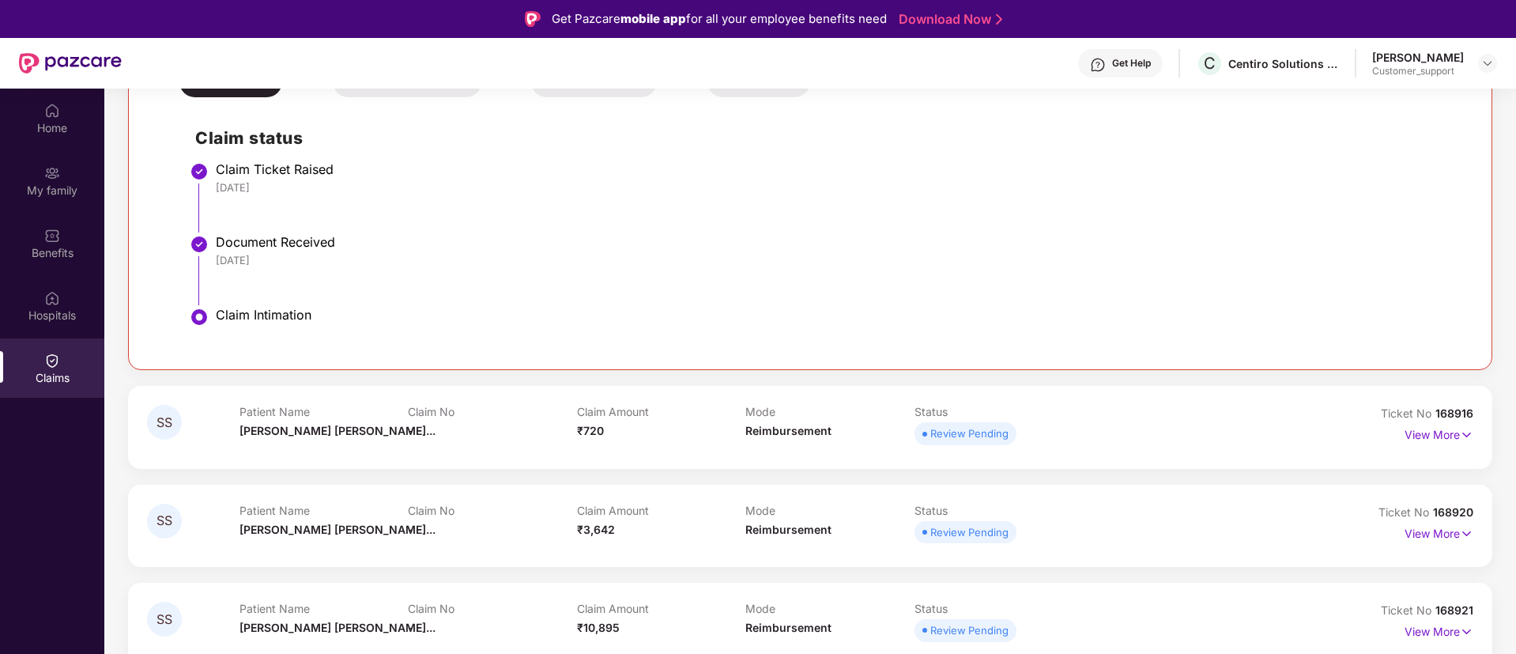
scroll to position [0, 0]
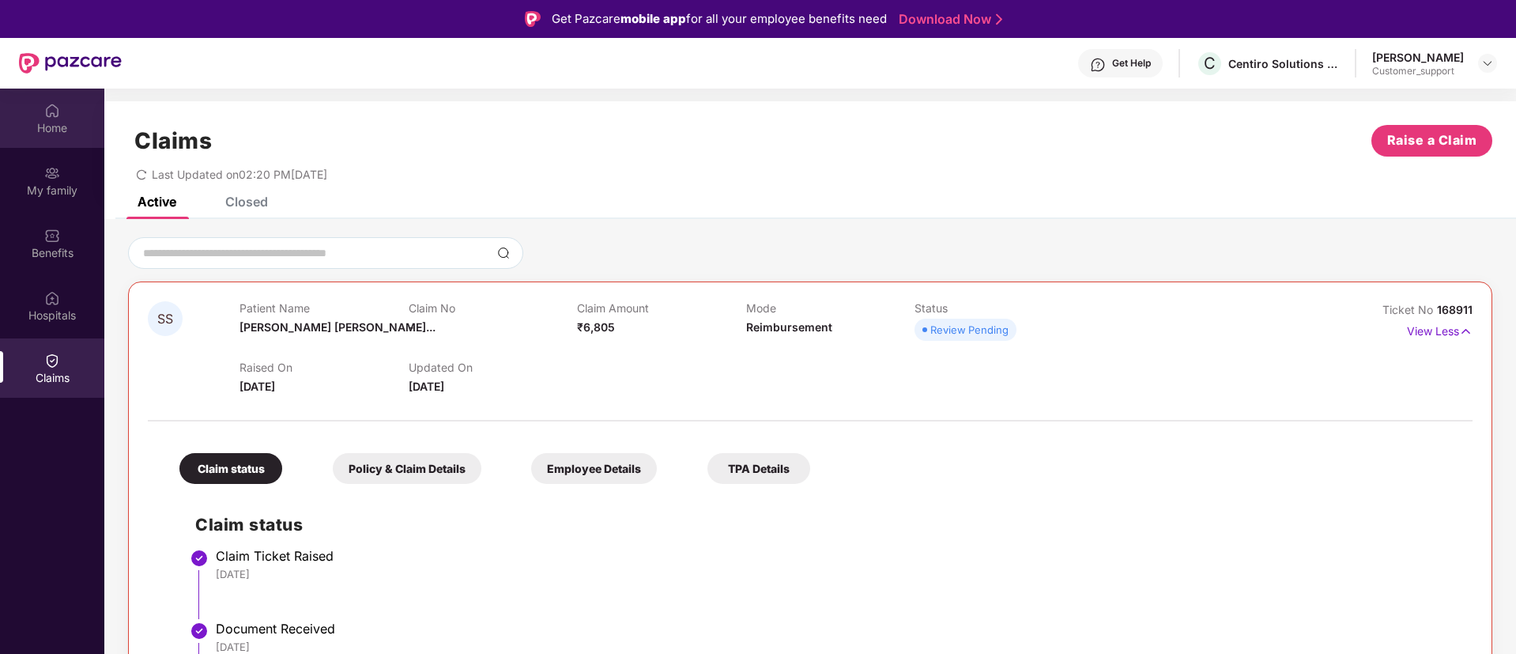
click at [40, 135] on div "Home" at bounding box center [52, 118] width 104 height 59
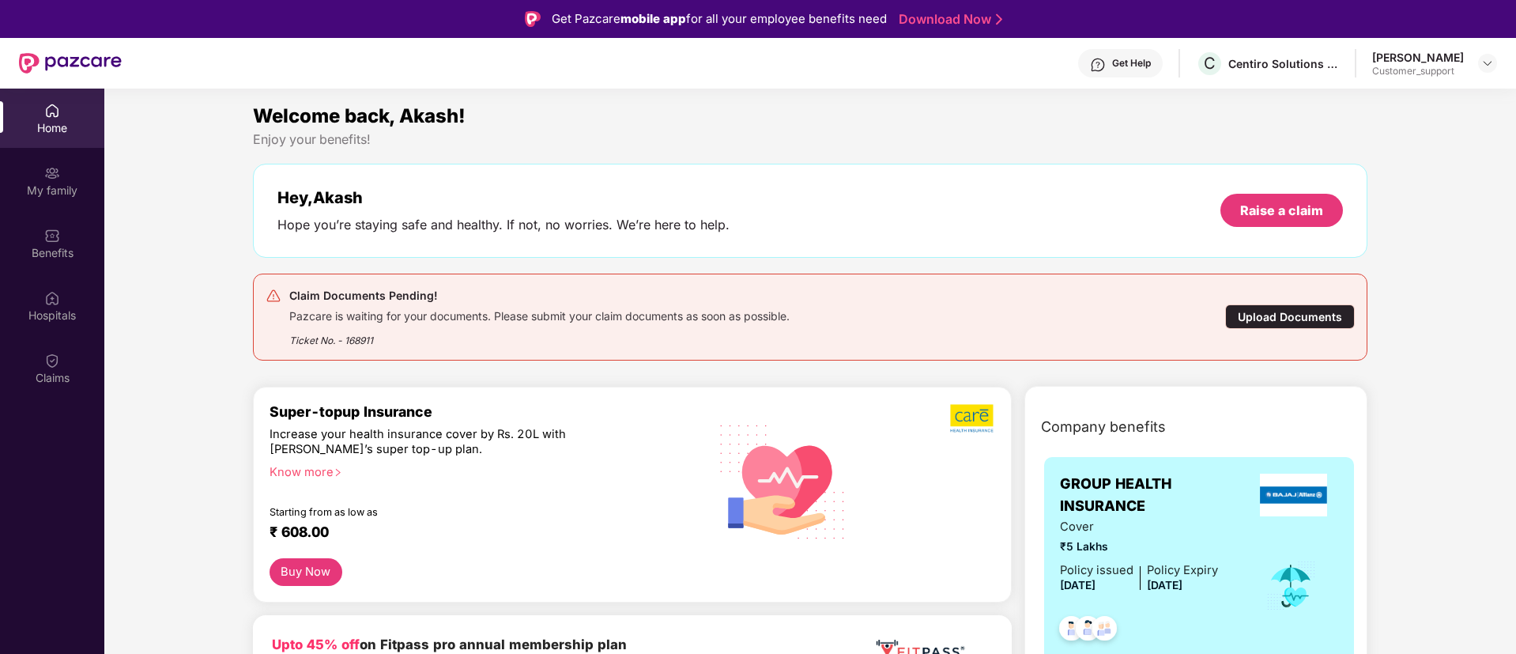
click at [1310, 322] on div "Upload Documents" at bounding box center [1290, 316] width 130 height 24
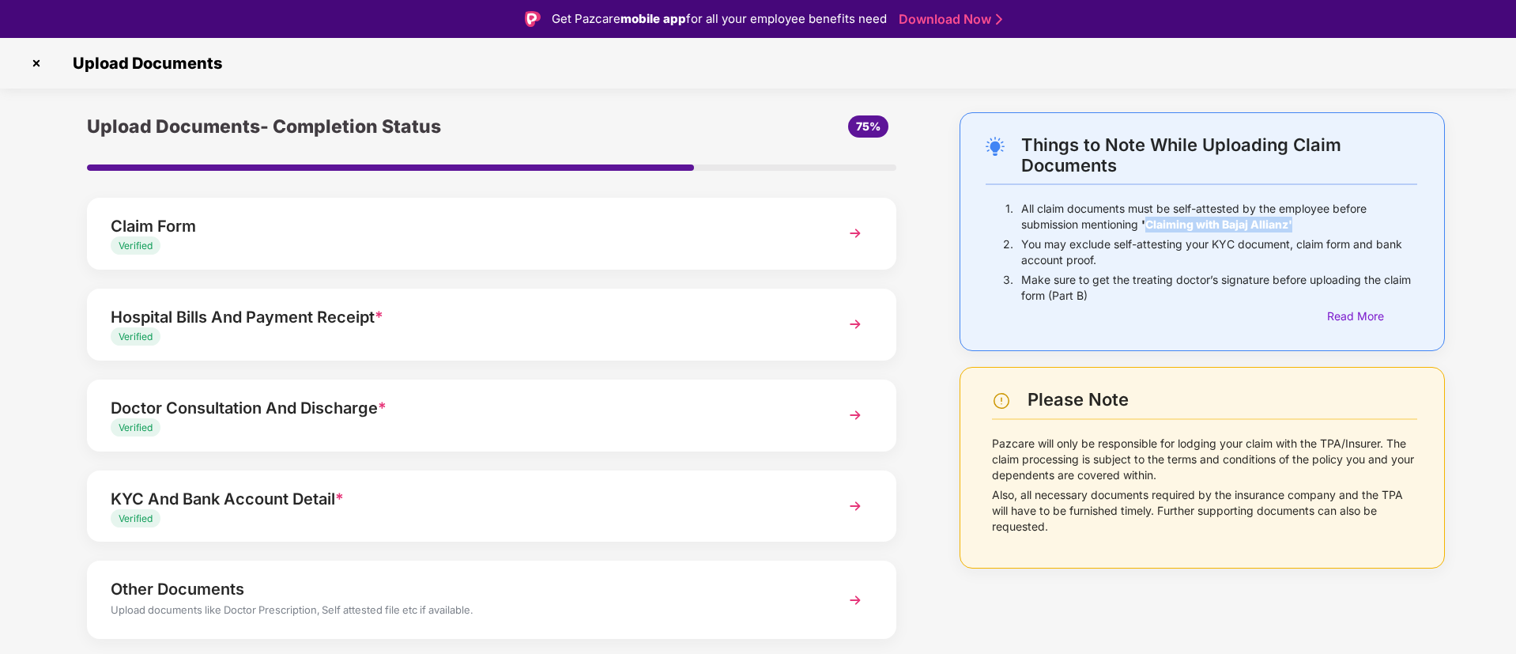
drag, startPoint x: 1149, startPoint y: 224, endPoint x: 1295, endPoint y: 222, distance: 146.2
click at [1292, 222] on b "'Claiming with Bajaj Allianz'" at bounding box center [1216, 223] width 151 height 13
click at [1305, 228] on p "All claim documents must be self-attested by the employee before submission men…" at bounding box center [1219, 217] width 396 height 32
drag, startPoint x: 1143, startPoint y: 220, endPoint x: 1303, endPoint y: 225, distance: 160.5
click at [1303, 225] on p "All claim documents must be self-attested by the employee before submission men…" at bounding box center [1219, 217] width 396 height 32
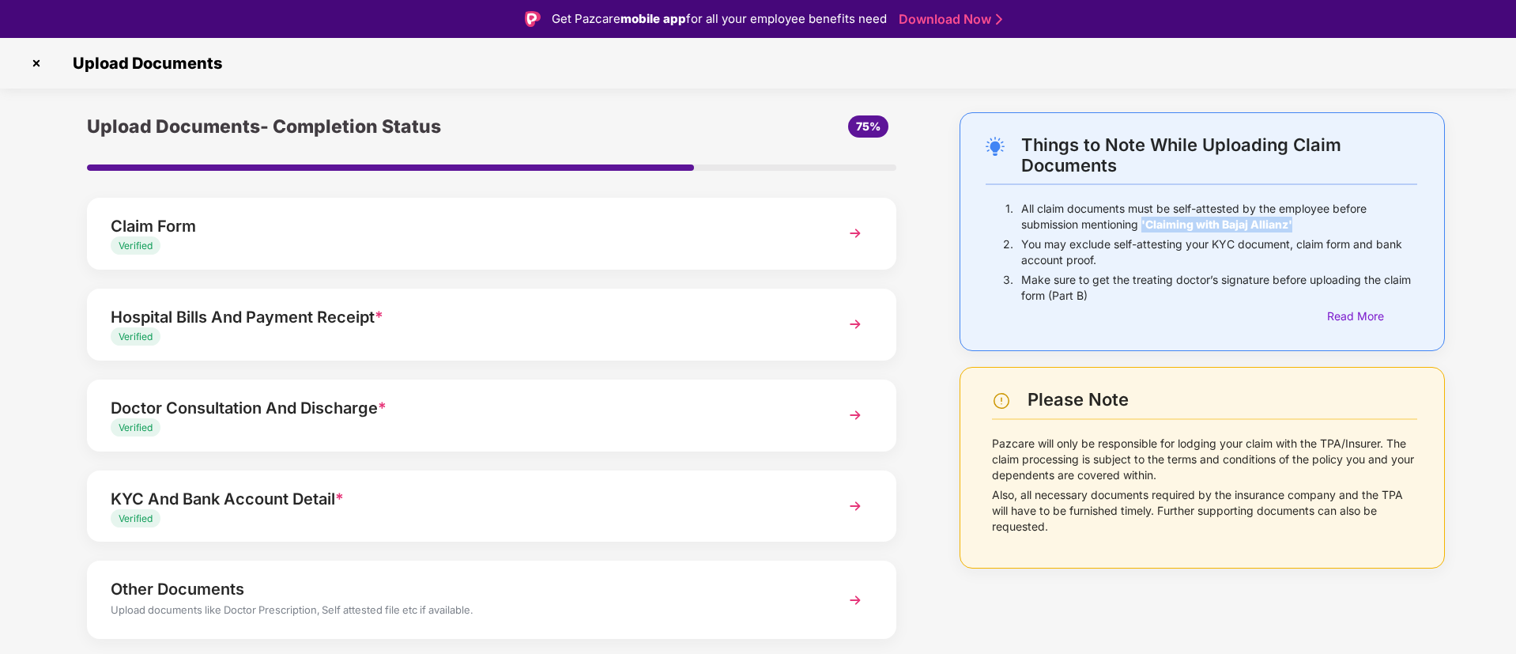
copy b "'Claiming with Bajaj Allianz'"
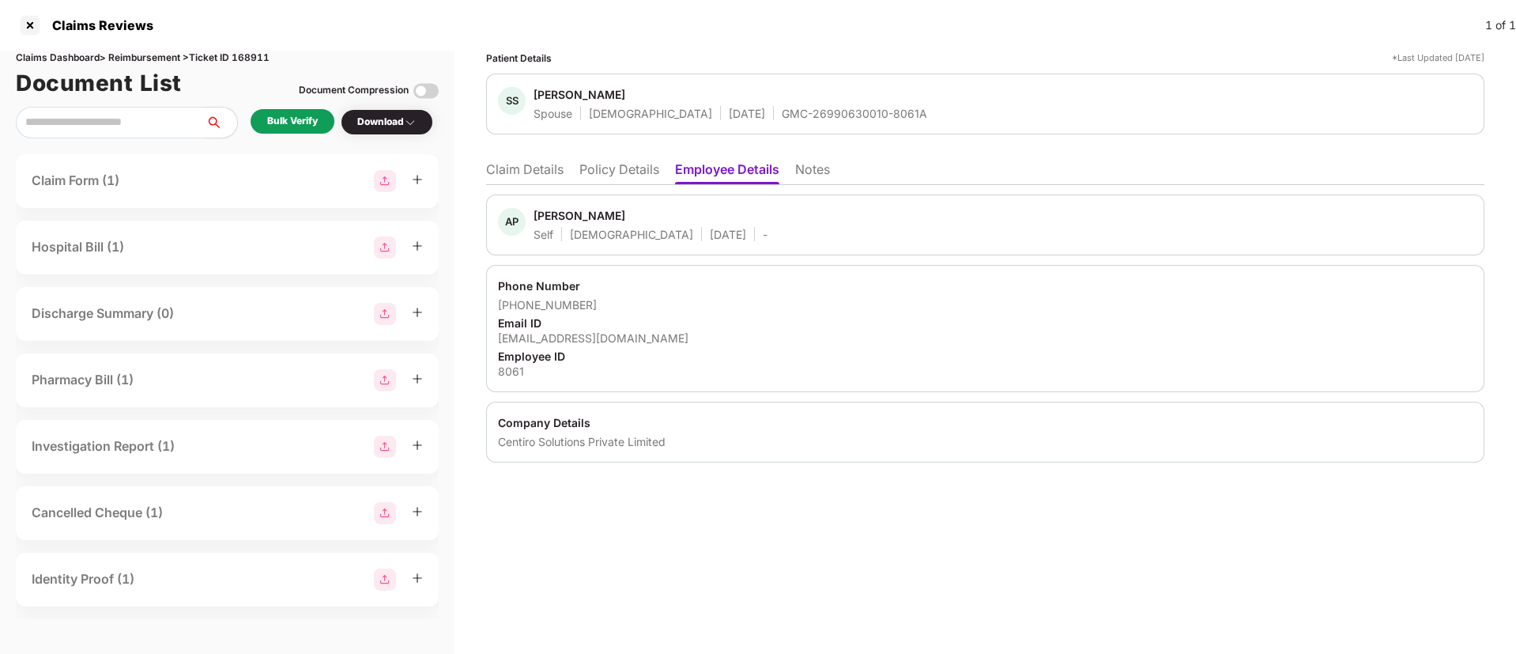
click at [627, 175] on li "Policy Details" at bounding box center [619, 172] width 80 height 23
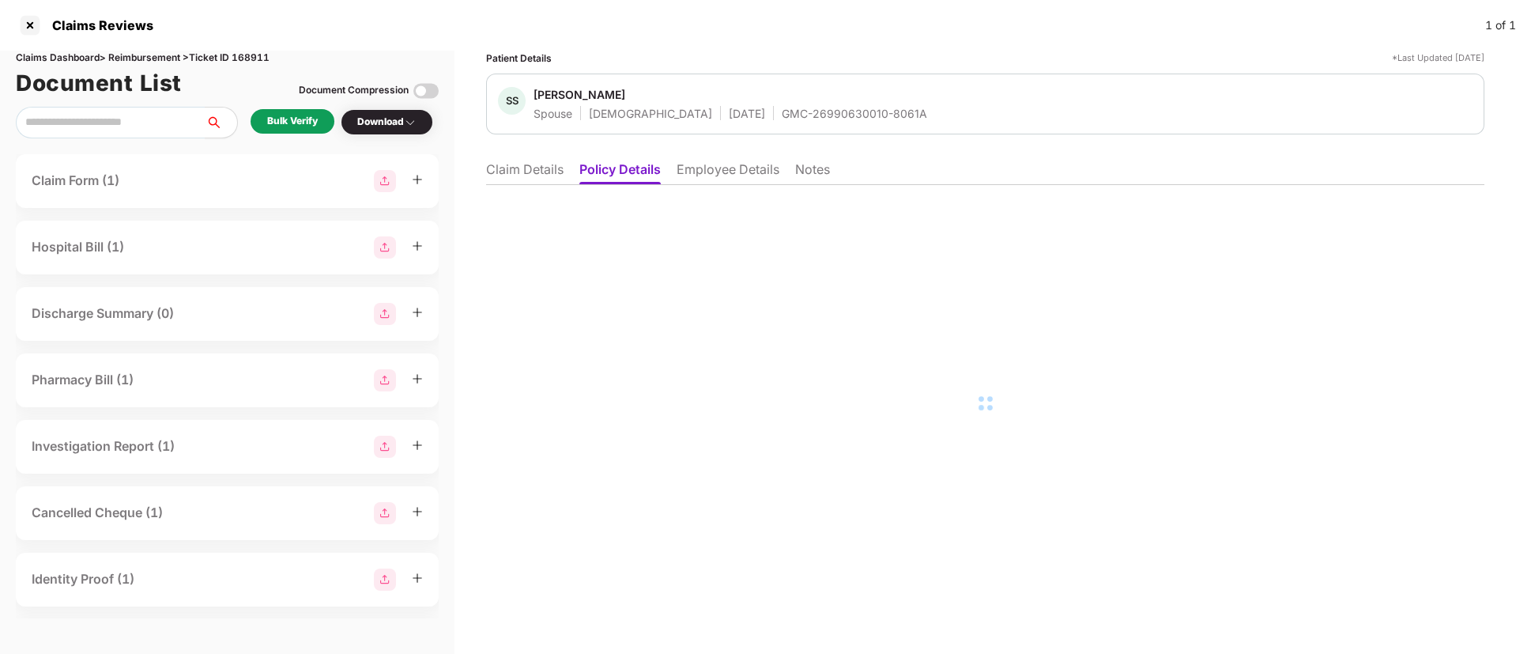
click at [511, 172] on li "Claim Details" at bounding box center [524, 172] width 77 height 23
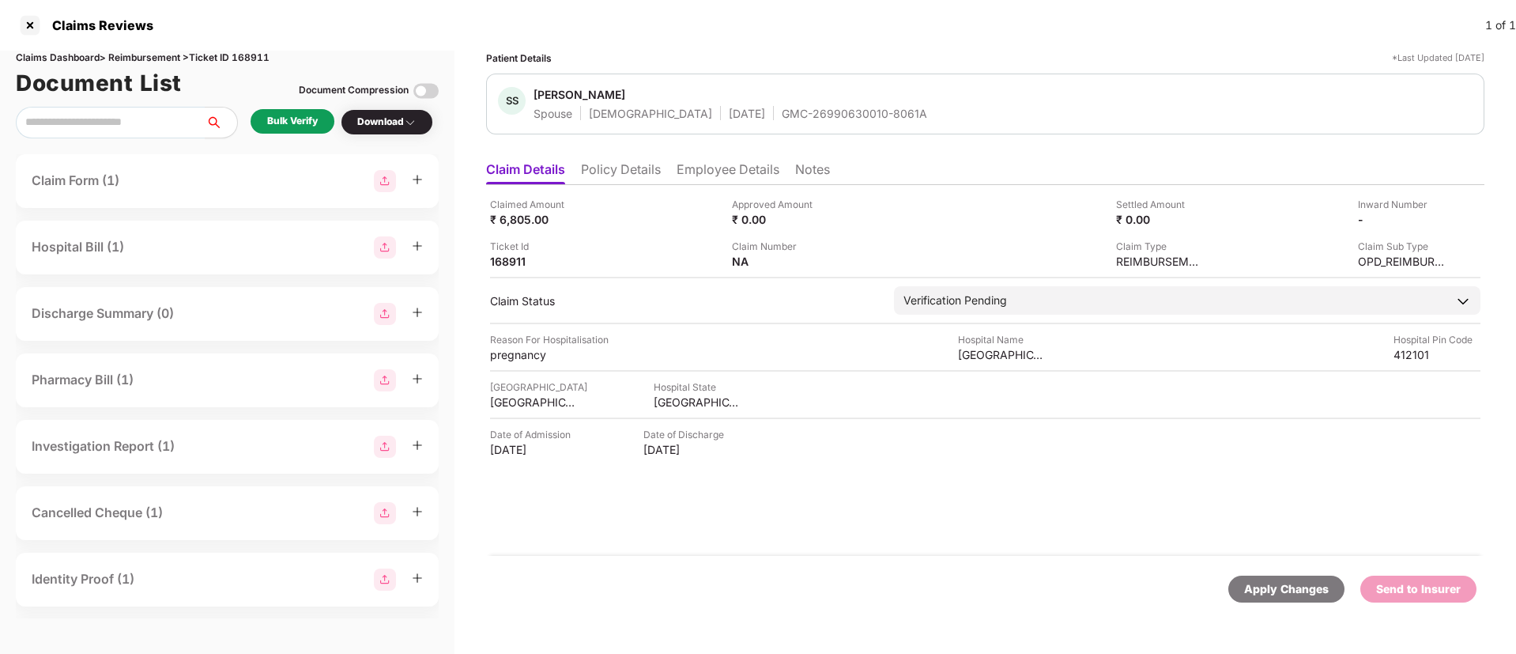
click at [729, 175] on li "Employee Details" at bounding box center [727, 172] width 103 height 23
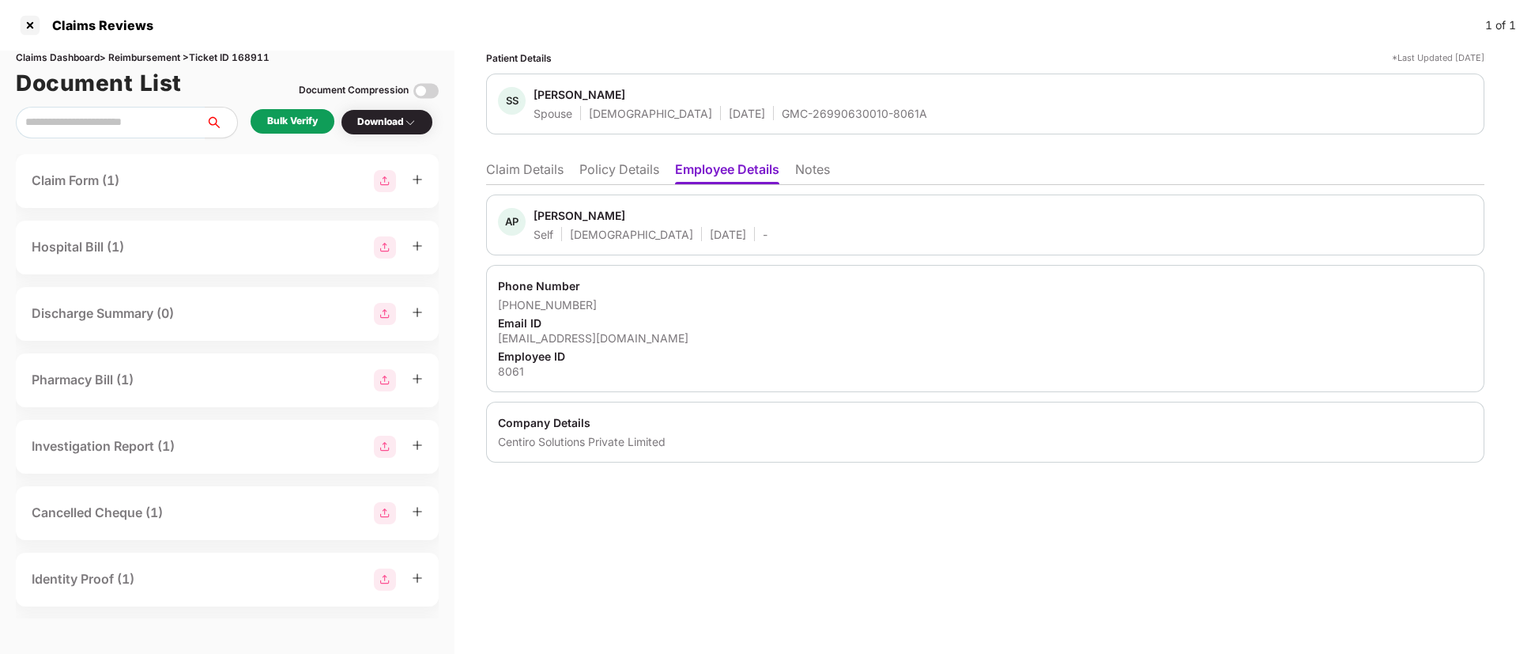
click at [528, 335] on div "[EMAIL_ADDRESS][DOMAIN_NAME]" at bounding box center [985, 337] width 974 height 15
copy div "[EMAIL_ADDRESS][DOMAIN_NAME]"
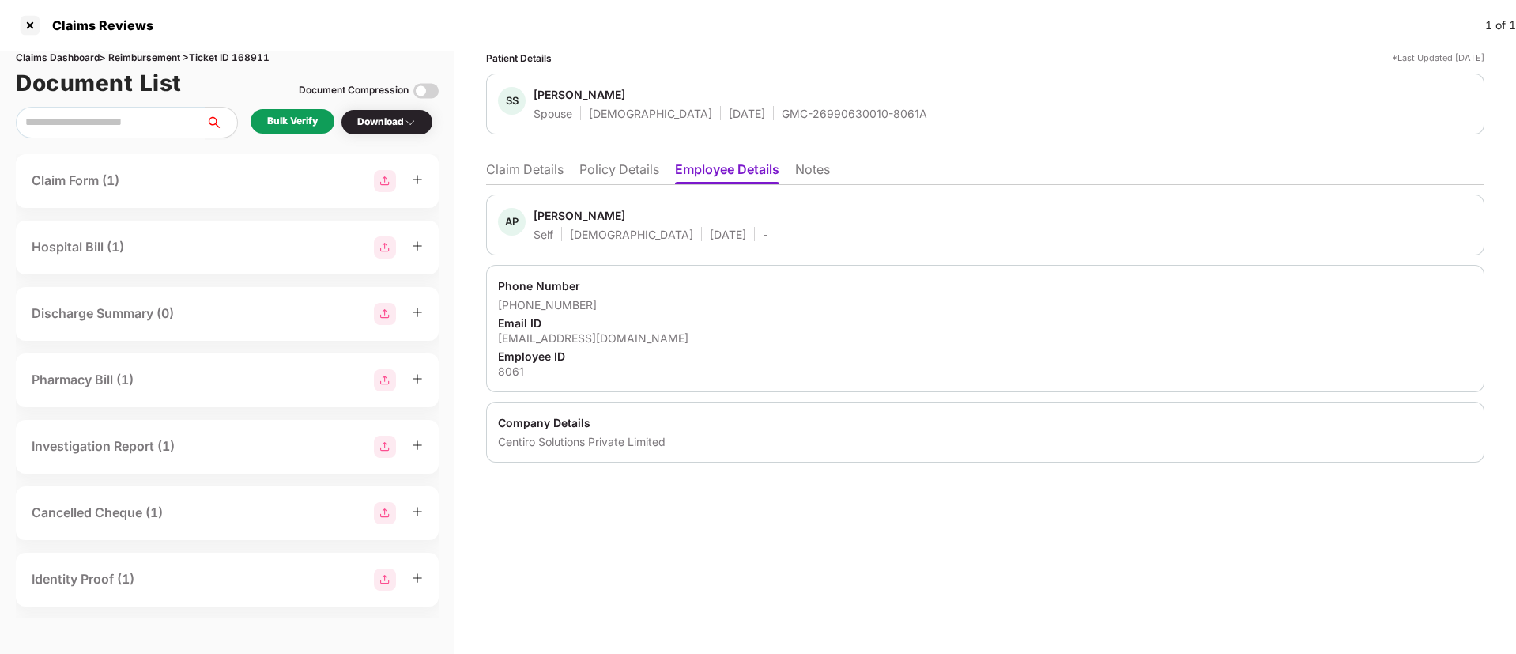
click at [528, 152] on div "Patient Details *Last Updated [DATE] SS [PERSON_NAME] Spouse [DEMOGRAPHIC_DATA]…" at bounding box center [985, 257] width 998 height 412
drag, startPoint x: 591, startPoint y: 220, endPoint x: 562, endPoint y: 164, distance: 63.3
click at [596, 213] on div "Akash Pawar" at bounding box center [579, 215] width 92 height 15
click at [522, 174] on li "Claim Details" at bounding box center [524, 172] width 77 height 23
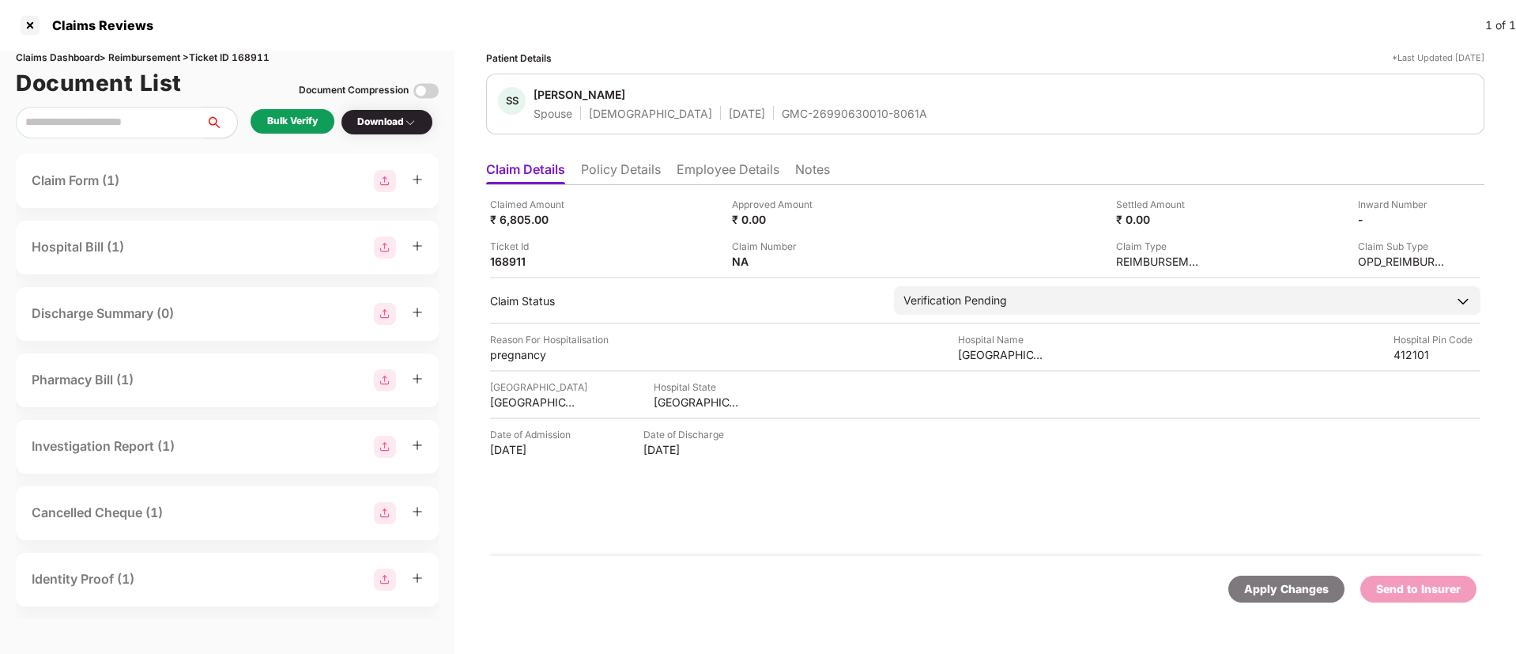
click at [319, 113] on div "Bulk Verify" at bounding box center [293, 121] width 84 height 24
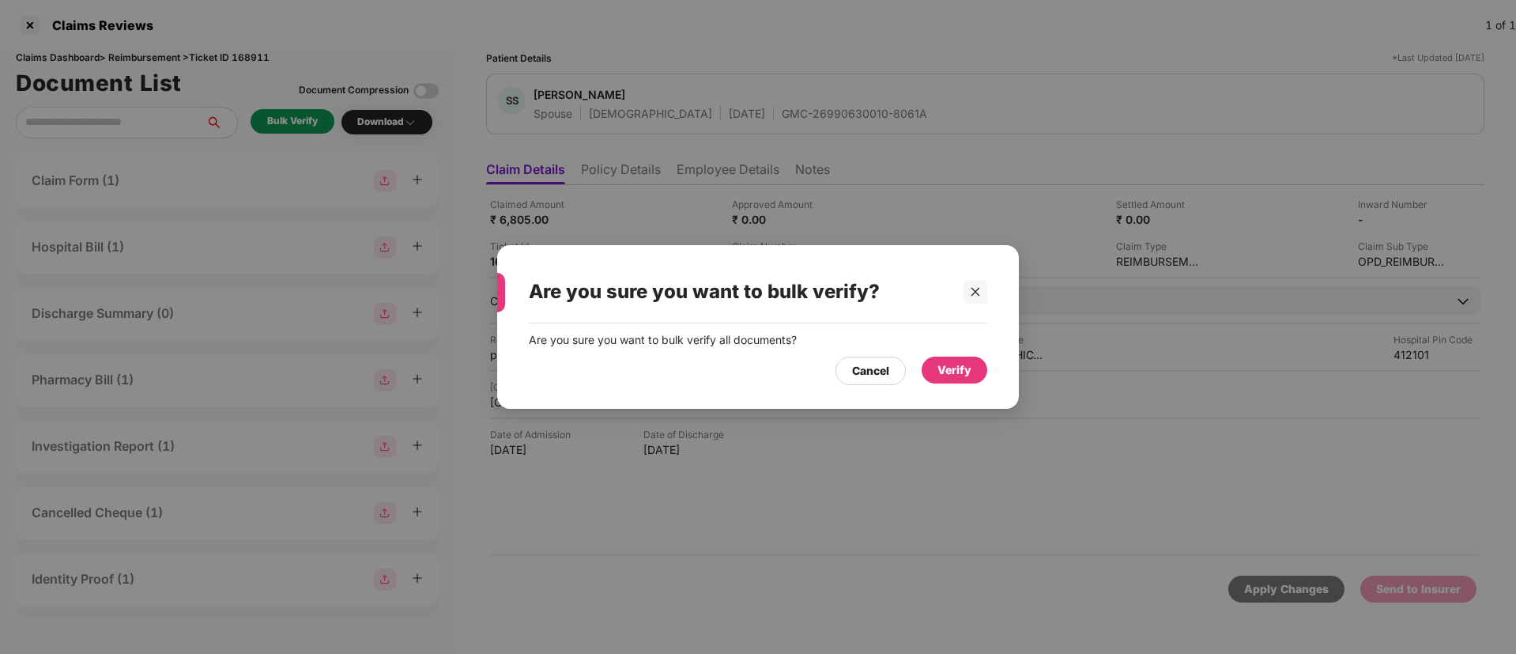
drag, startPoint x: 940, startPoint y: 379, endPoint x: 947, endPoint y: 427, distance: 47.9
click at [940, 383] on div "Verify" at bounding box center [954, 370] width 66 height 28
drag, startPoint x: 963, startPoint y: 364, endPoint x: 982, endPoint y: 494, distance: 131.8
click at [971, 370] on div "Verify" at bounding box center [954, 369] width 66 height 27
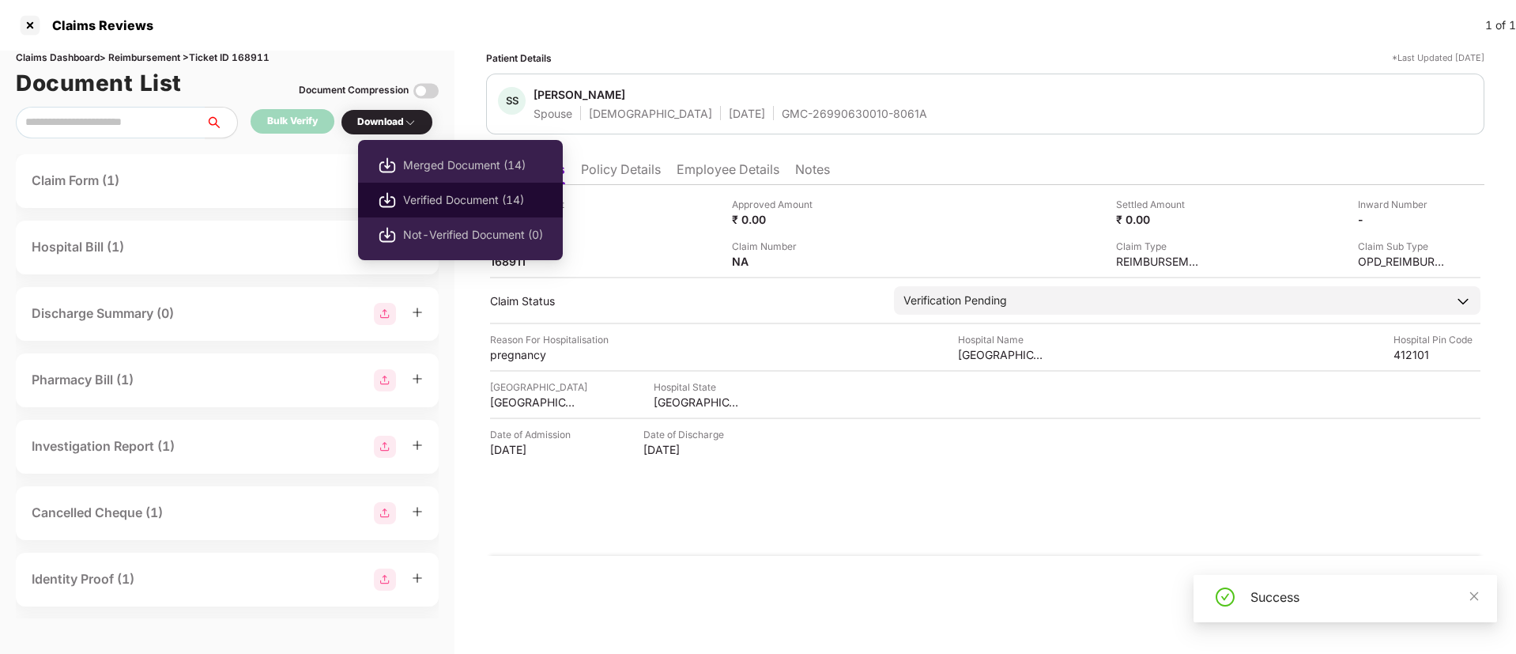
click at [451, 205] on span "Verified Document (14)" at bounding box center [473, 199] width 140 height 17
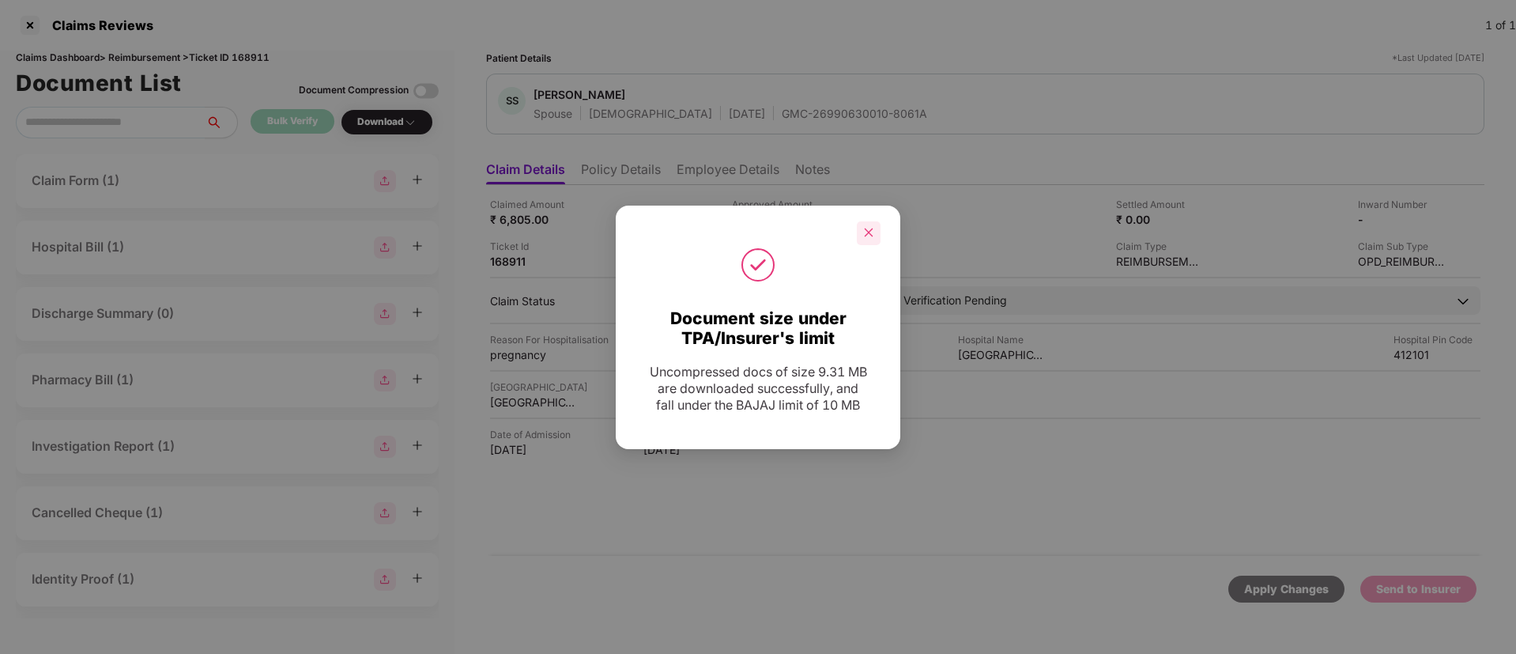
click at [868, 231] on icon "close" at bounding box center [869, 232] width 9 height 9
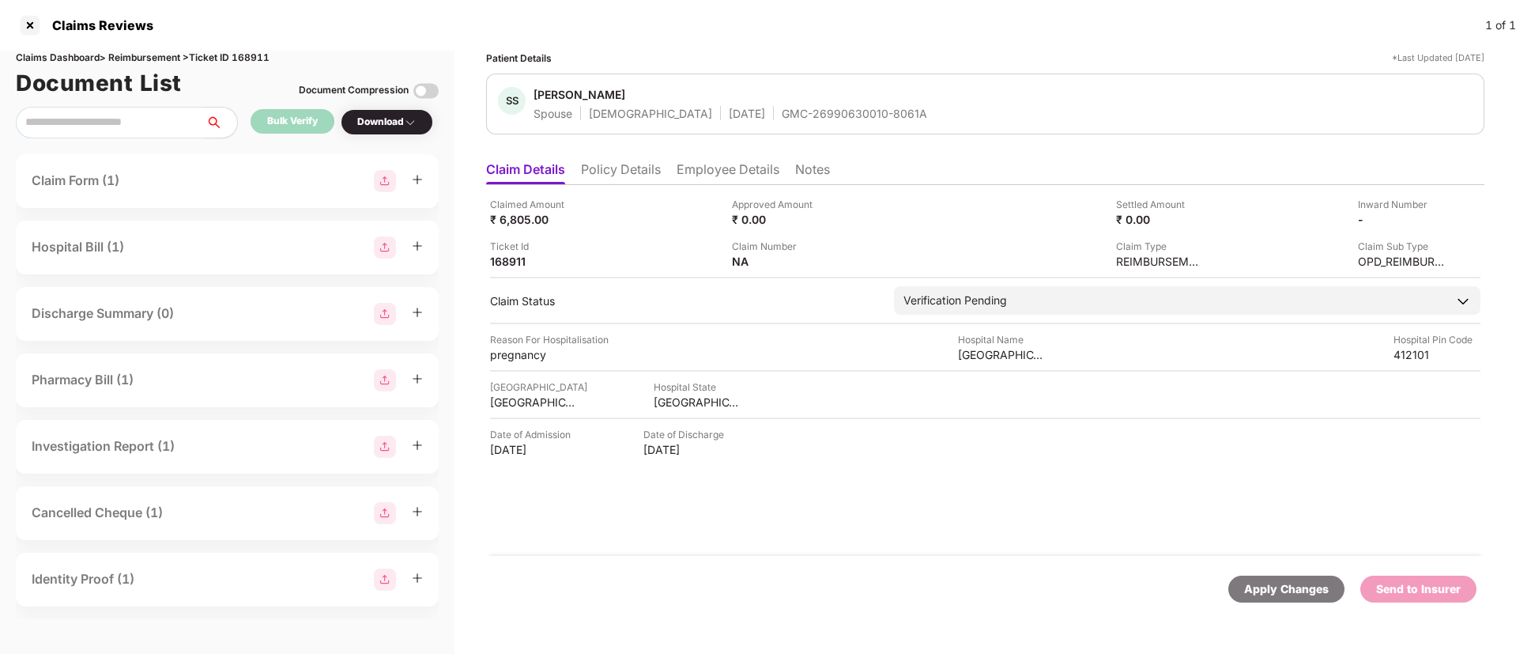
click at [644, 41] on div "Claims Reviews 1 of 1" at bounding box center [758, 25] width 1516 height 51
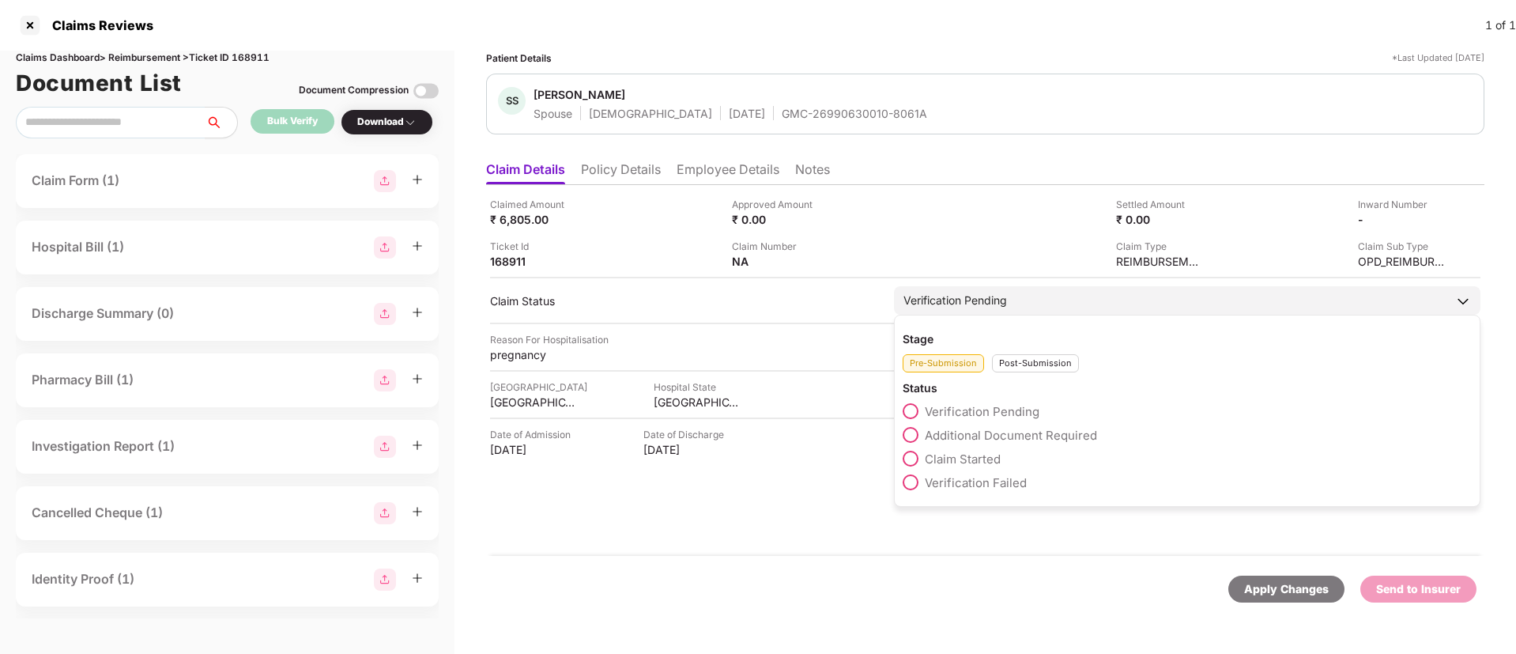
click at [907, 427] on span at bounding box center [910, 435] width 16 height 16
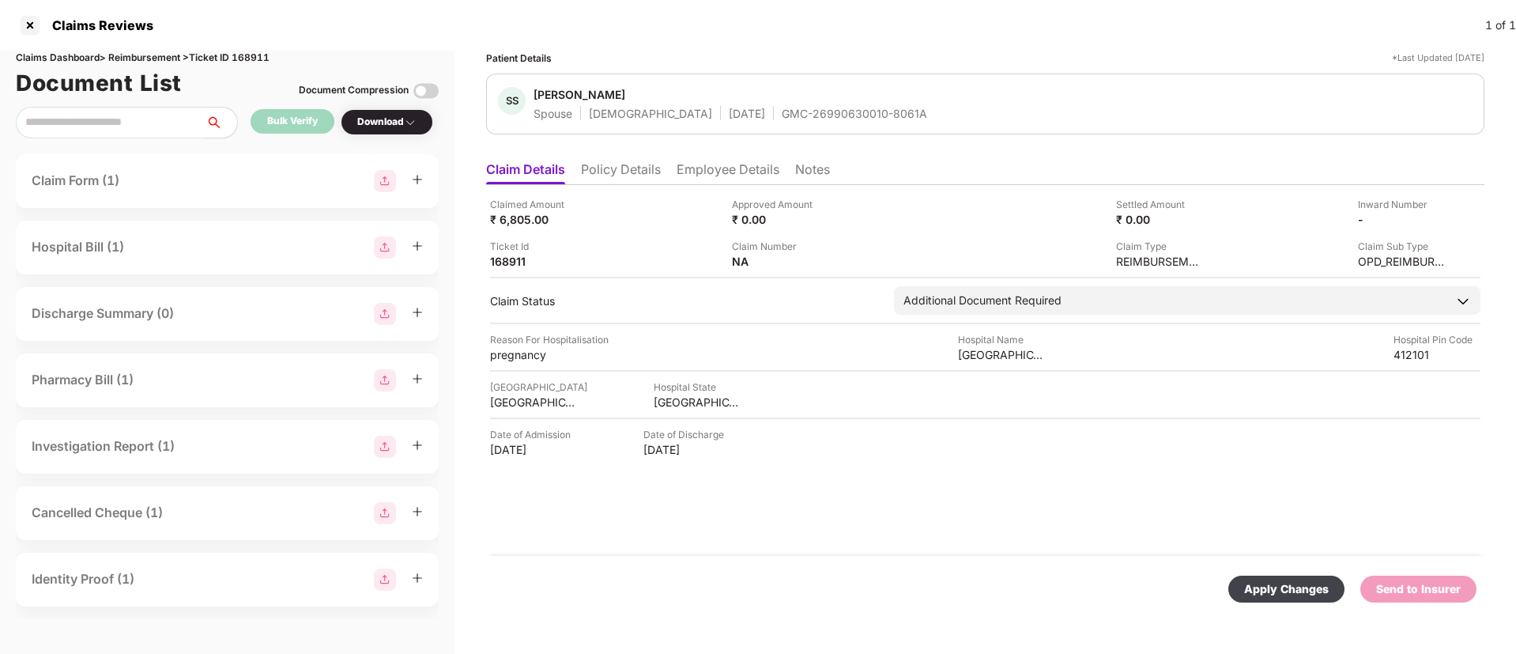
click at [1264, 578] on div "Apply Changes" at bounding box center [1286, 588] width 116 height 27
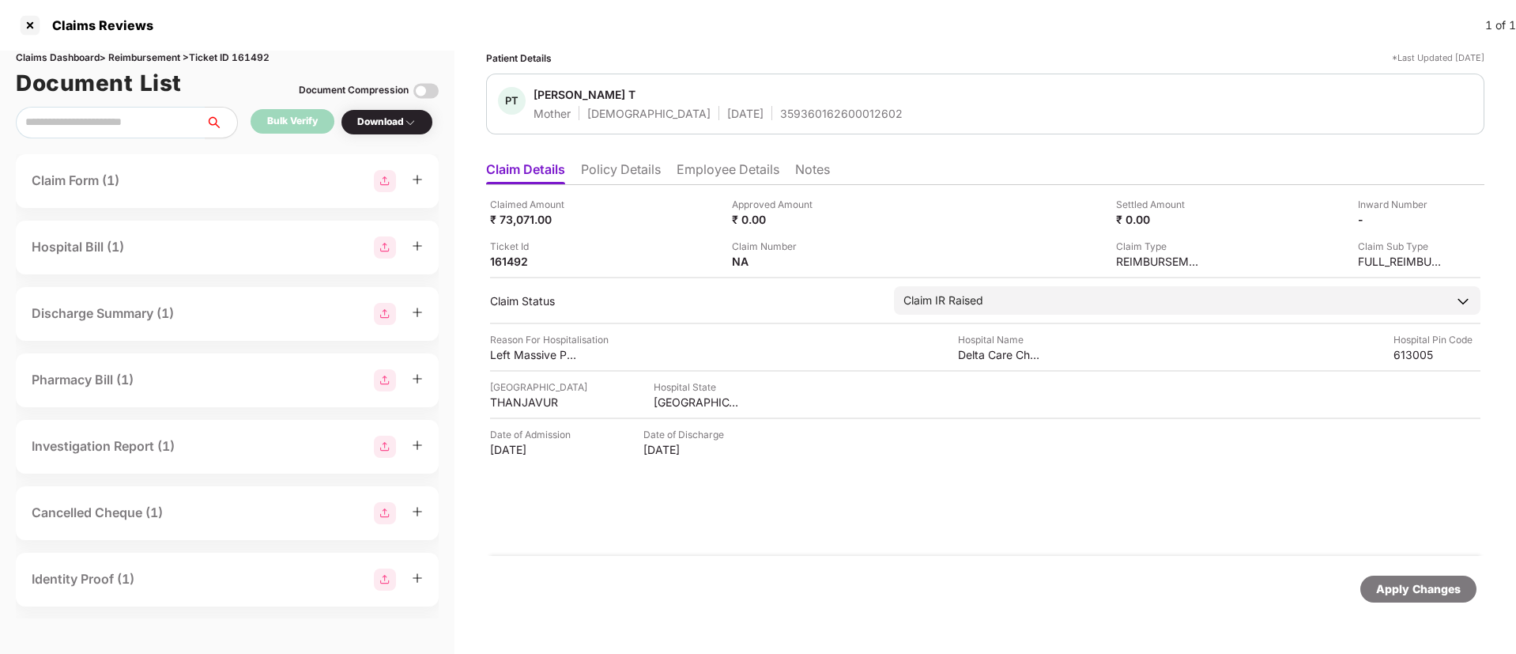
click at [646, 170] on li "Policy Details" at bounding box center [621, 172] width 80 height 23
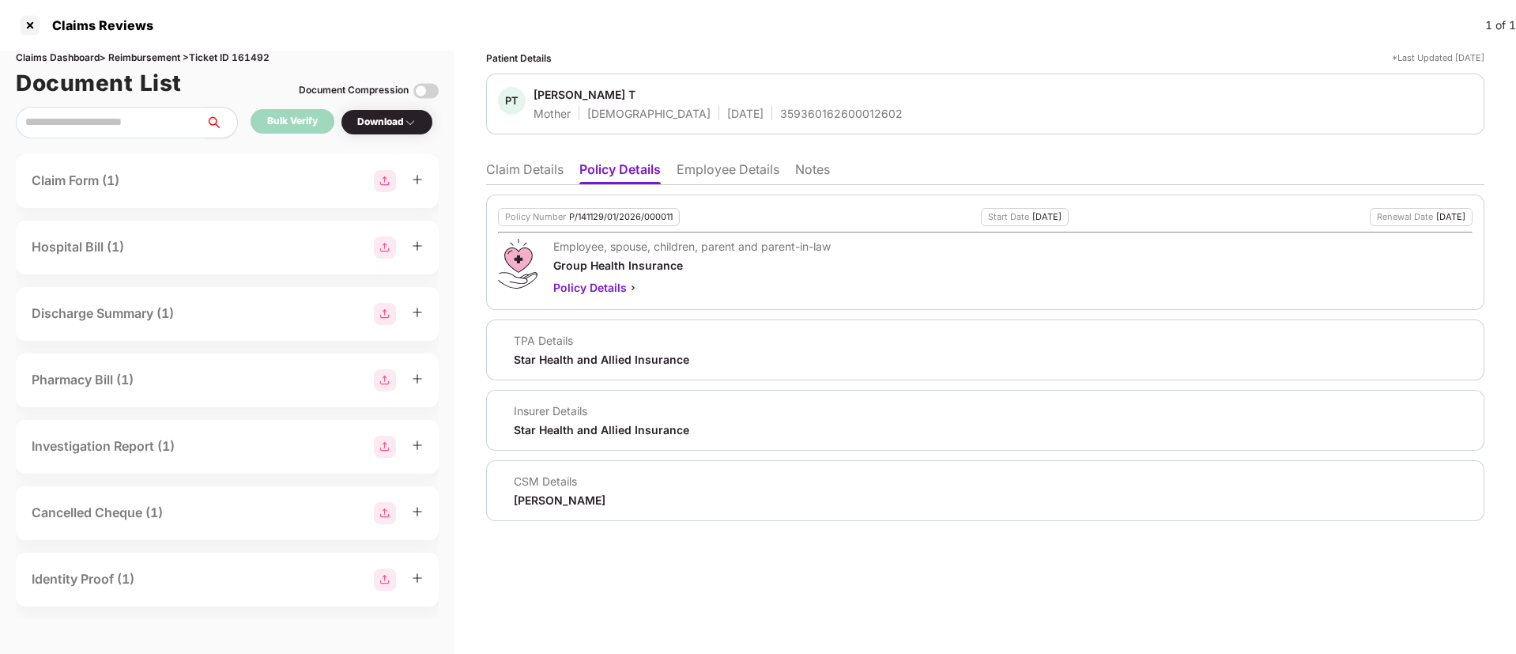
click at [514, 173] on li "Claim Details" at bounding box center [524, 172] width 77 height 23
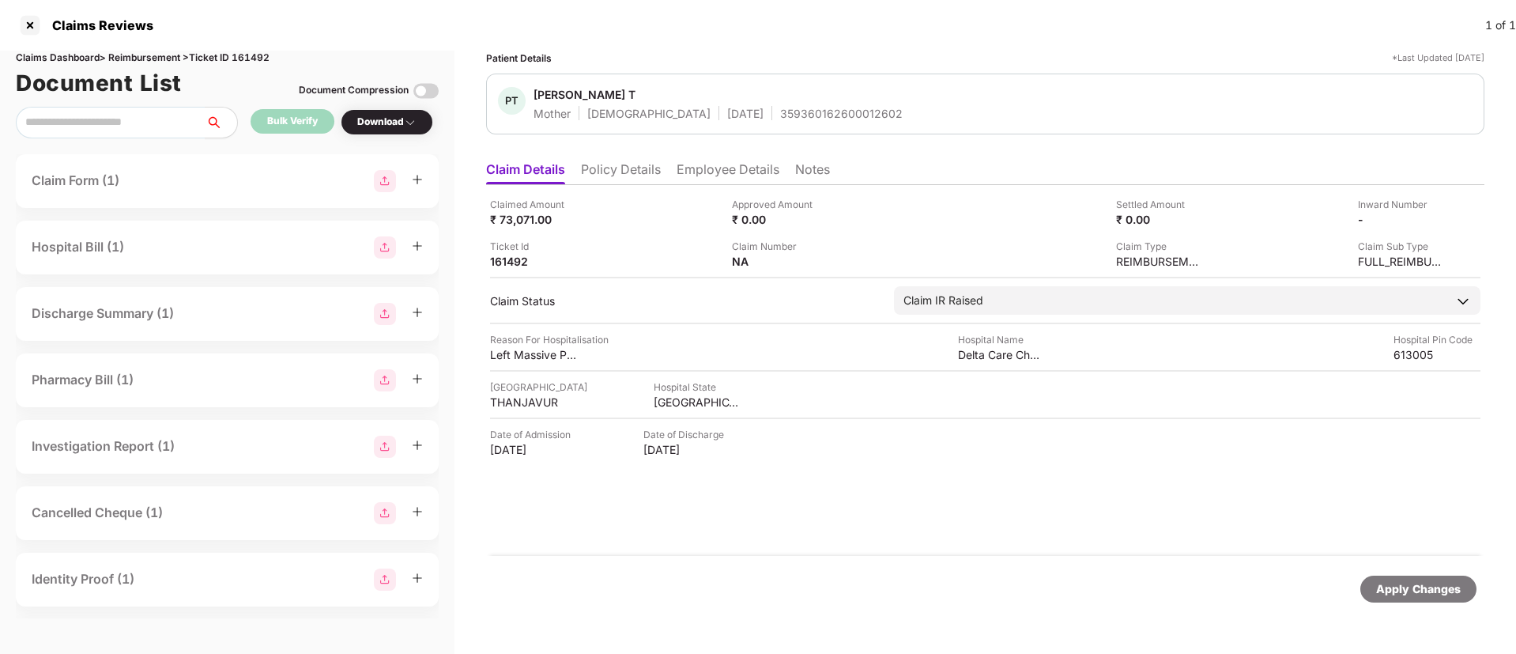
click at [639, 163] on li "Policy Details" at bounding box center [621, 172] width 80 height 23
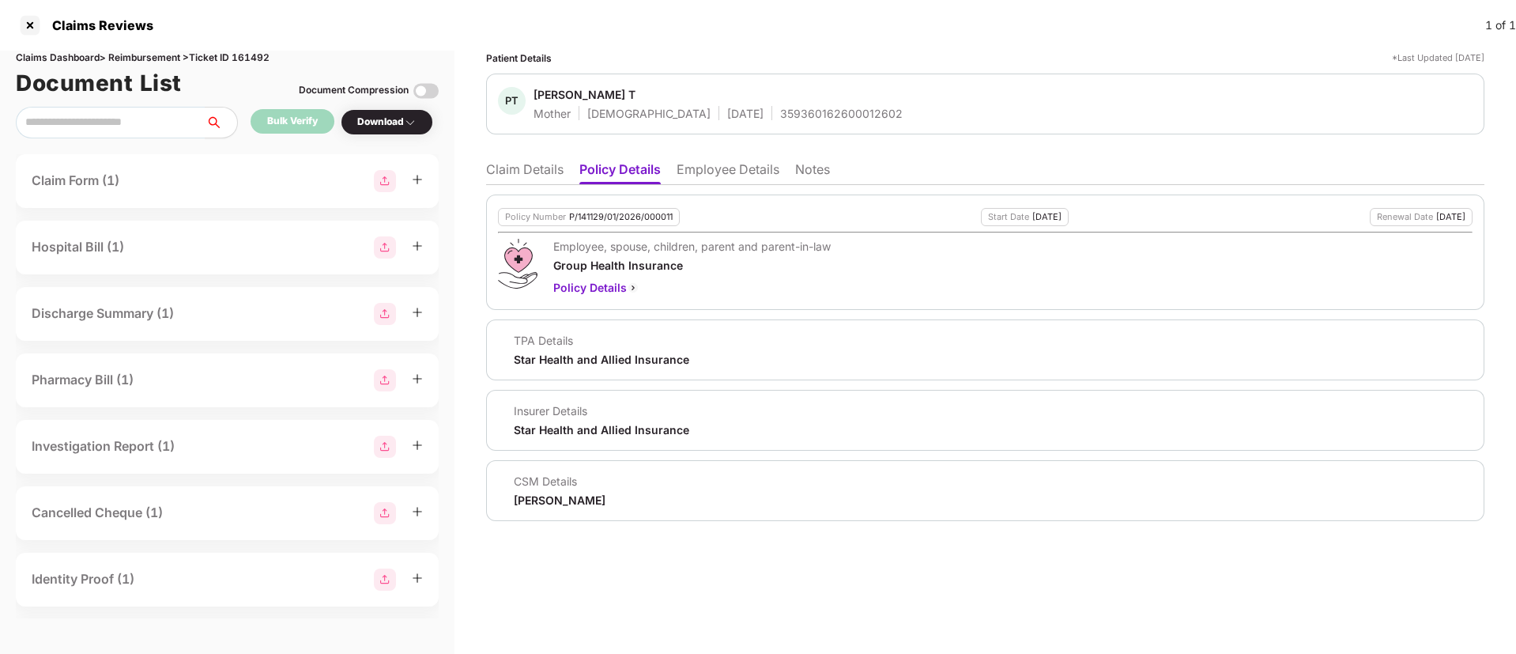
click at [525, 176] on li "Claim Details" at bounding box center [524, 172] width 77 height 23
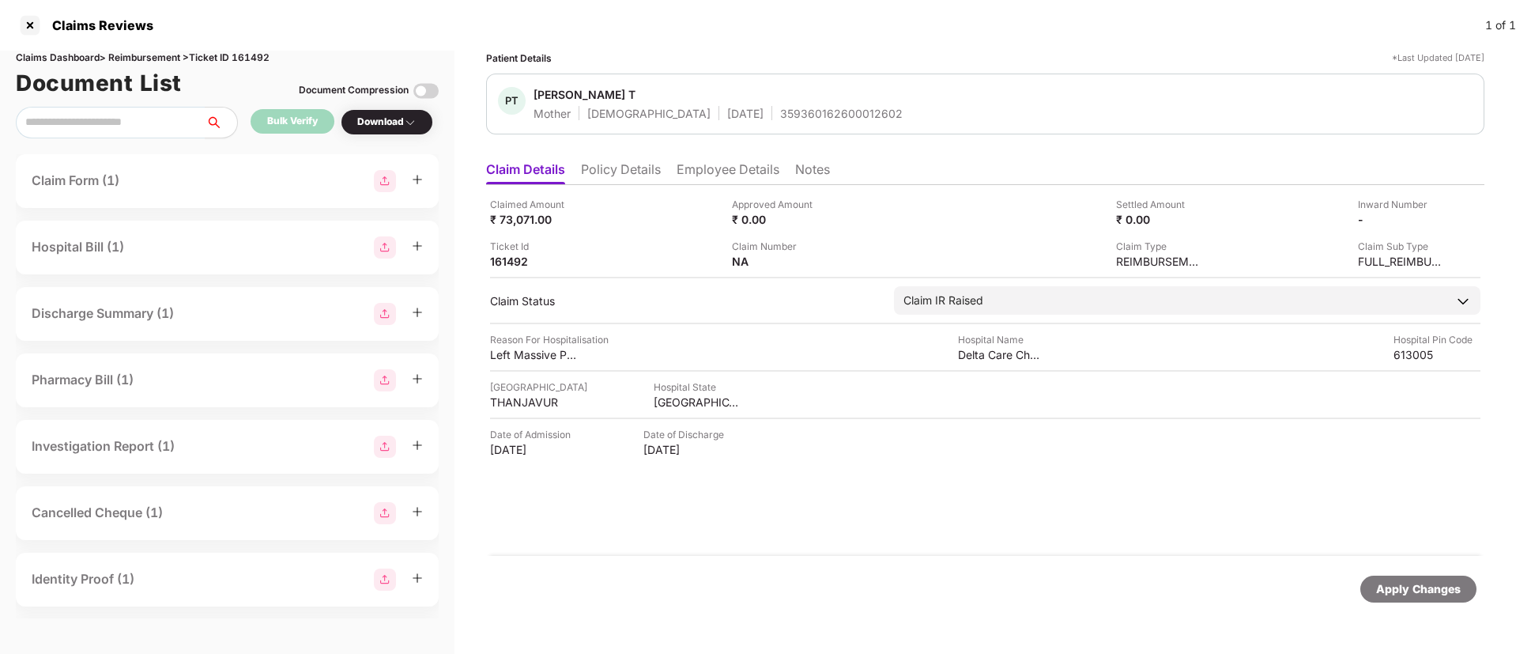
click at [780, 119] on div "359360162600012602" at bounding box center [841, 113] width 122 height 15
copy div "359360162600012602"
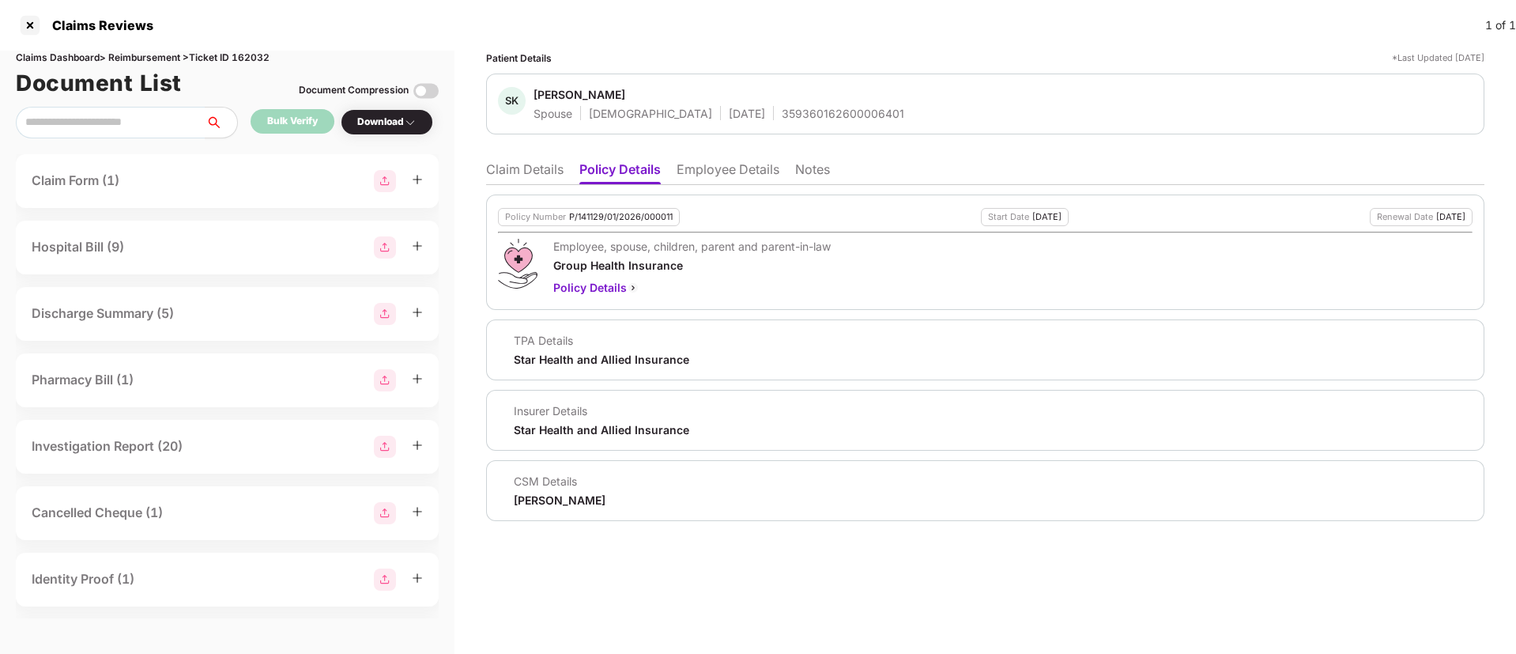
click at [514, 168] on li "Claim Details" at bounding box center [524, 172] width 77 height 23
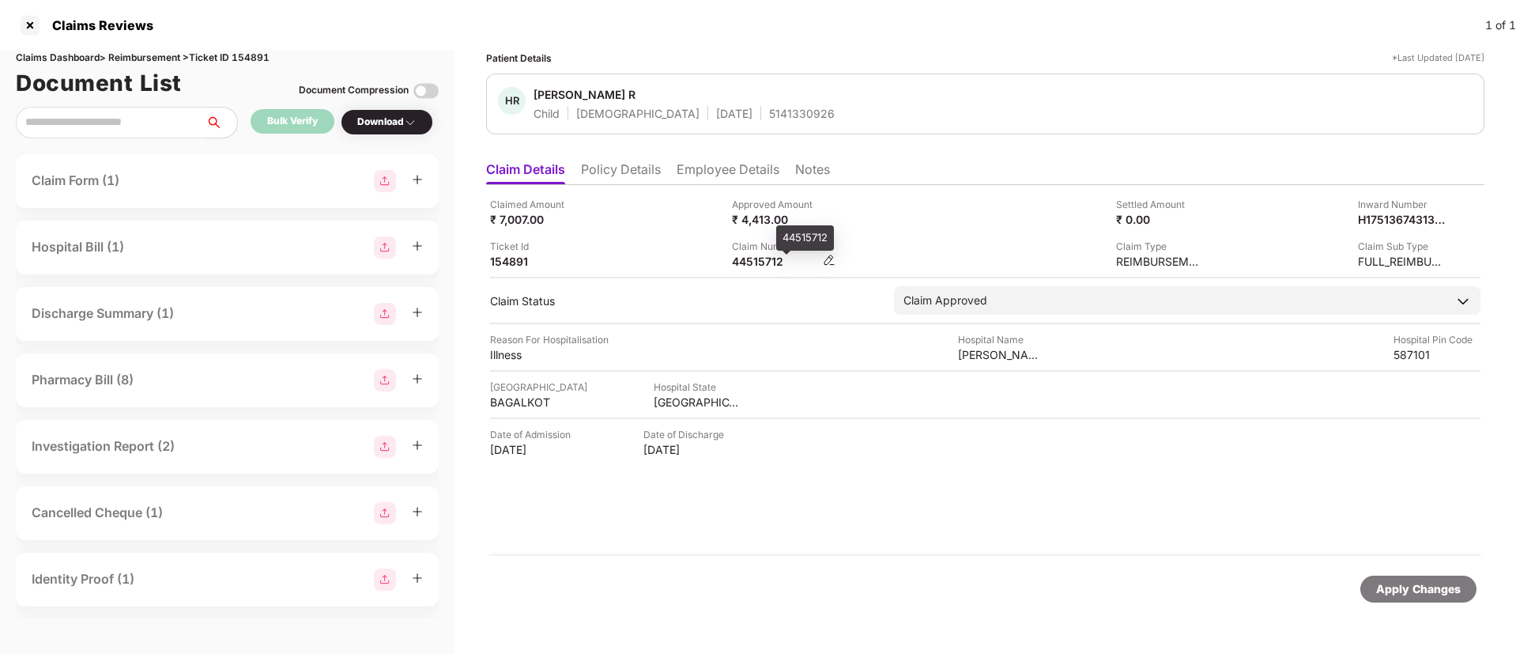
click at [757, 266] on div "44515712" at bounding box center [775, 261] width 87 height 15
copy div "44515712"
click at [646, 247] on div "Ticket Id 154891" at bounding box center [605, 254] width 230 height 30
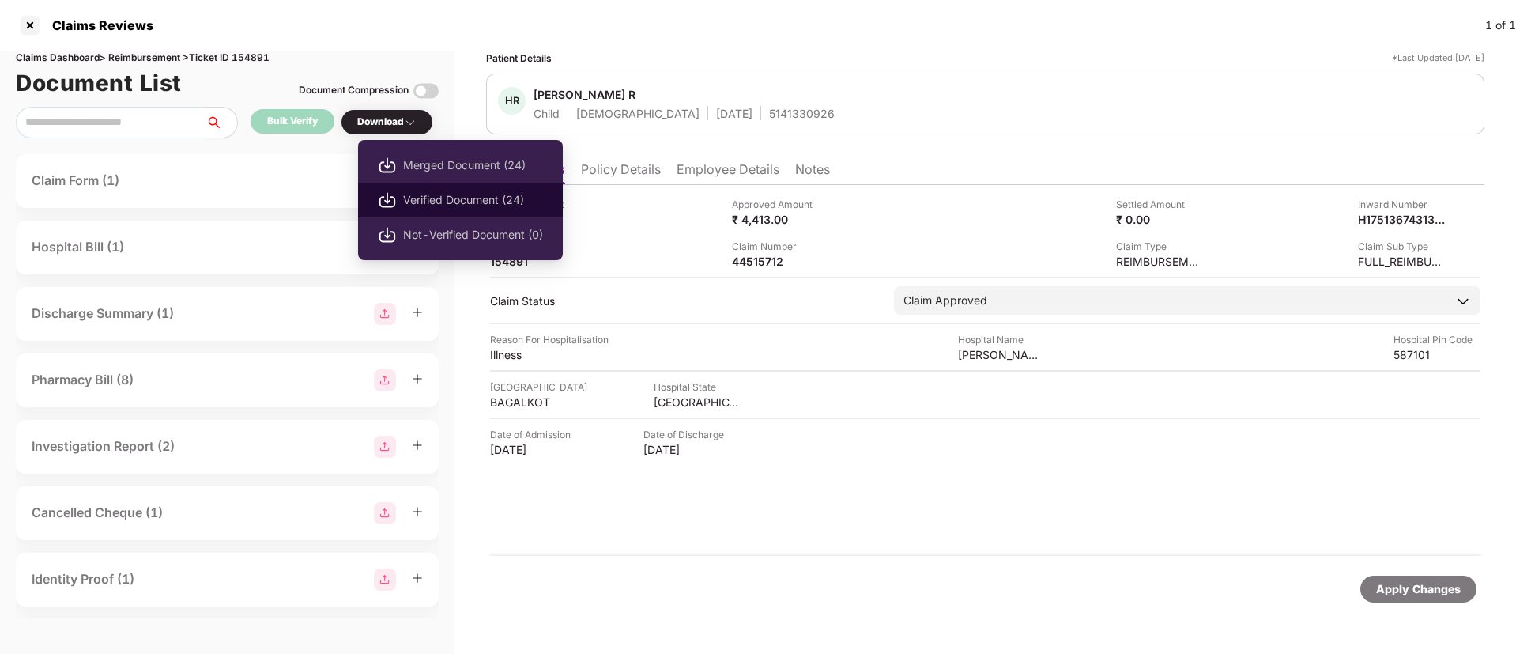
click at [405, 194] on span "Verified Document (24)" at bounding box center [473, 199] width 140 height 17
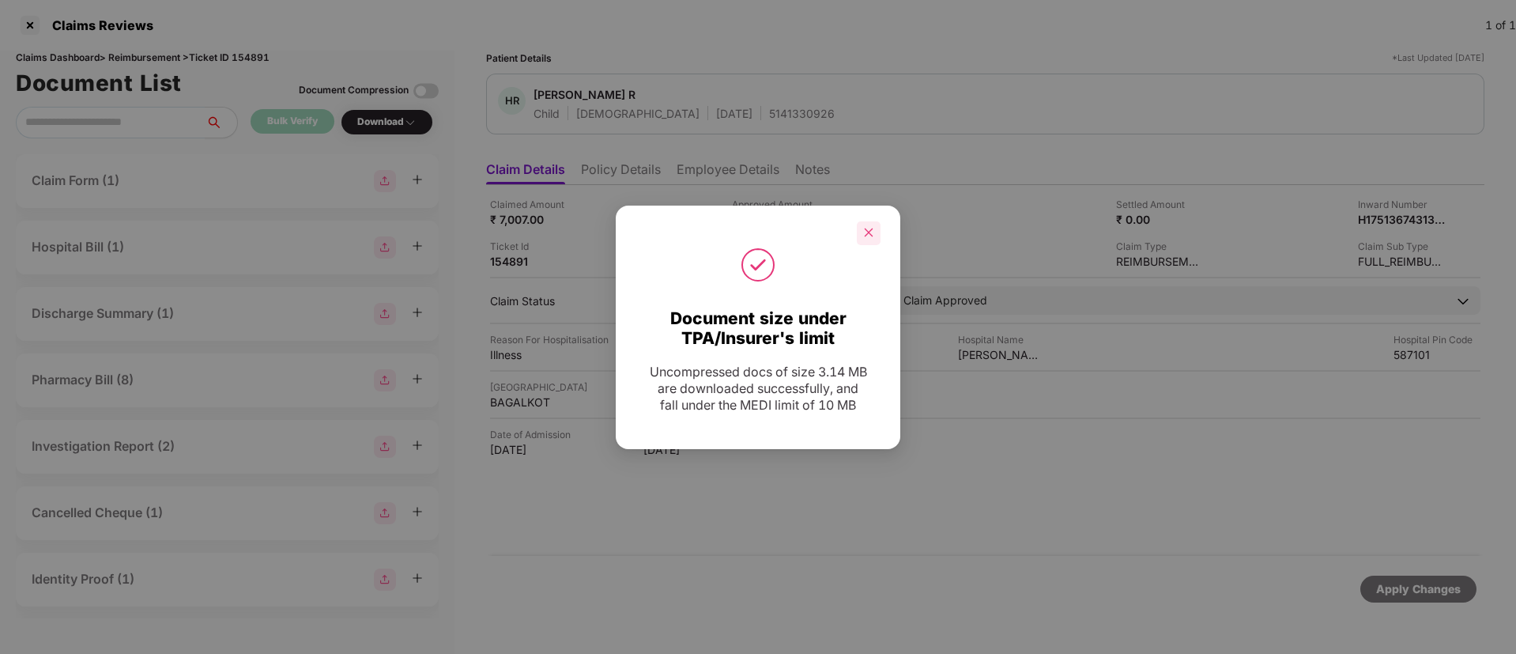
click at [869, 235] on icon "close" at bounding box center [868, 232] width 11 height 11
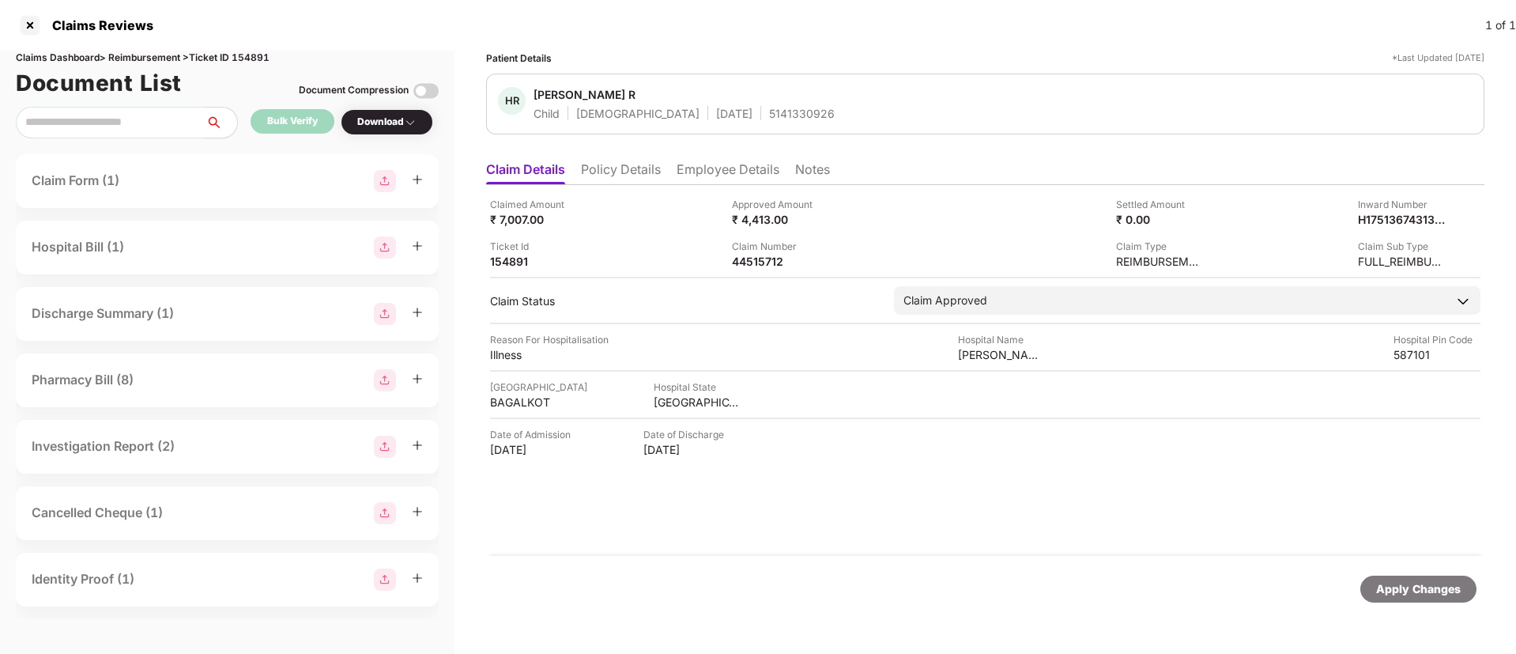
click at [725, 168] on li "Employee Details" at bounding box center [727, 172] width 103 height 23
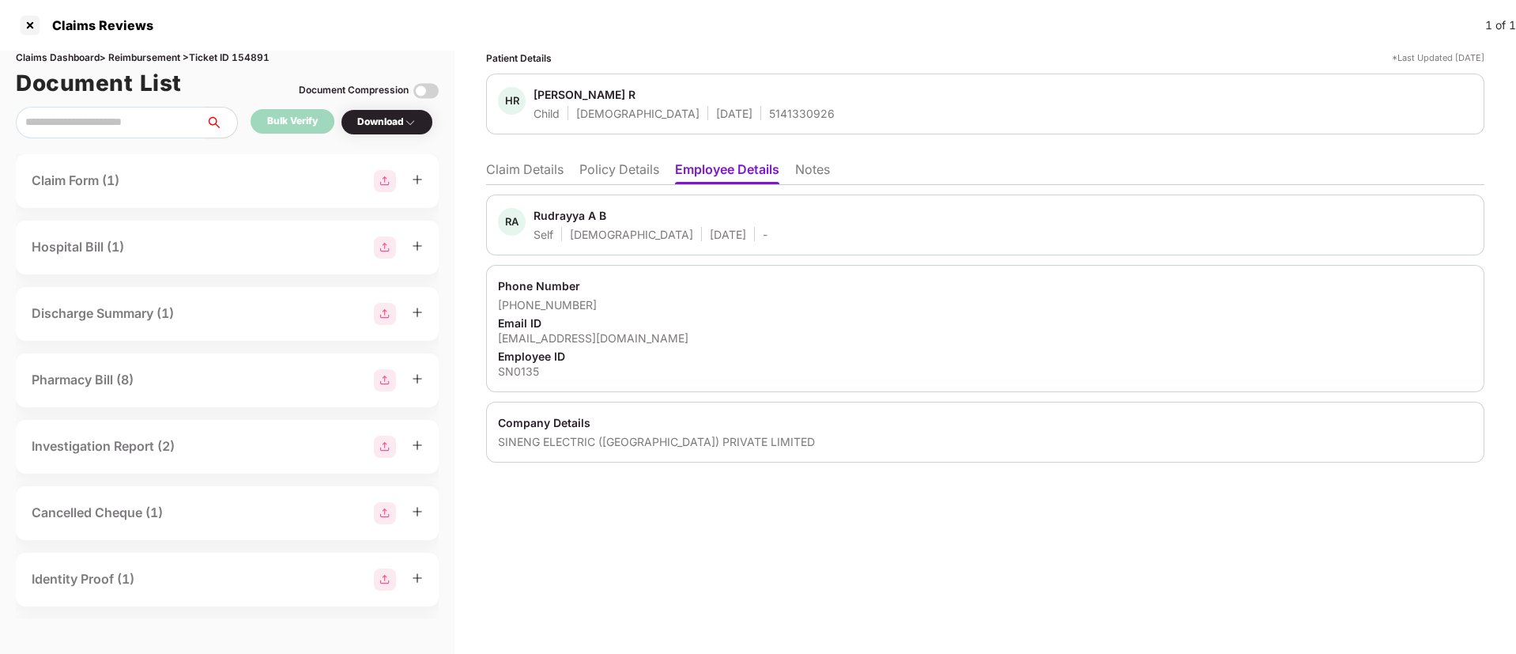
click at [563, 337] on div "rudrayya.b@gmail.com" at bounding box center [985, 337] width 974 height 15
drag, startPoint x: 518, startPoint y: 305, endPoint x: 601, endPoint y: 302, distance: 83.0
click at [601, 302] on div "+919535678850" at bounding box center [985, 304] width 974 height 15
copy div "9535678850"
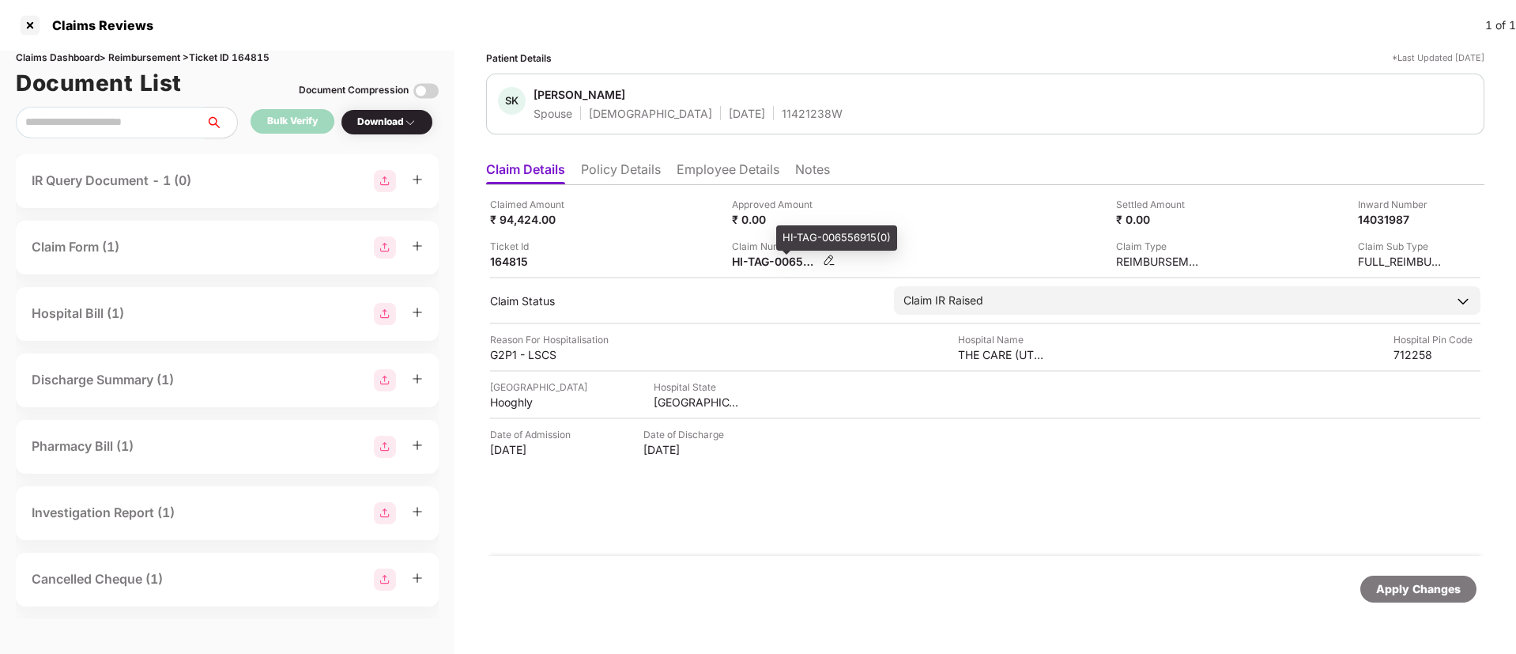
click at [761, 266] on div "HI-TAG-006556915(0)" at bounding box center [775, 261] width 87 height 15
copy div
click at [605, 179] on li "Policy Details" at bounding box center [621, 172] width 80 height 23
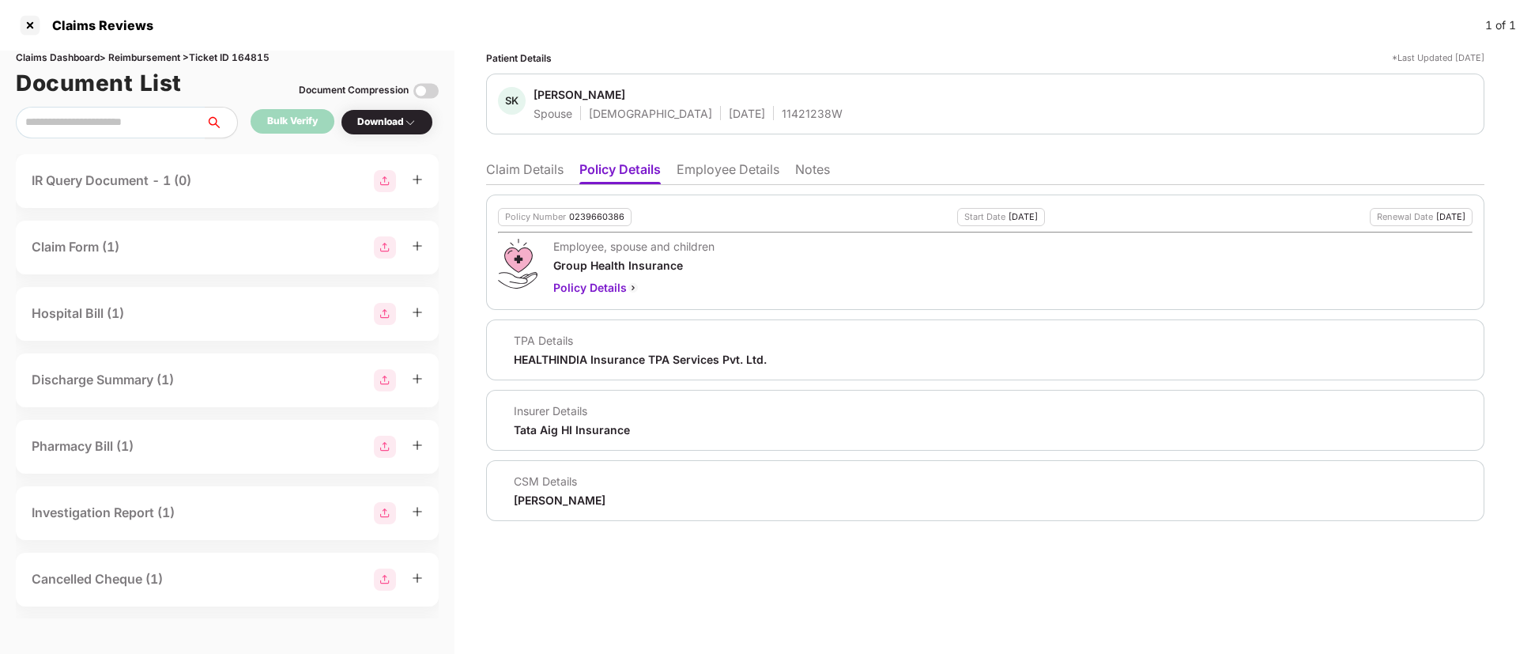
drag, startPoint x: 503, startPoint y: 168, endPoint x: 736, endPoint y: 129, distance: 235.5
click at [504, 168] on li "Claim Details" at bounding box center [524, 172] width 77 height 23
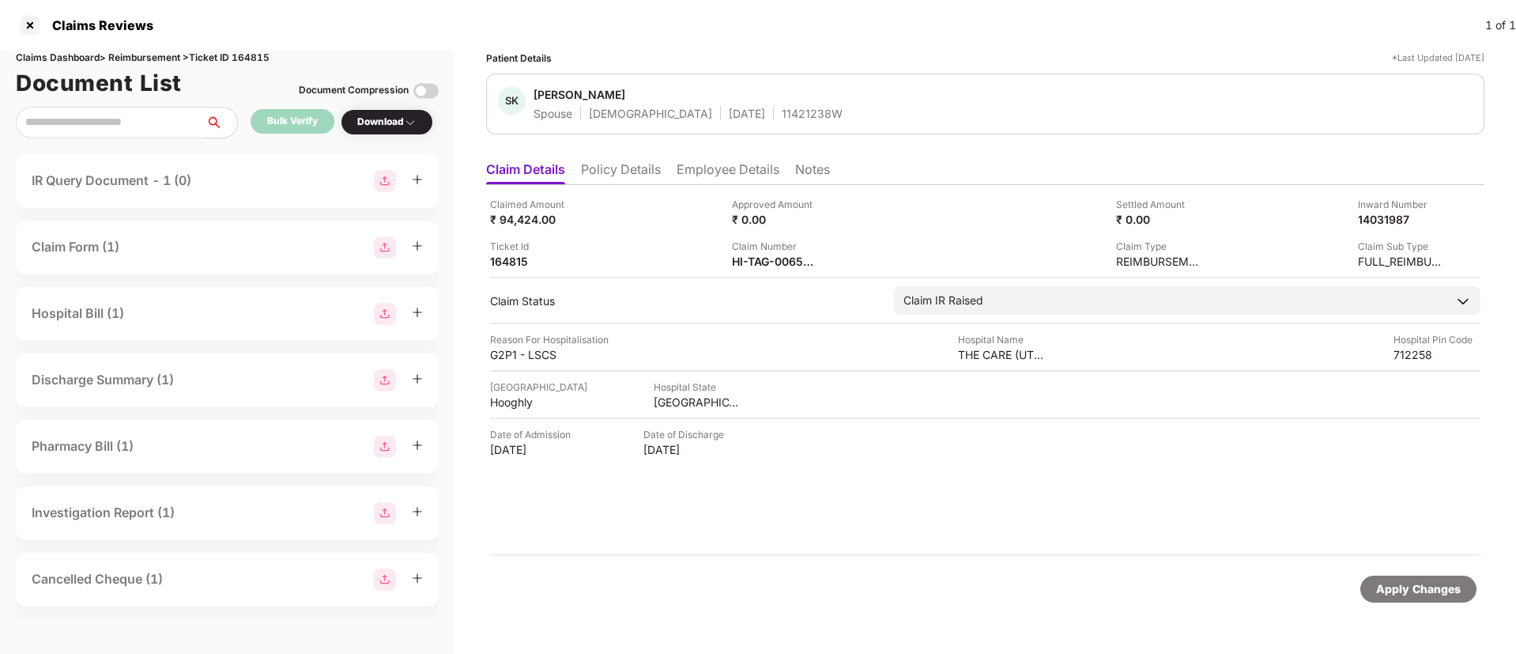
click at [729, 183] on li "Employee Details" at bounding box center [727, 172] width 103 height 23
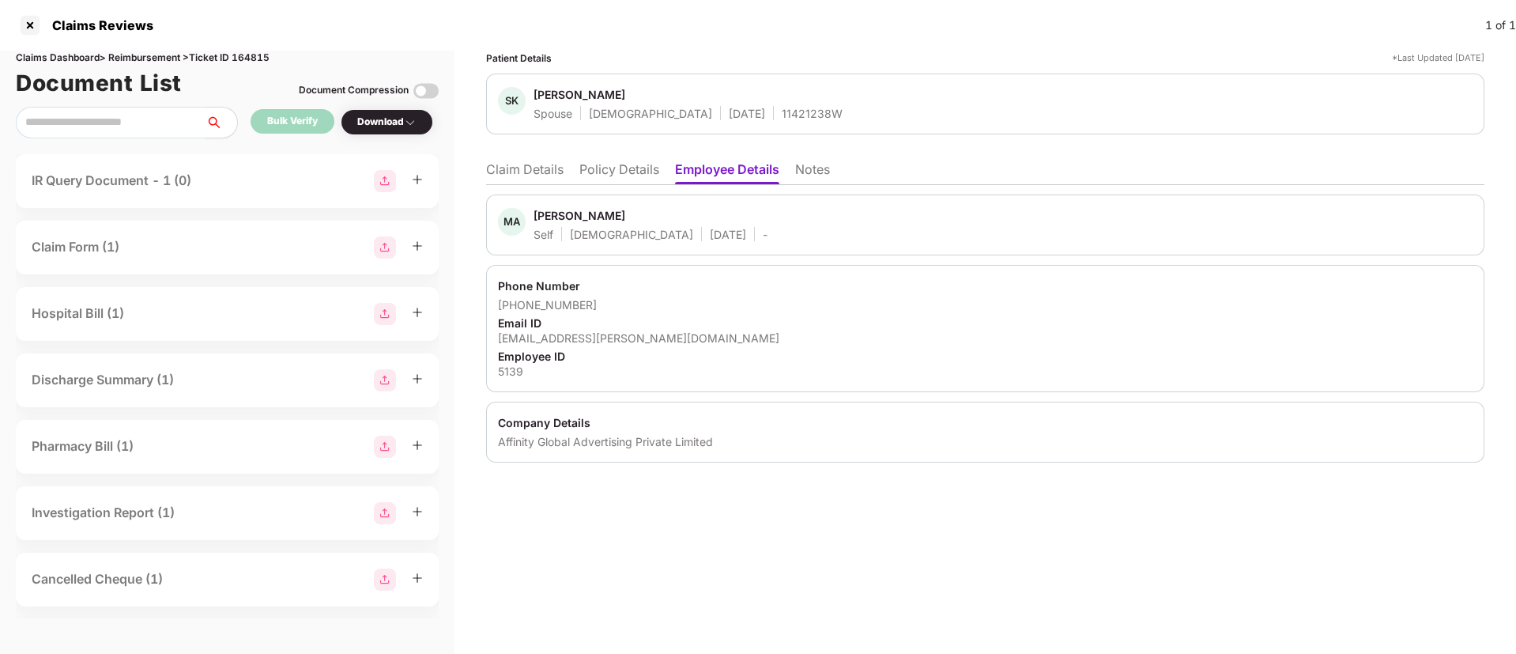
click at [645, 180] on li "Policy Details" at bounding box center [619, 172] width 80 height 23
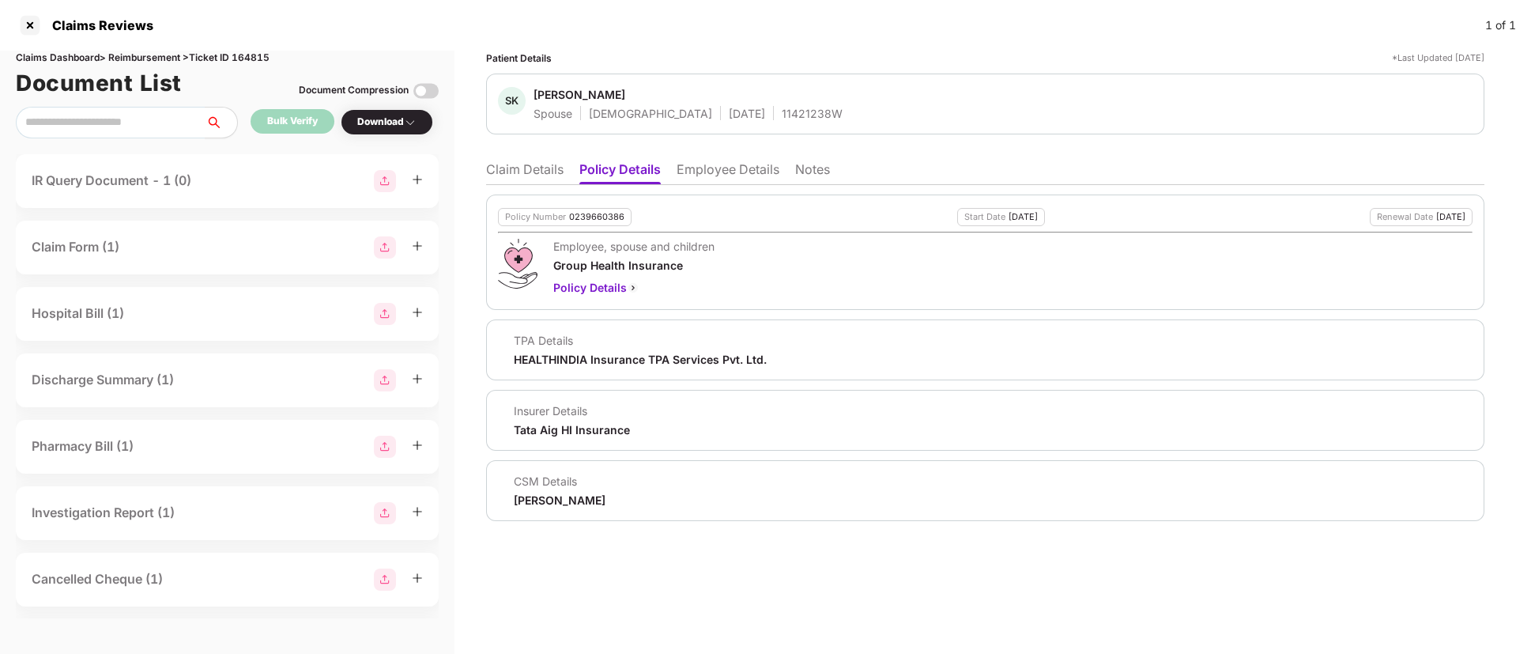
click at [504, 171] on li "Claim Details" at bounding box center [524, 172] width 77 height 23
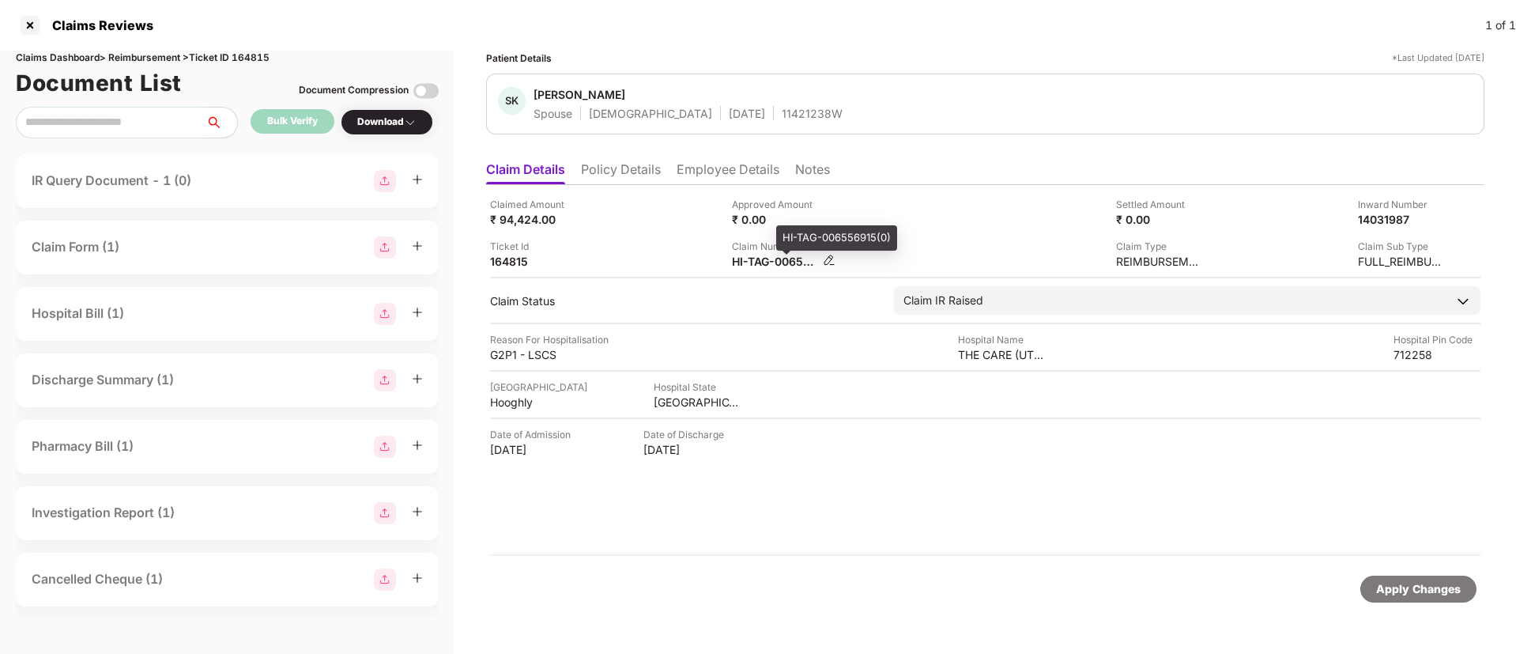
click at [761, 262] on div "HI-TAG-006556915(0)" at bounding box center [775, 261] width 87 height 15
copy div
click at [626, 170] on li "Policy Details" at bounding box center [621, 172] width 80 height 23
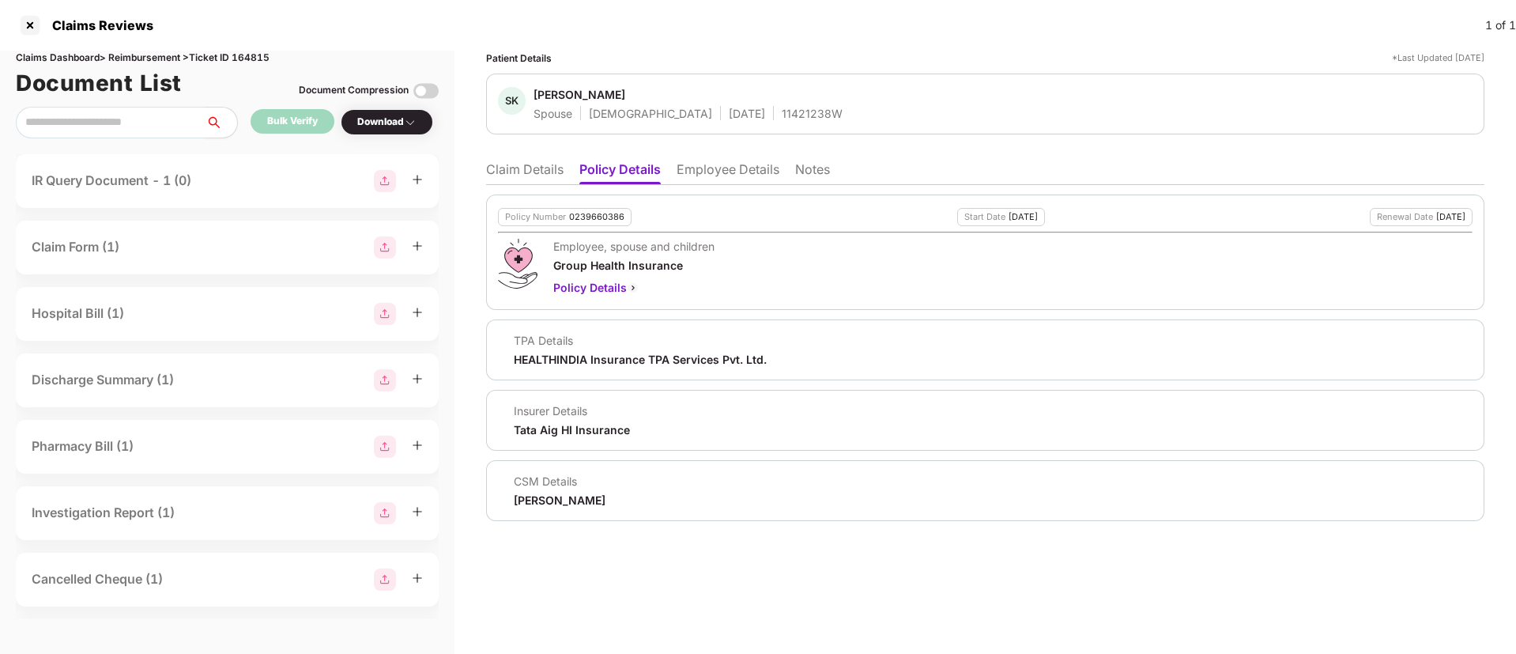
click at [531, 172] on li "Claim Details" at bounding box center [524, 172] width 77 height 23
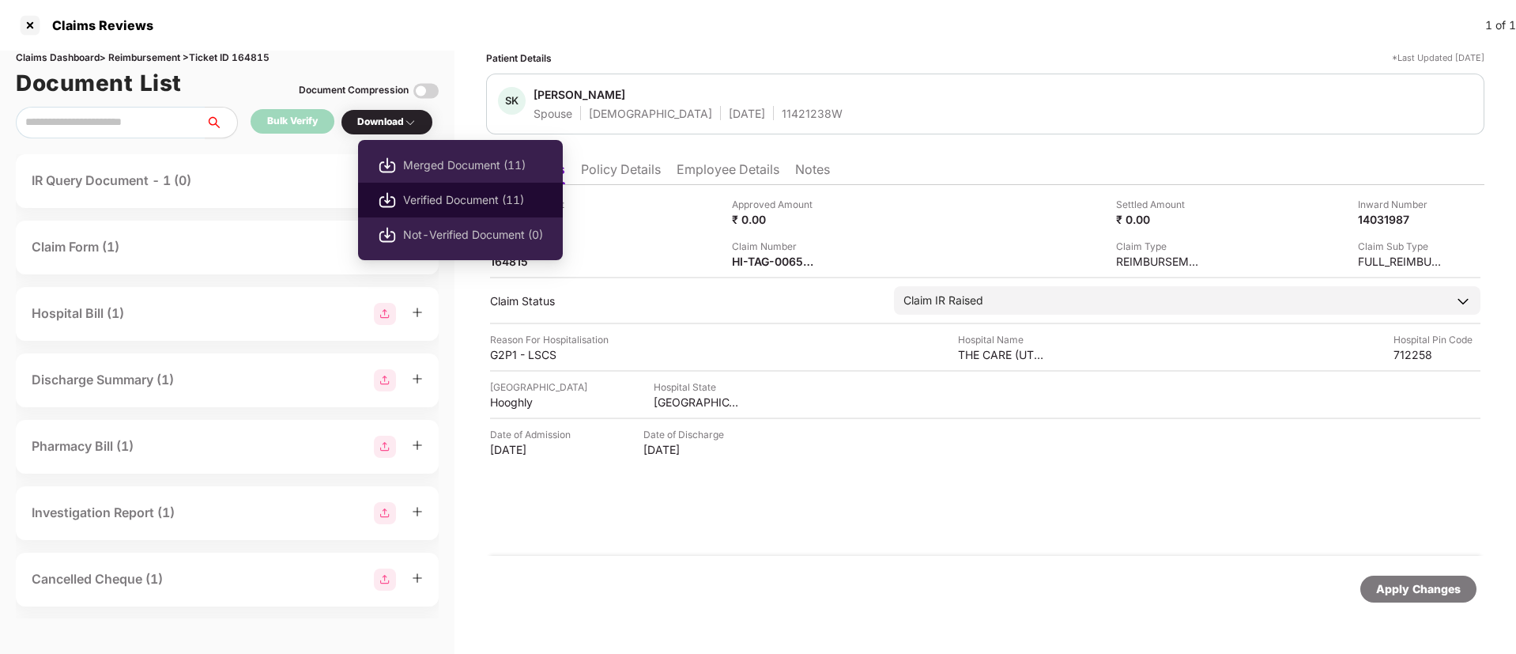
click at [416, 197] on span "Verified Document (11)" at bounding box center [473, 199] width 140 height 17
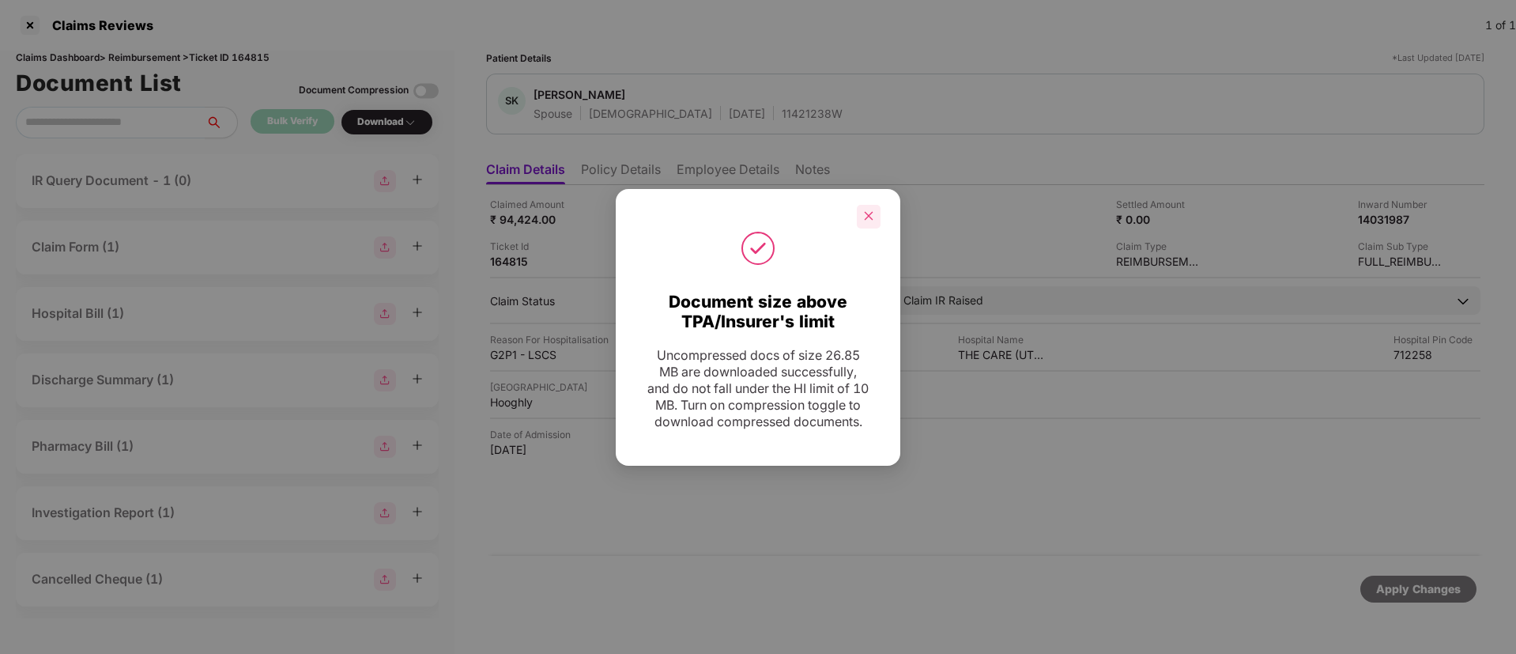
click at [868, 210] on icon "close" at bounding box center [868, 215] width 11 height 11
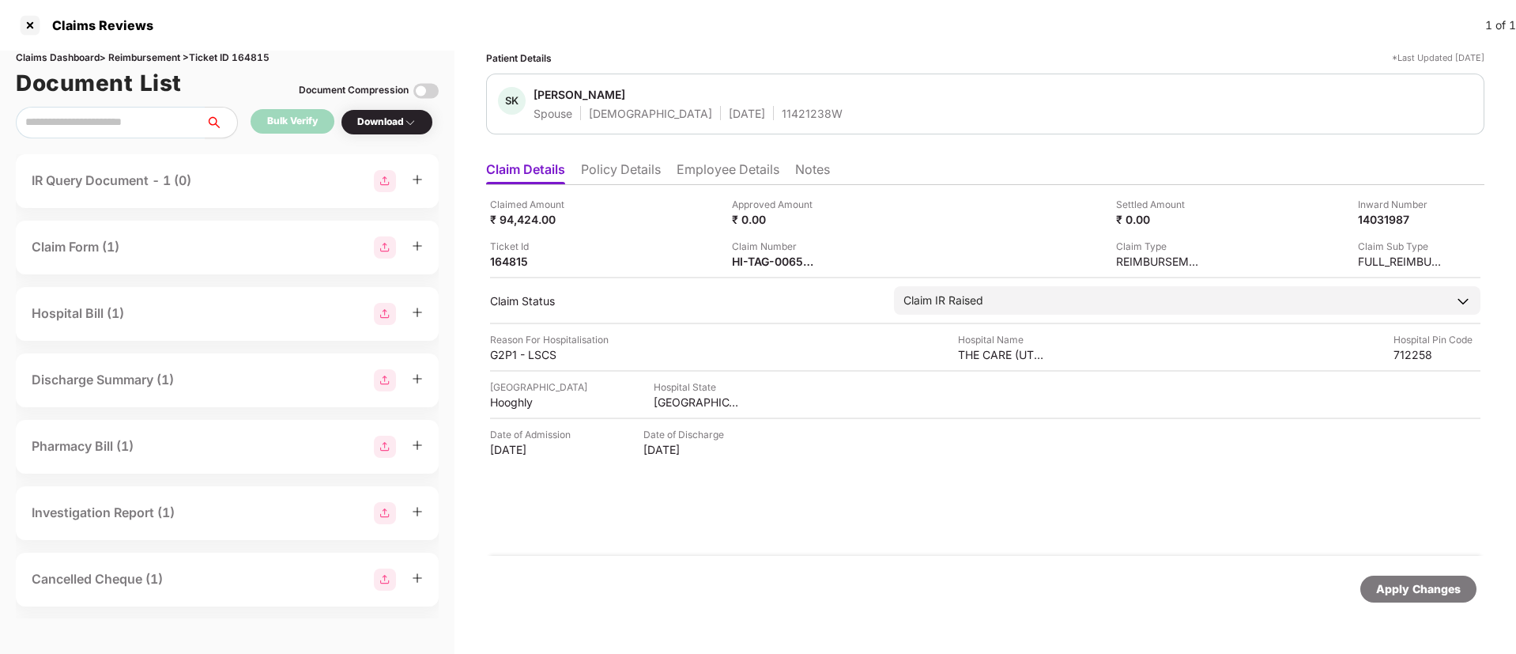
click at [688, 168] on li "Employee Details" at bounding box center [727, 172] width 103 height 23
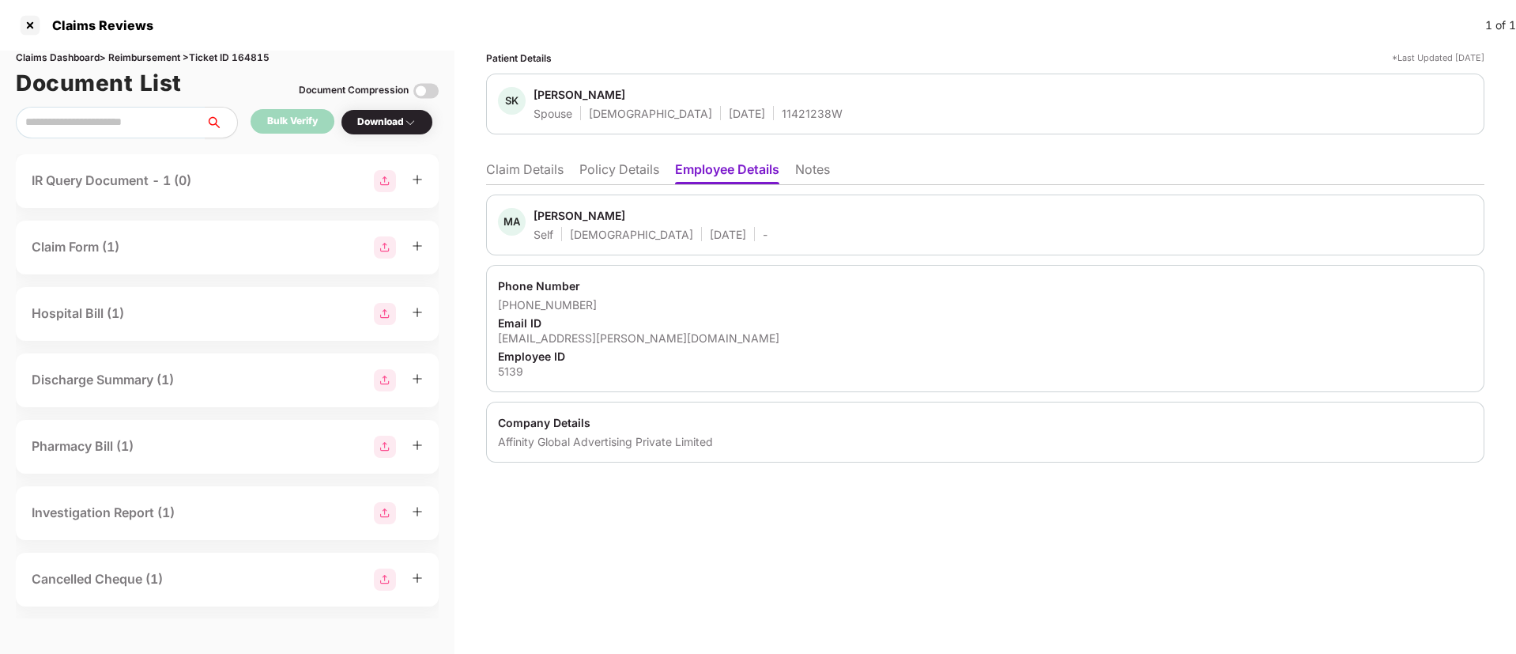
drag, startPoint x: 525, startPoint y: 160, endPoint x: 531, endPoint y: 169, distance: 11.4
click at [525, 160] on ul "Claim Details Policy Details Employee Details Notes" at bounding box center [985, 169] width 998 height 32
click at [531, 170] on li "Claim Details" at bounding box center [524, 172] width 77 height 23
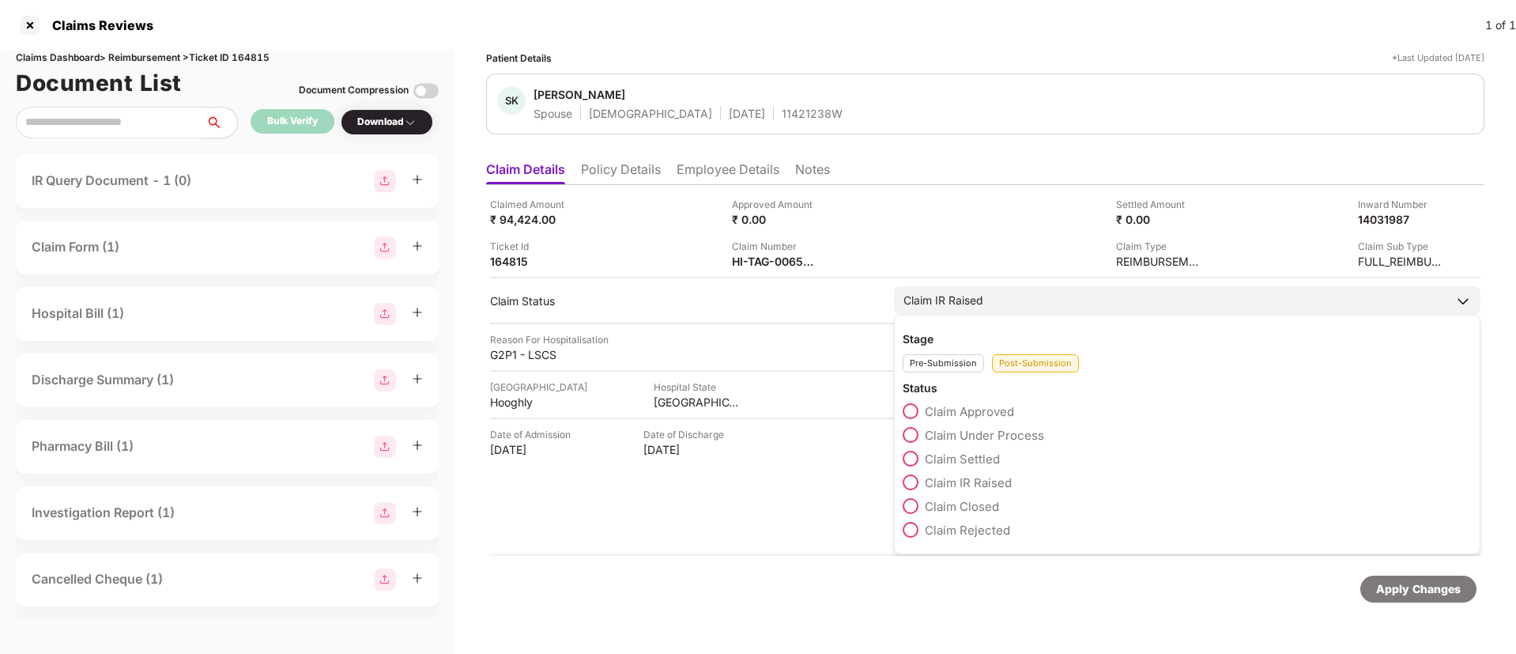
drag, startPoint x: 910, startPoint y: 433, endPoint x: 923, endPoint y: 436, distance: 13.0
click at [912, 432] on span at bounding box center [910, 435] width 16 height 16
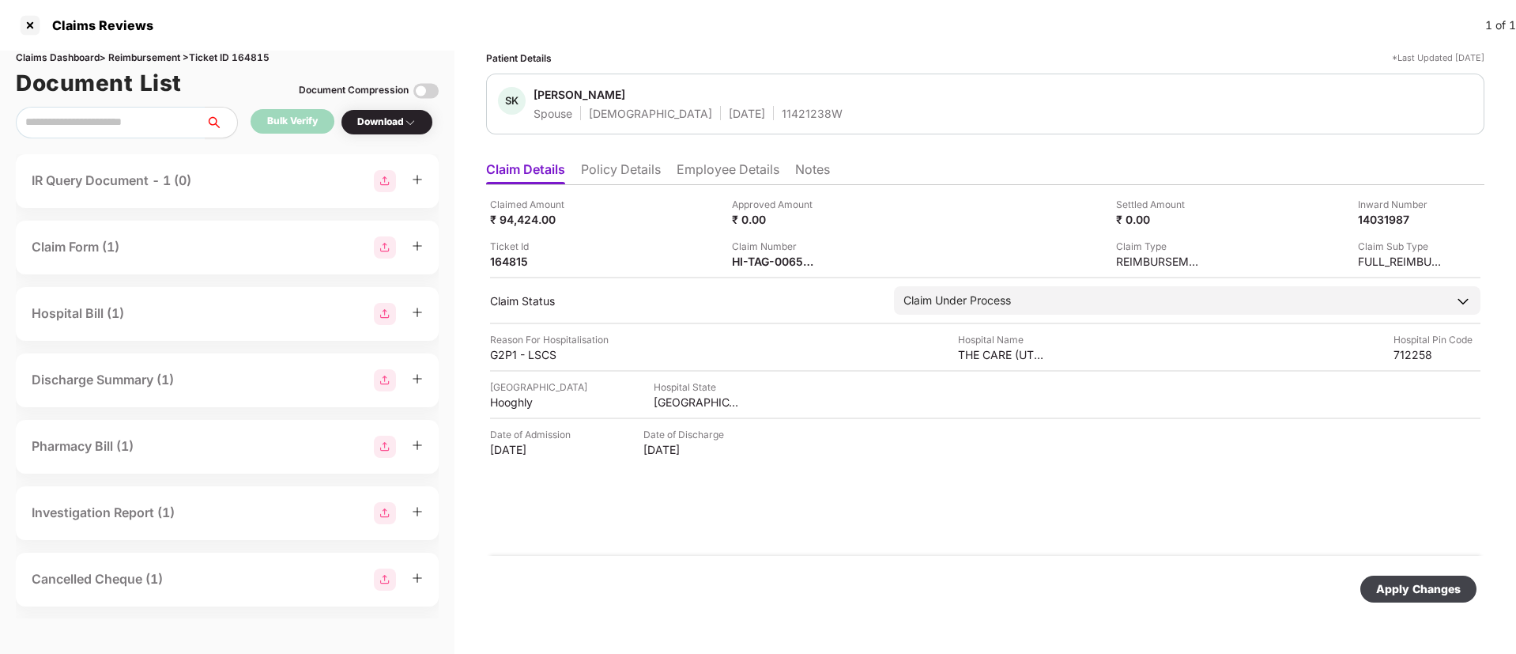
click at [1433, 590] on div "Apply Changes" at bounding box center [1418, 588] width 85 height 17
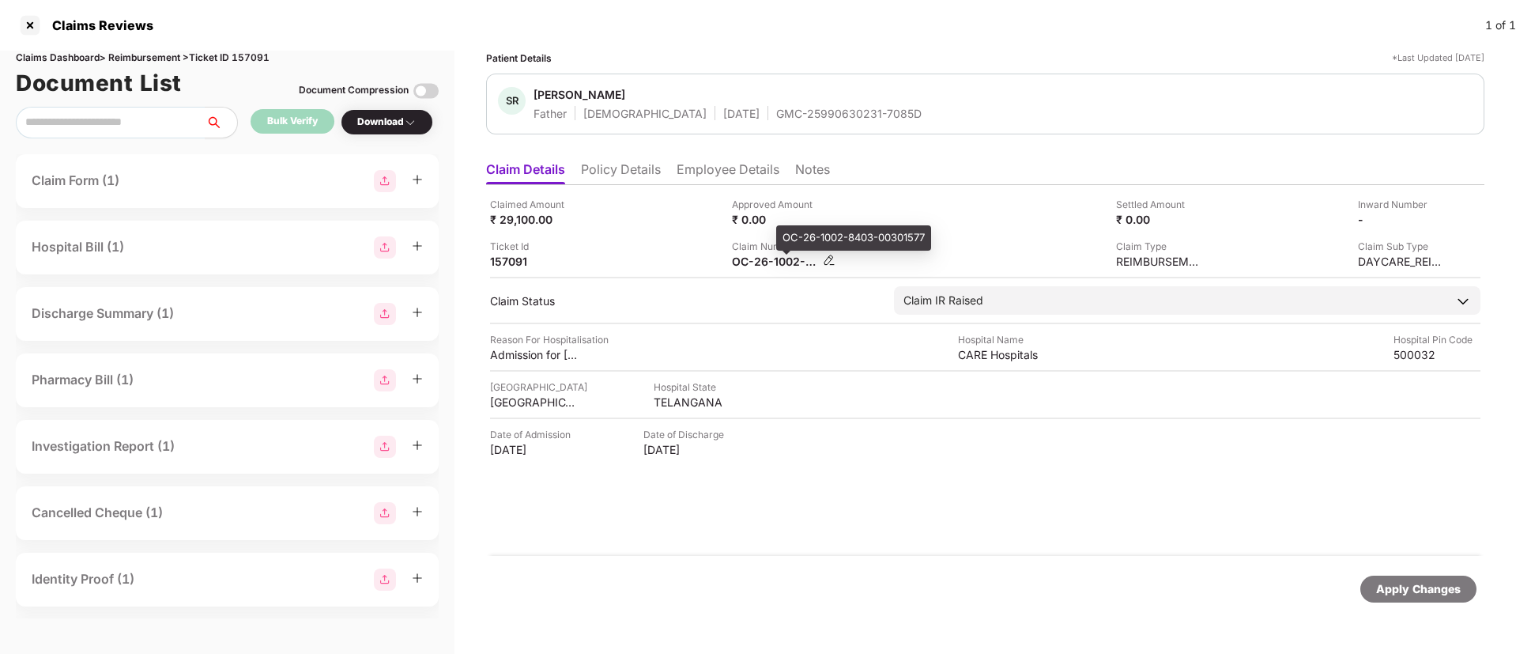
click at [748, 259] on div "OC-26-1002-8403-00301577" at bounding box center [775, 261] width 87 height 15
copy div
click at [746, 176] on li "Employee Details" at bounding box center [727, 172] width 103 height 23
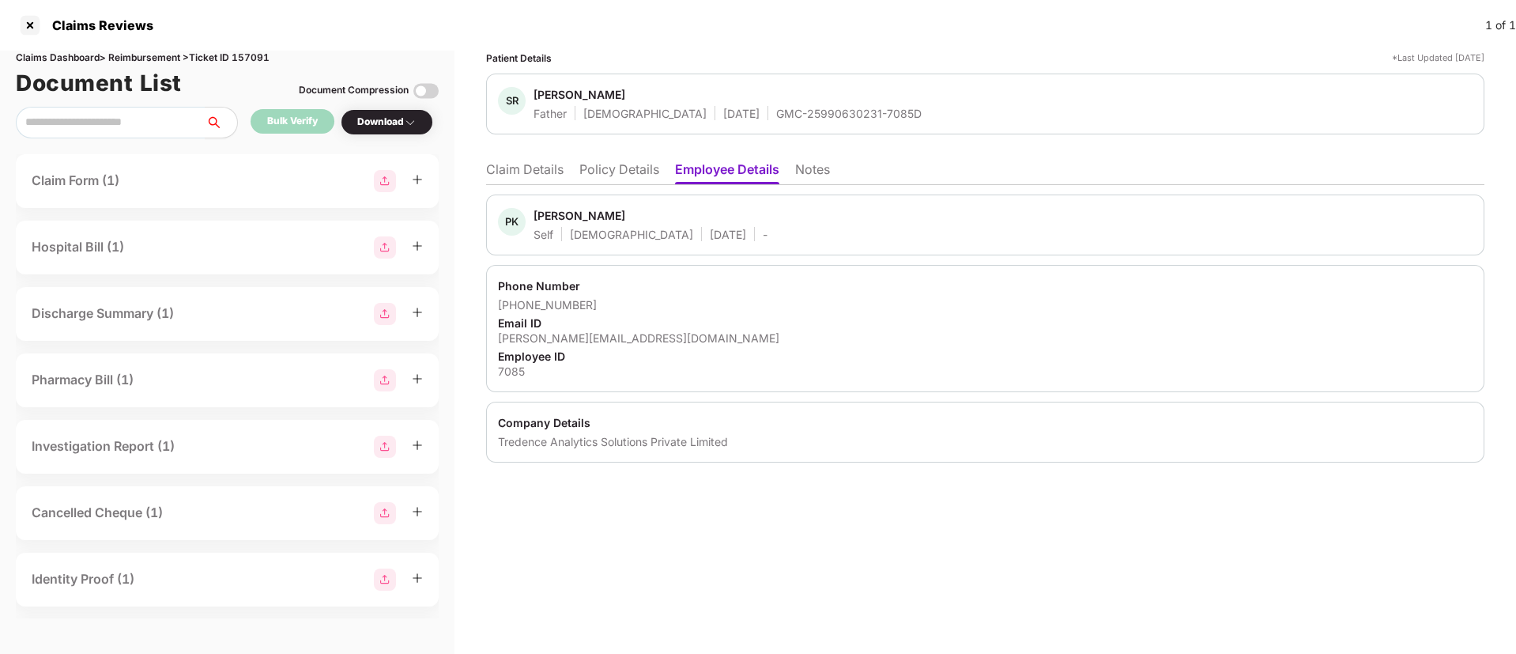
click at [500, 179] on li "Claim Details" at bounding box center [524, 172] width 77 height 23
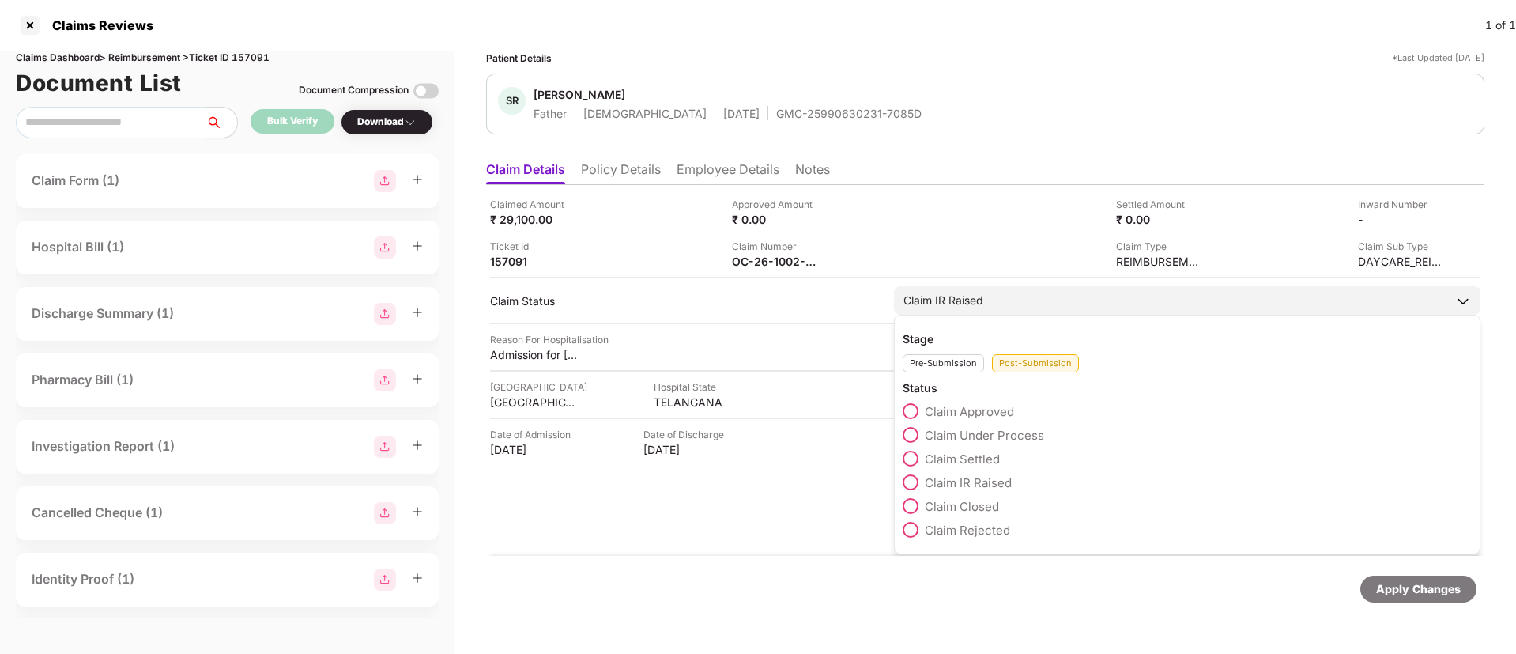
click at [911, 433] on span at bounding box center [910, 435] width 16 height 16
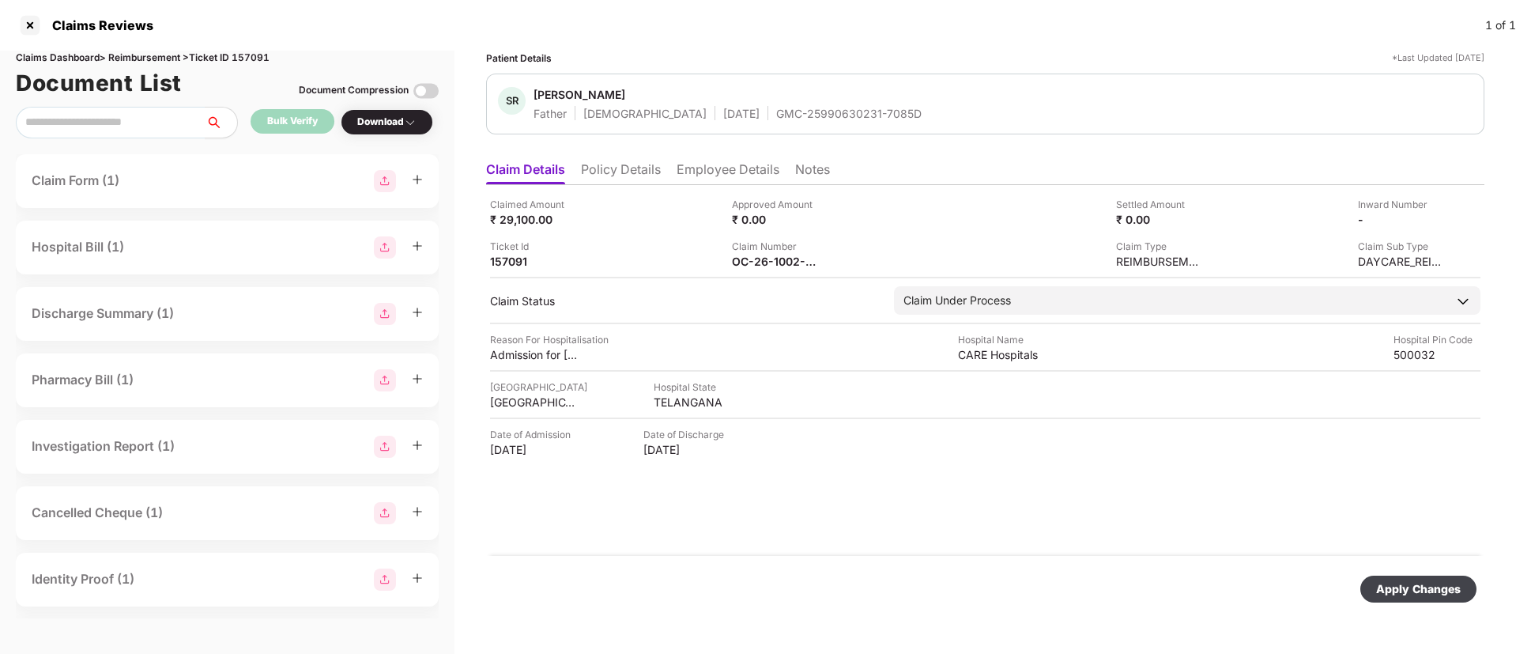
click at [1403, 590] on div "Apply Changes" at bounding box center [1418, 588] width 85 height 17
click at [624, 174] on li "Policy Details" at bounding box center [621, 172] width 80 height 23
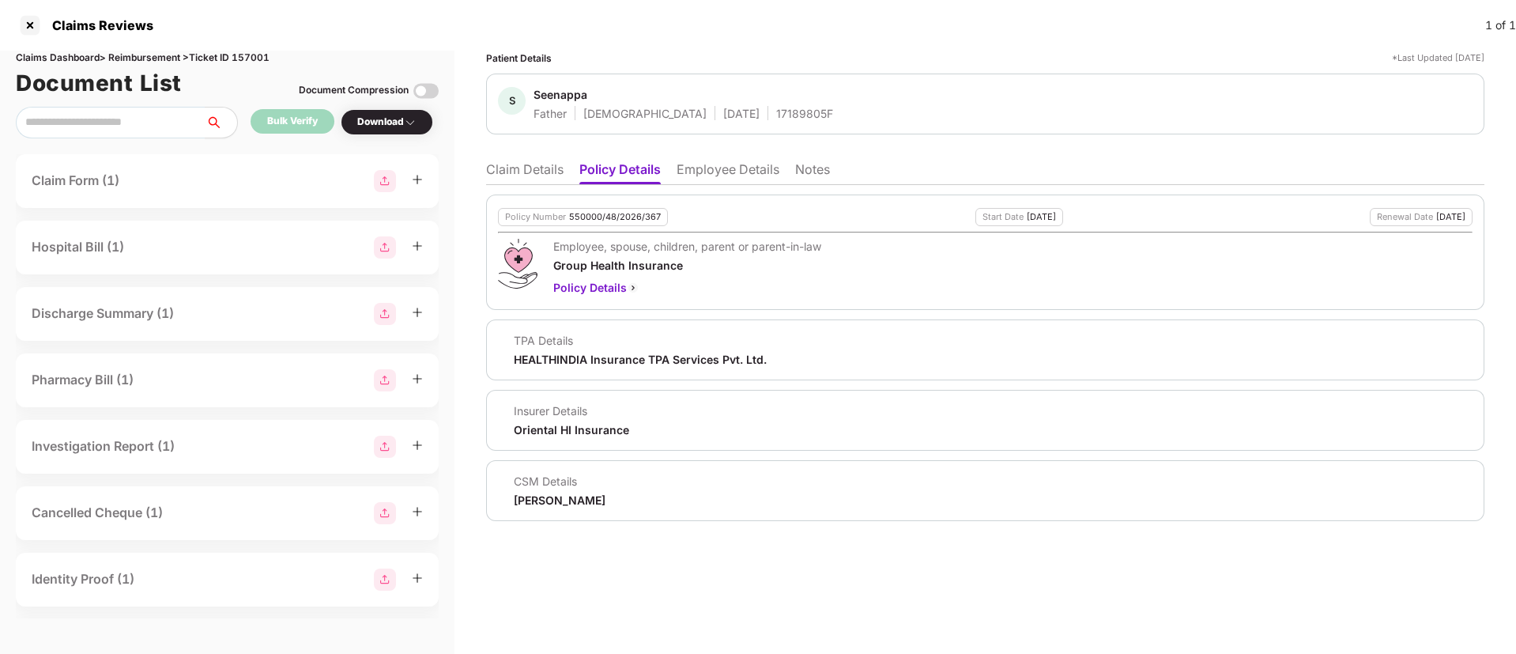
click at [494, 162] on li "Claim Details" at bounding box center [524, 172] width 77 height 23
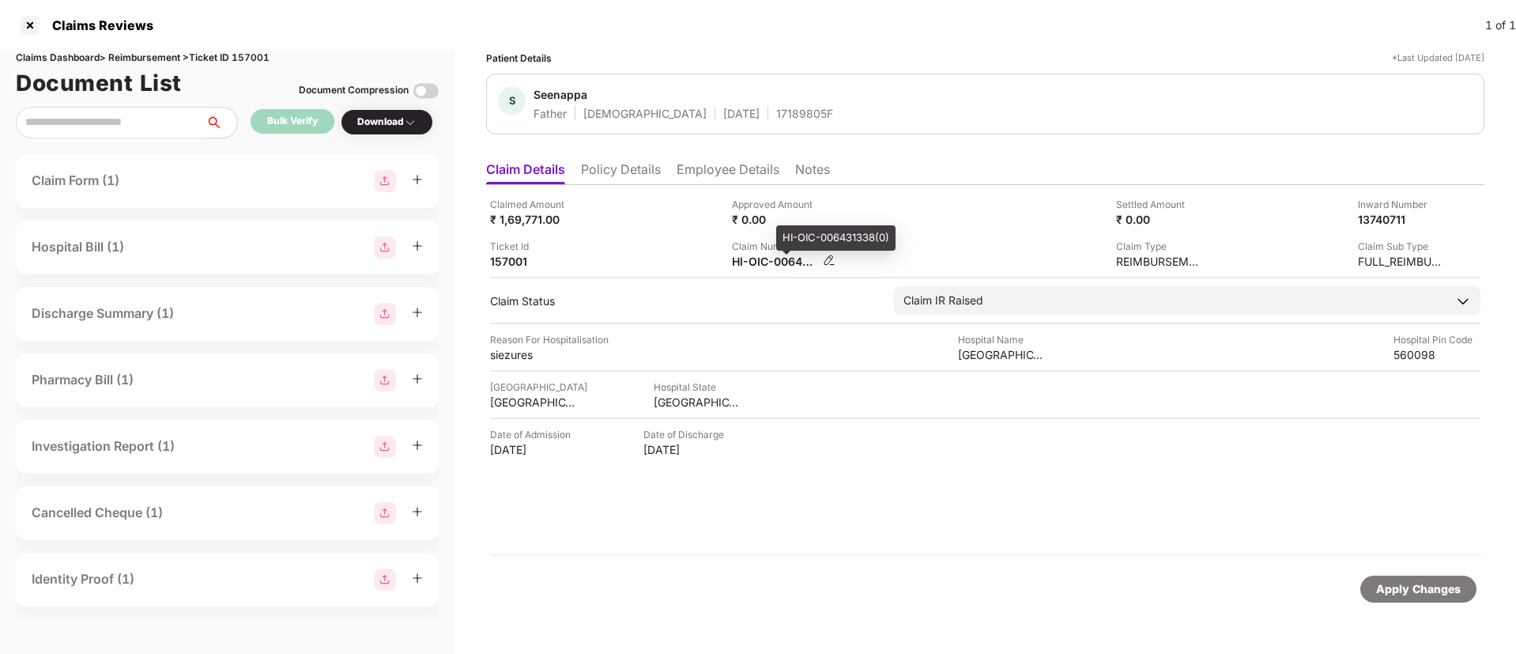
click at [754, 268] on div "HI-OIC-006431338(0)" at bounding box center [775, 261] width 87 height 15
click at [754, 266] on div "HI-OIC-006431338(0)" at bounding box center [775, 261] width 87 height 15
copy div
